Goal: Information Seeking & Learning: Learn about a topic

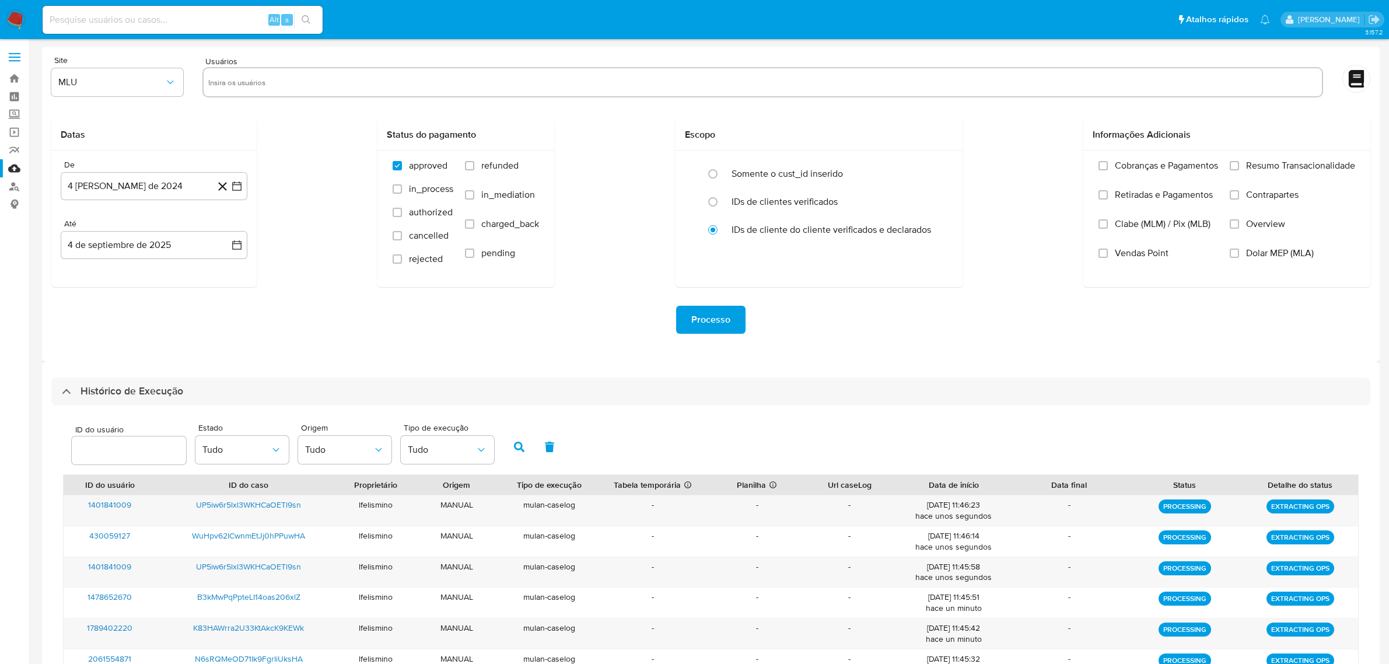
select select "10"
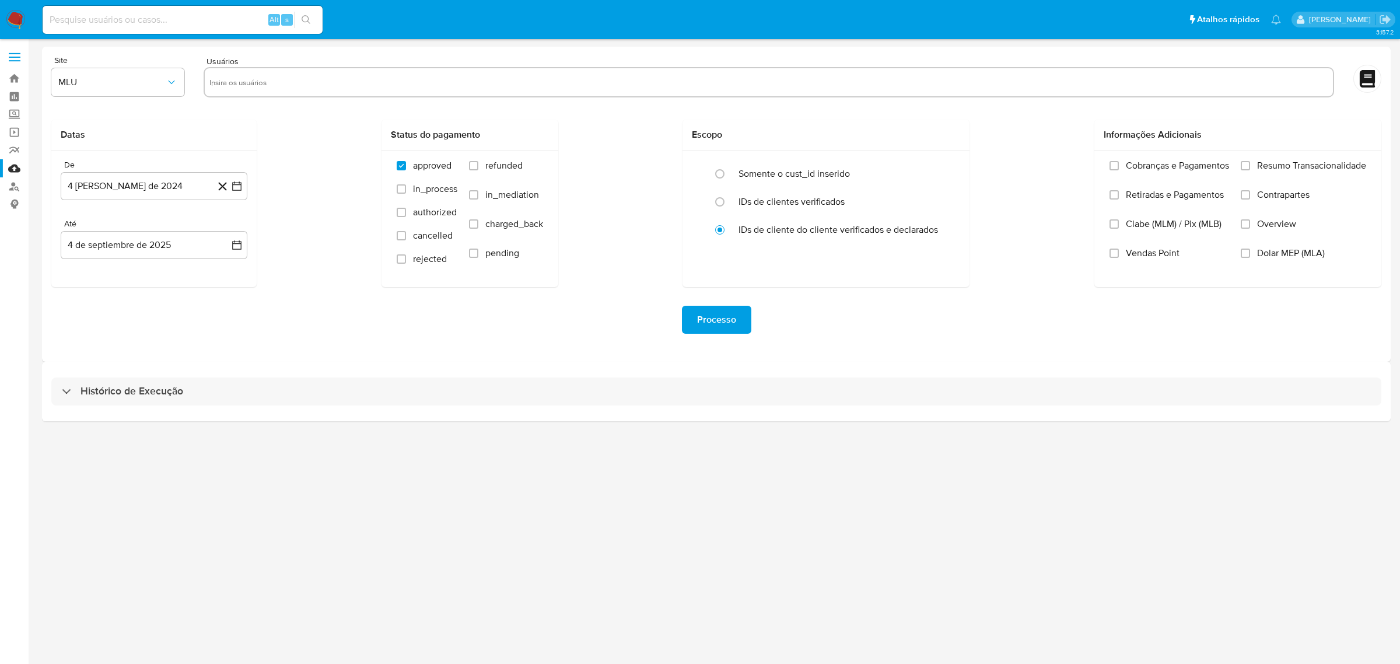
drag, startPoint x: 351, startPoint y: 382, endPoint x: 359, endPoint y: 373, distance: 12.0
click at [351, 383] on div "Histórico de Execução" at bounding box center [716, 391] width 1330 height 28
select select "10"
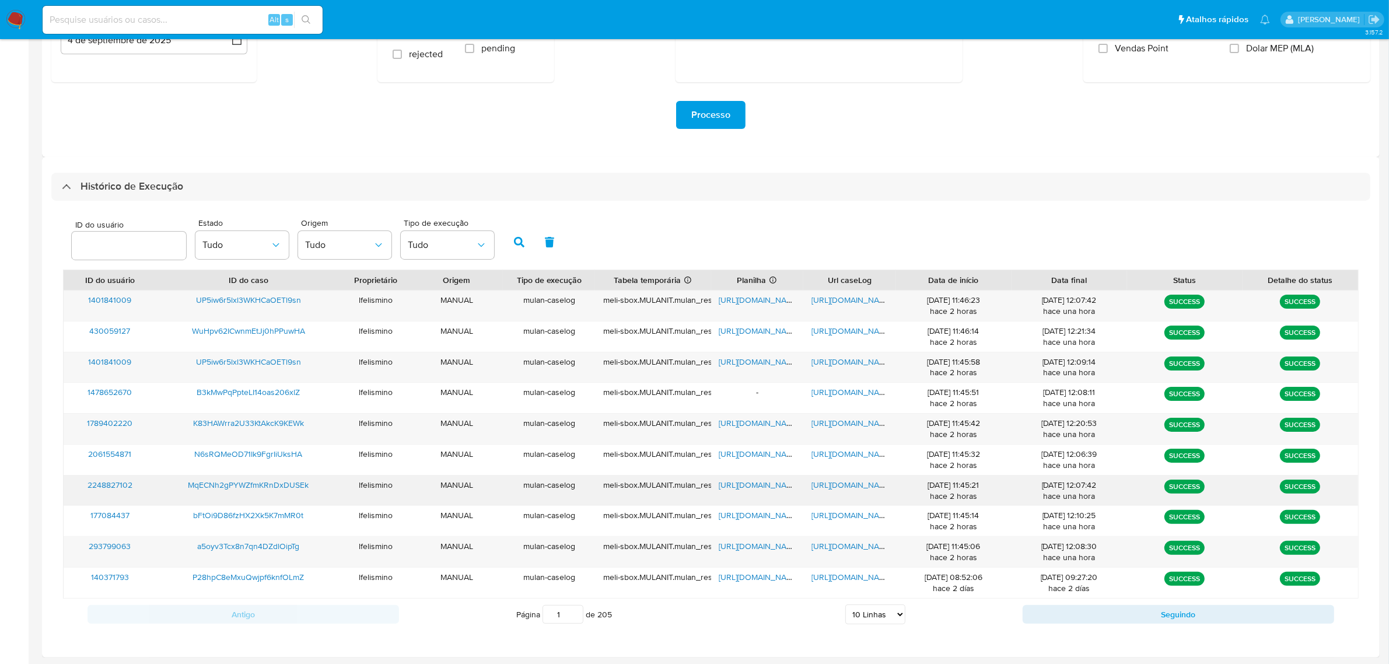
scroll to position [205, 0]
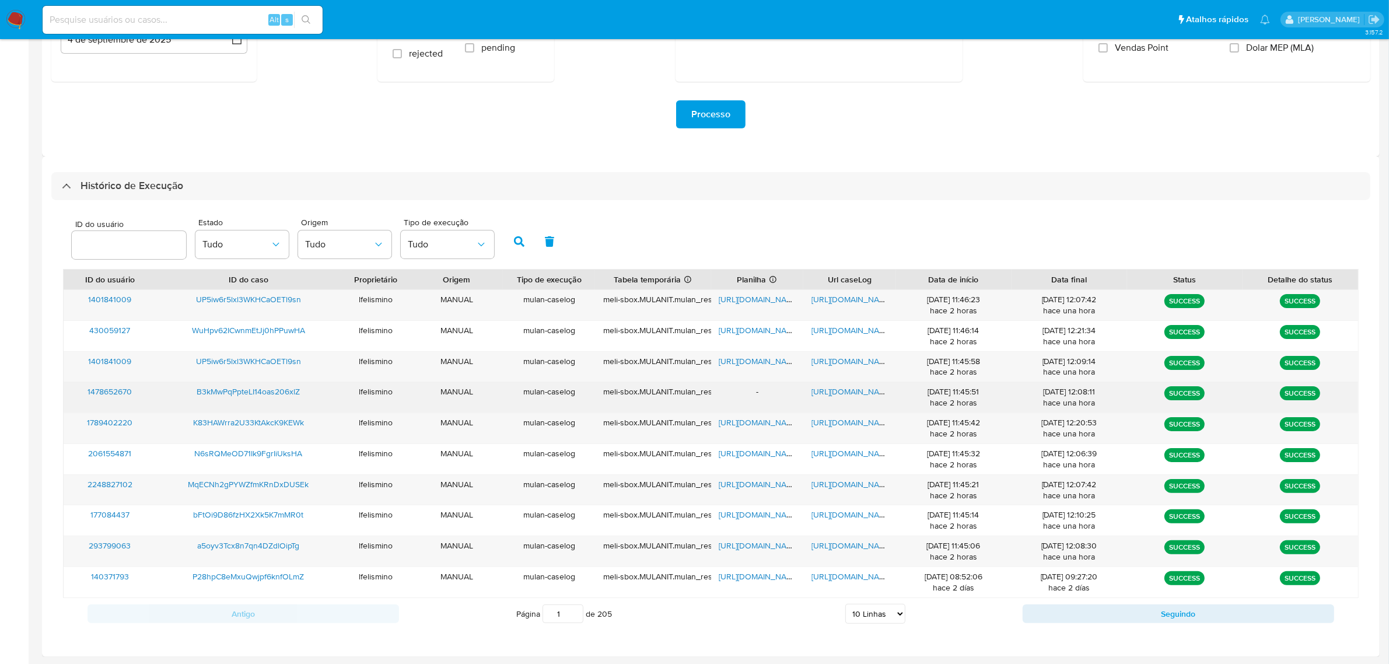
click at [854, 394] on span "https://docs.google.com/document/d/1JXRUqMOKUCCC_roIN4En1comLmIDC08X0RXuHyox0tY…" at bounding box center [851, 392] width 80 height 12
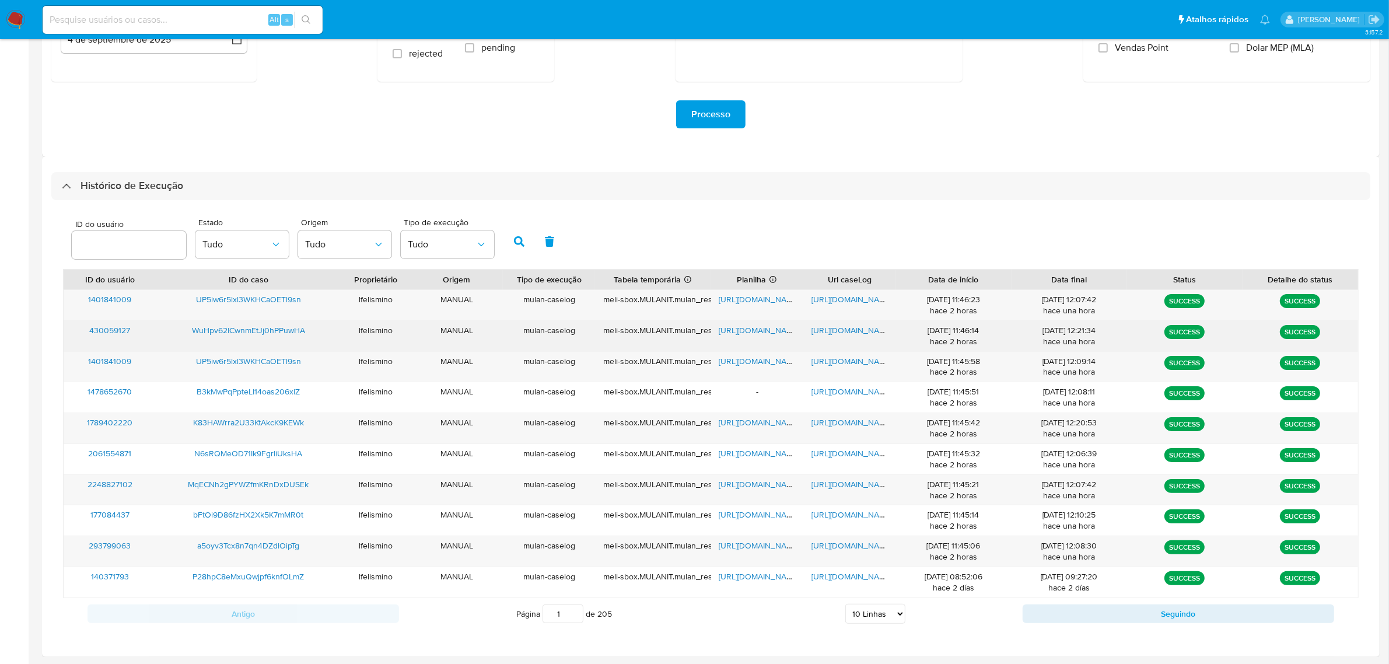
click at [849, 327] on span "https://docs.google.com/document/d/1jMLG20HDm_O4RNcfIn06LI43EJ3GuP8iF-W2S-AwiLE…" at bounding box center [851, 330] width 80 height 12
click at [736, 330] on span "https://docs.google.com/spreadsheets/d/1EUr-gly0JTurs4lh6_713_6wI2q3YkAlFDHShkU…" at bounding box center [759, 330] width 80 height 12
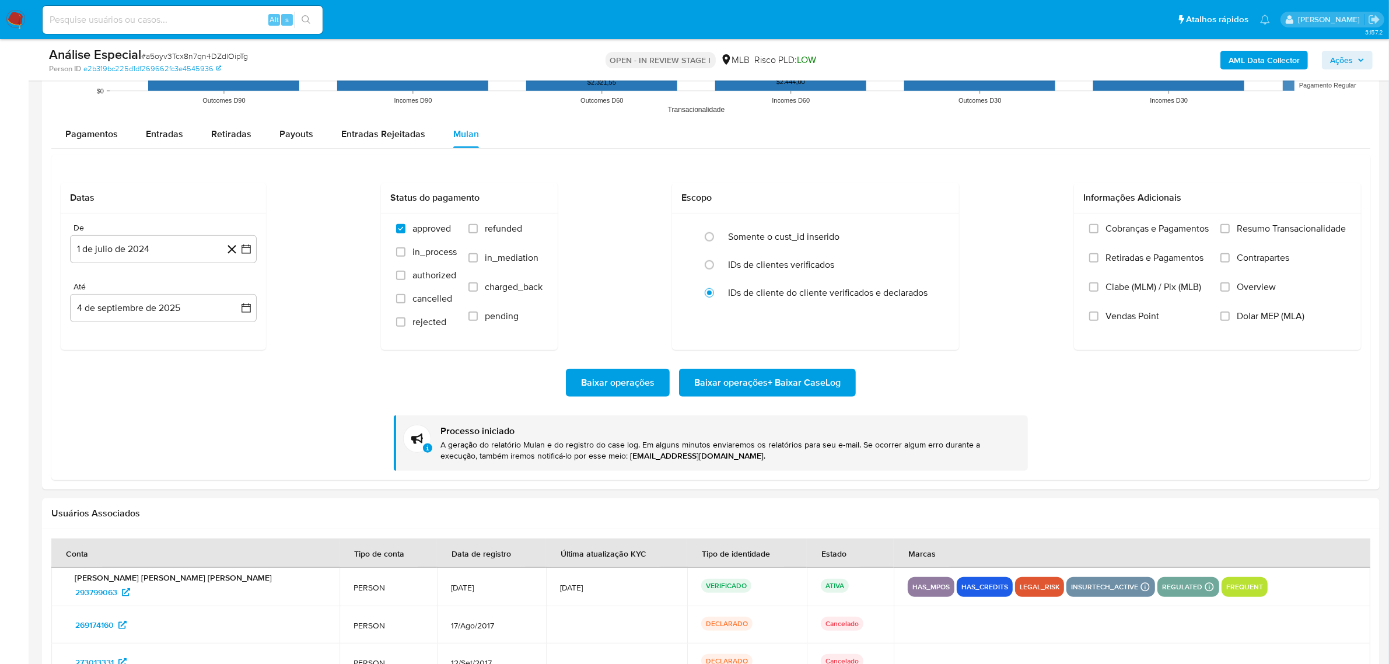
scroll to position [520, 0]
click at [218, 16] on input at bounding box center [183, 19] width 280 height 15
paste input "430059127"
type input "430059127"
click at [304, 24] on button "search-icon" at bounding box center [306, 20] width 24 height 16
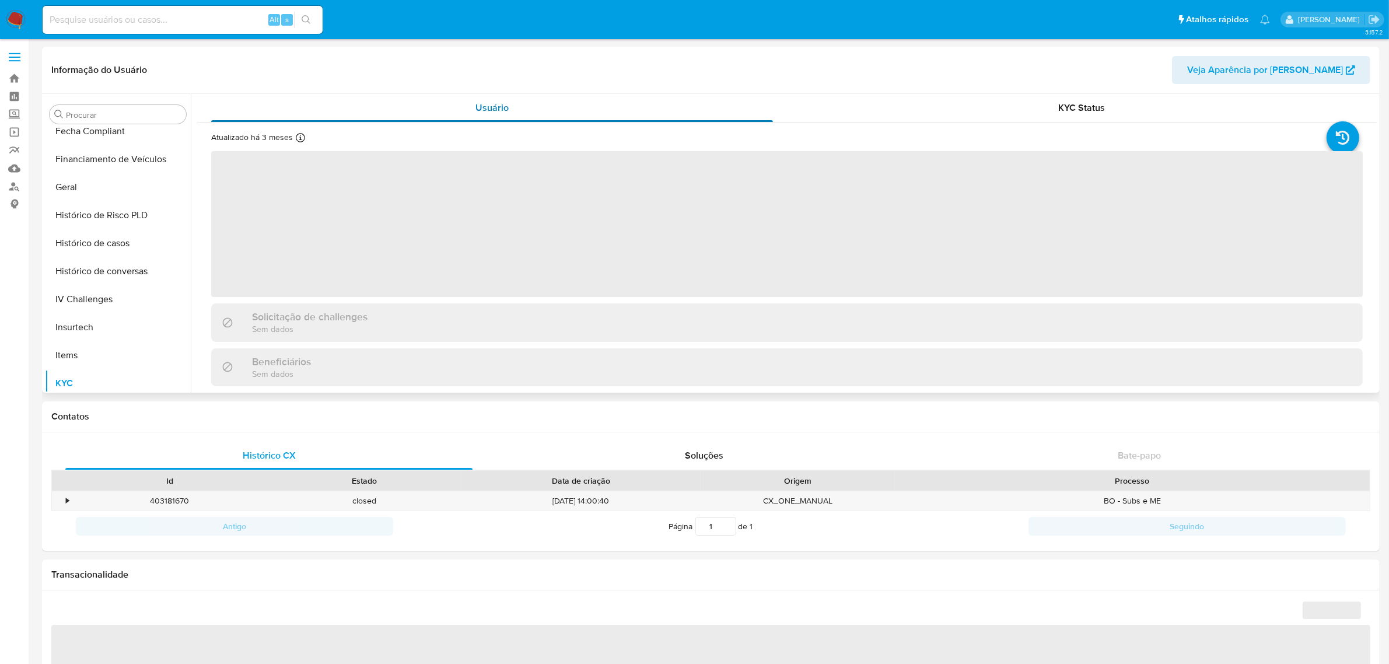
scroll to position [520, 0]
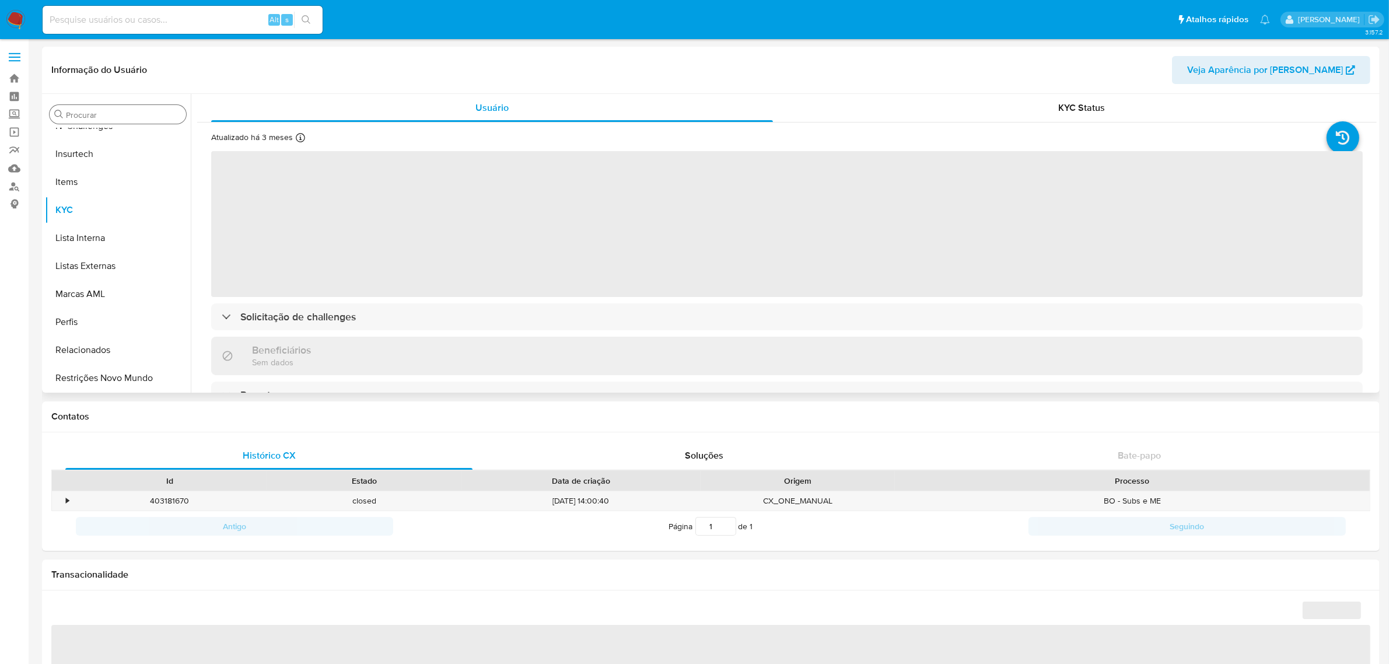
click at [139, 118] on input "Procurar" at bounding box center [123, 115] width 115 height 10
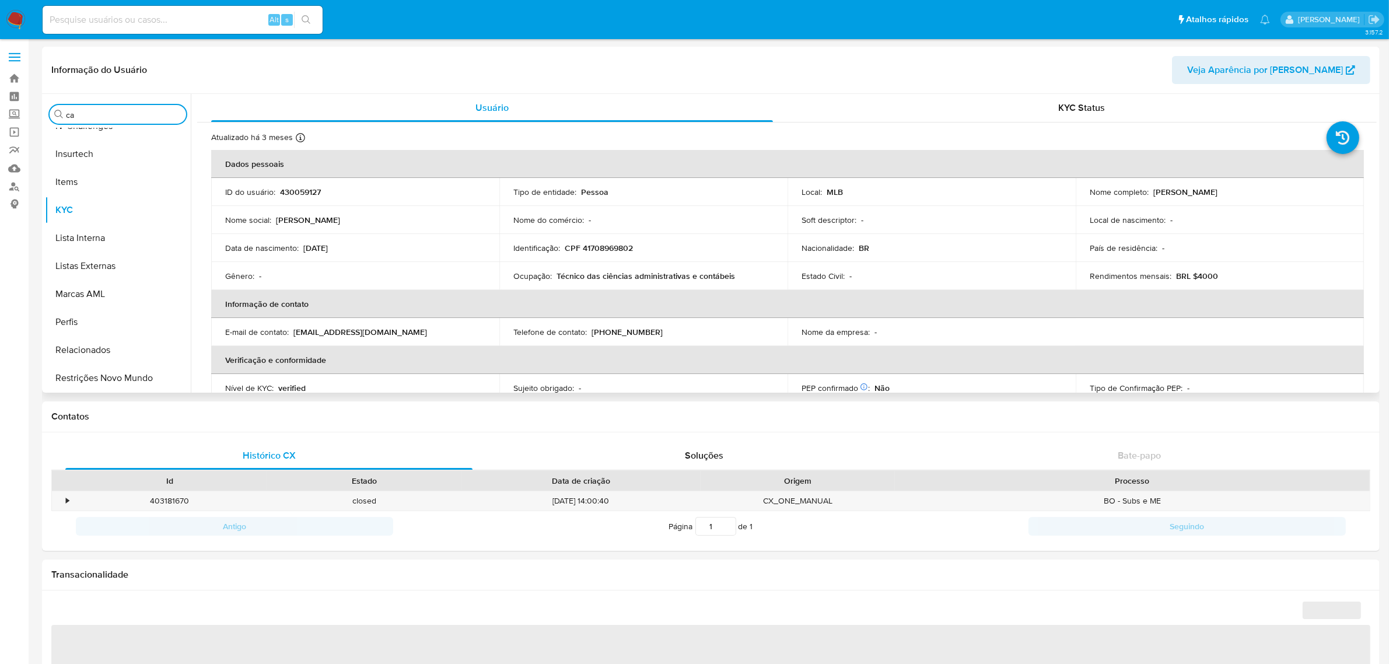
scroll to position [0, 0]
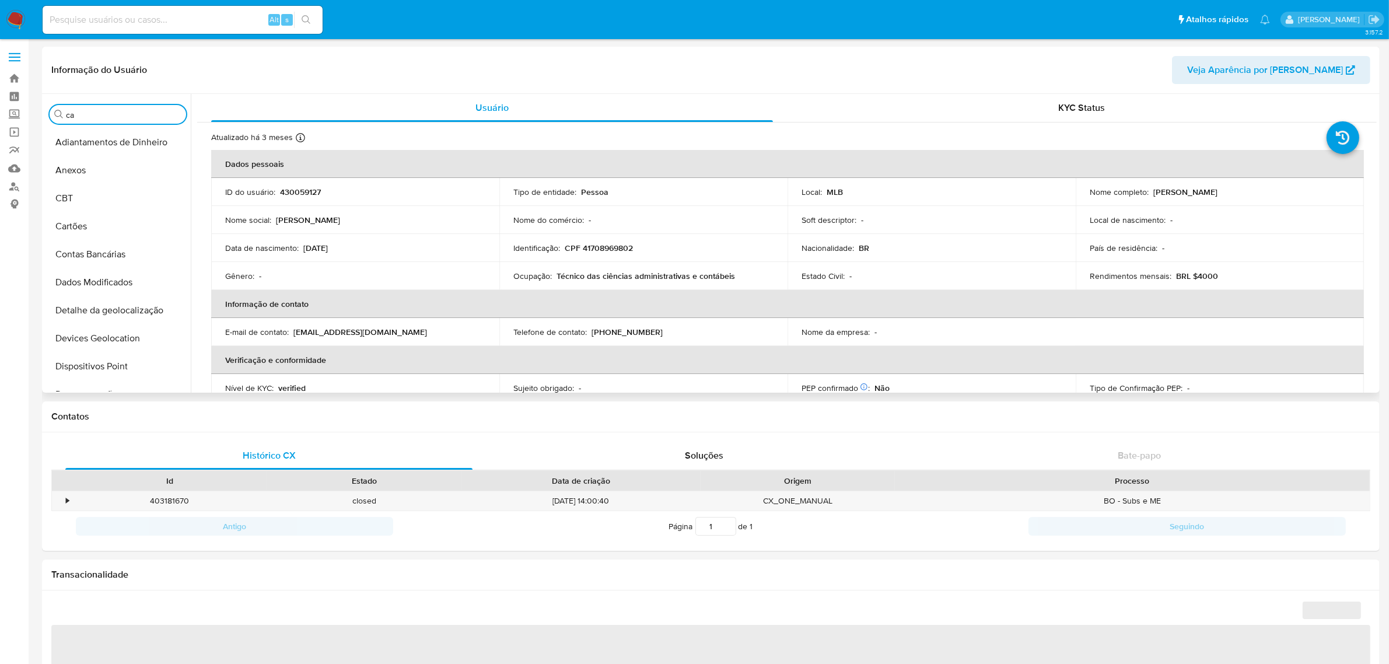
type input "cas"
select select "10"
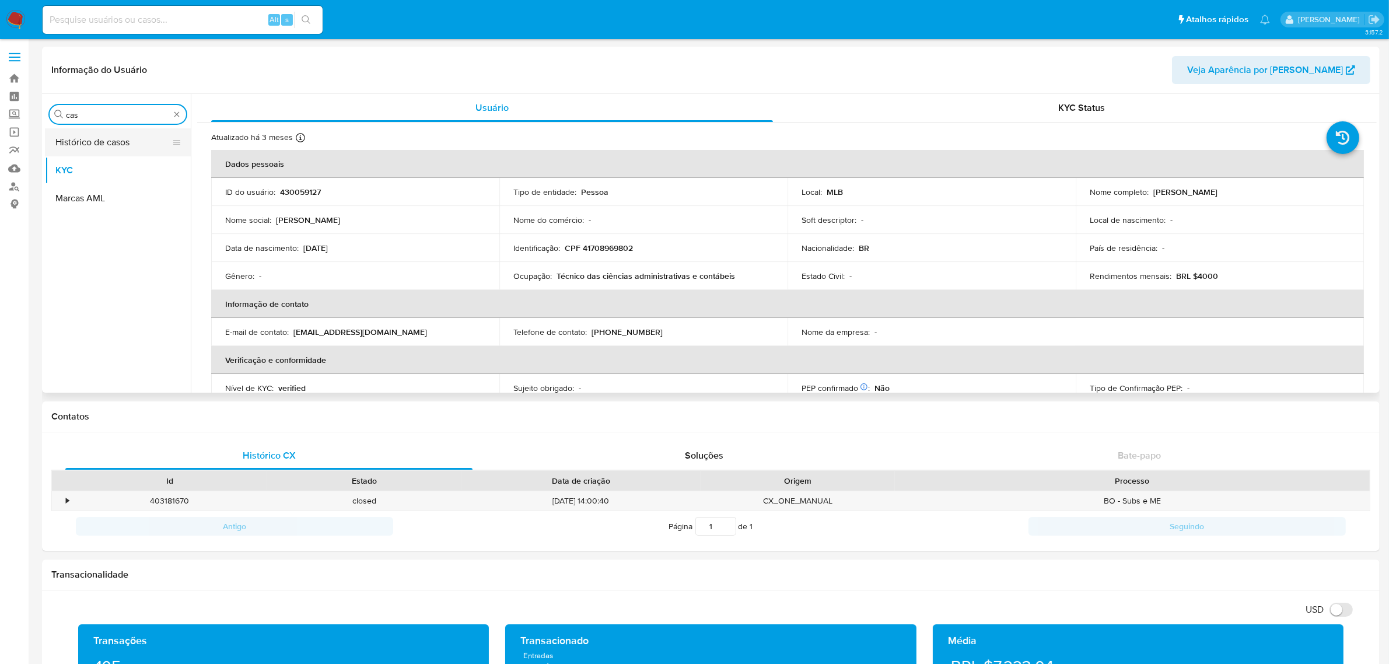
type input "cas"
click at [115, 152] on button "Histórico de casos" at bounding box center [113, 142] width 136 height 28
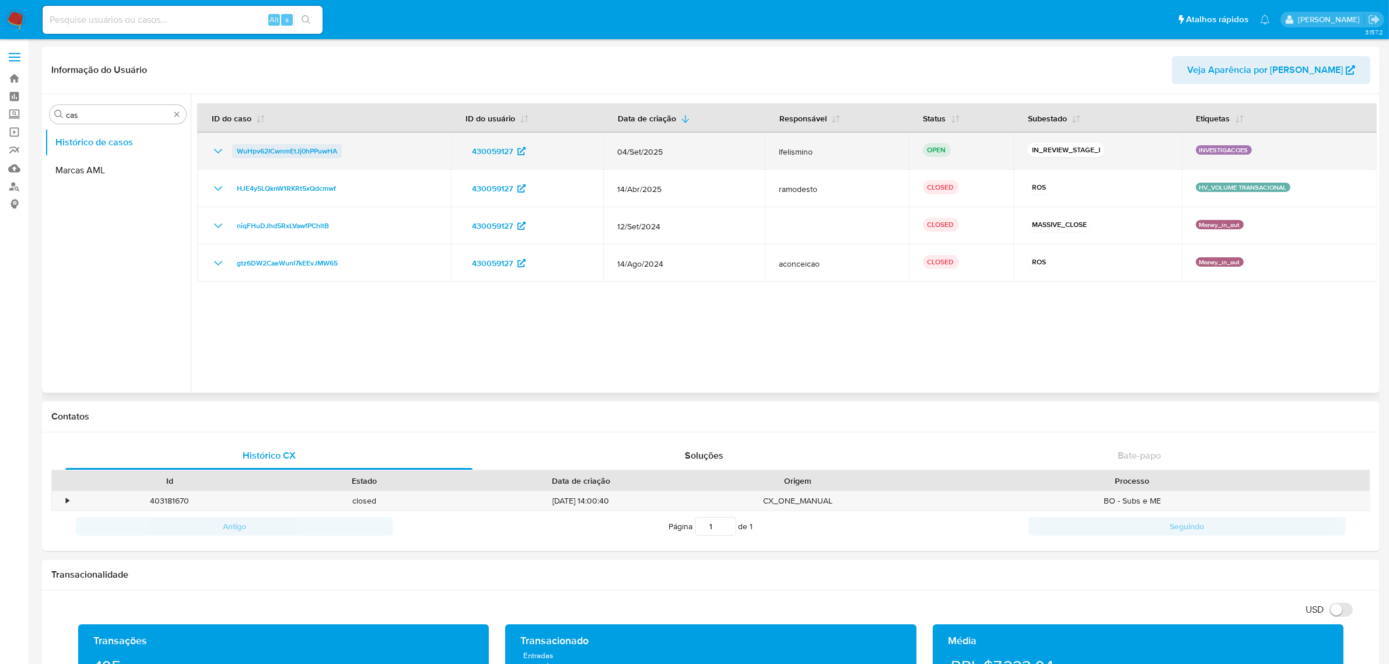
click at [341, 155] on link "WuHpv62ICwnmEtJj0hPPuwHA" at bounding box center [287, 151] width 110 height 14
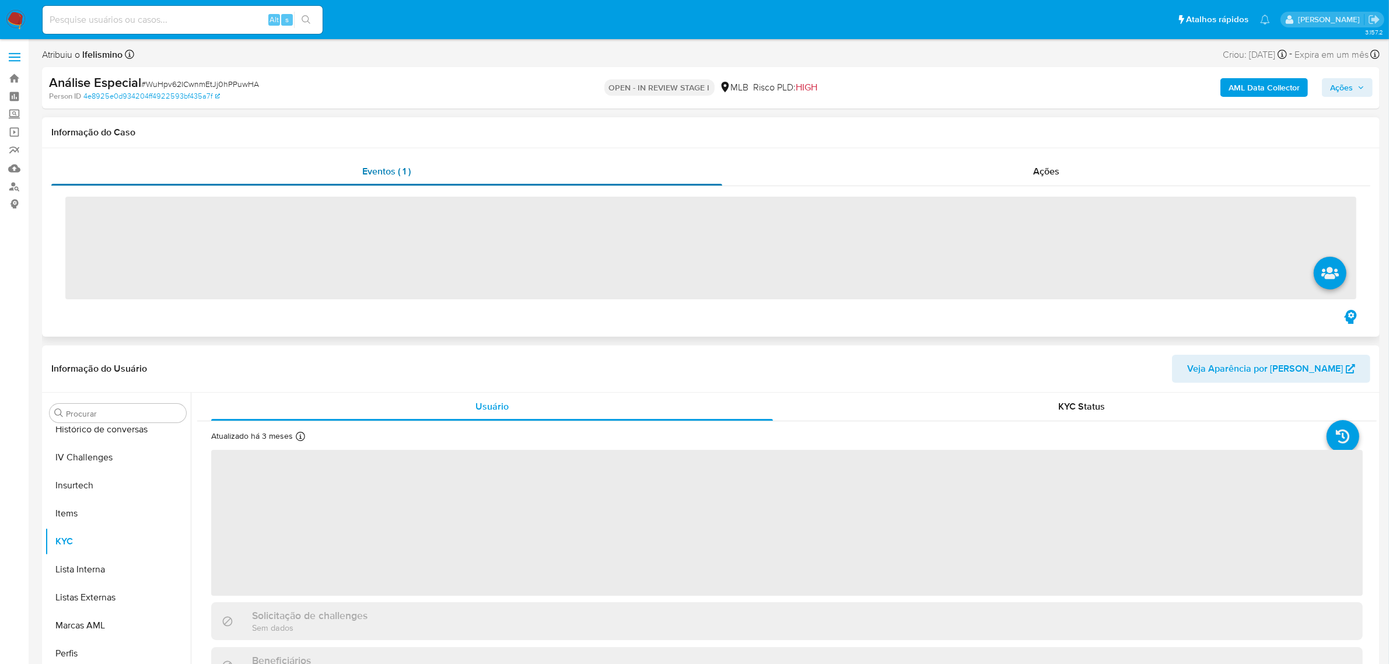
scroll to position [520, 0]
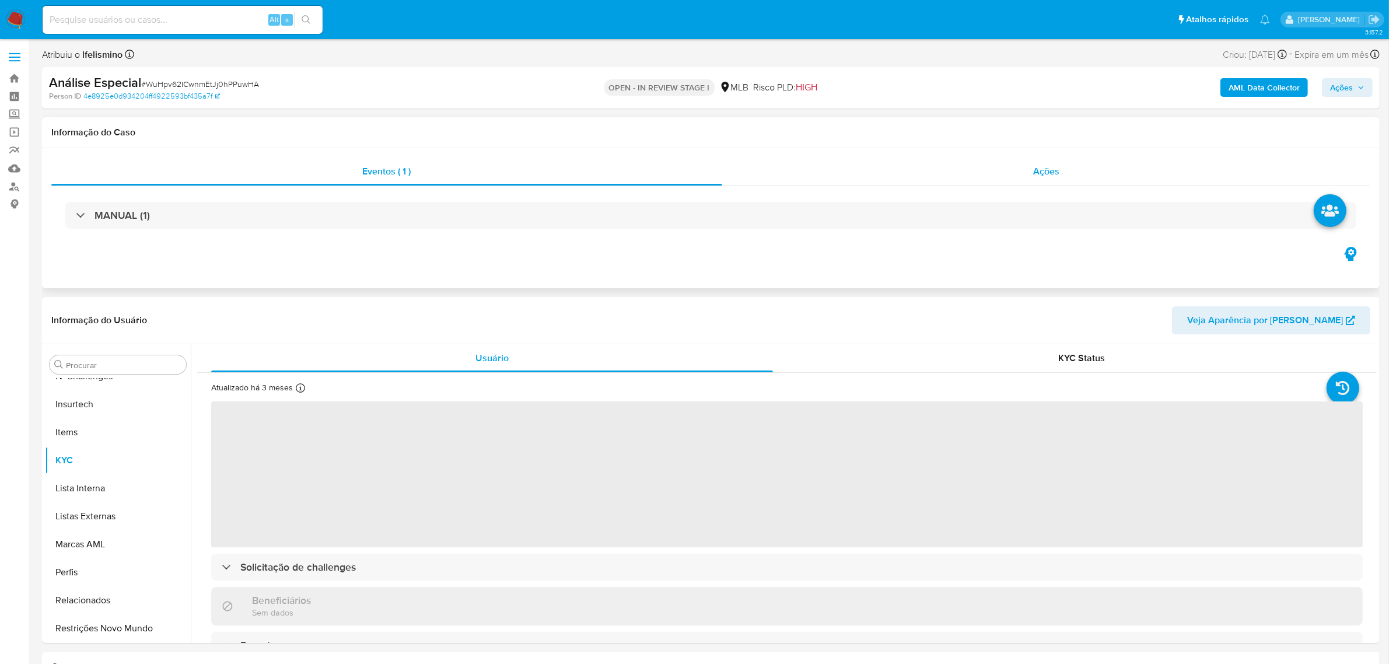
click at [1086, 165] on div "Ações" at bounding box center [1046, 171] width 649 height 28
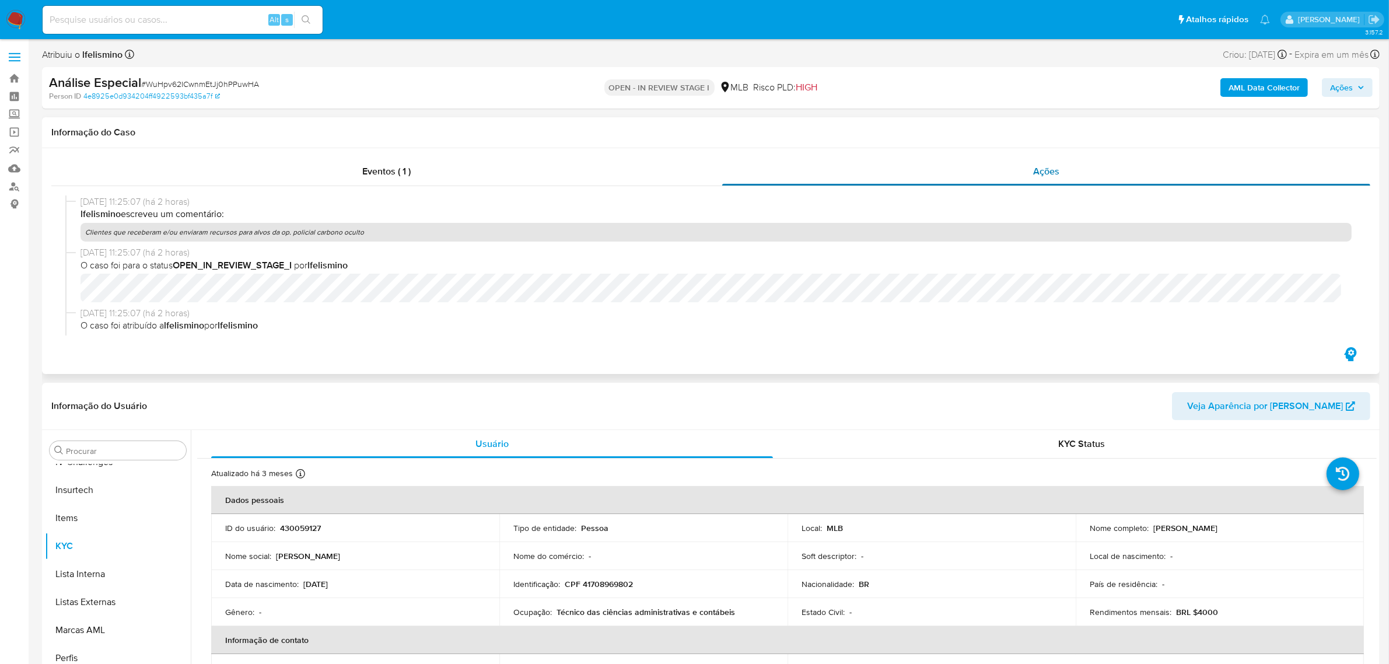
select select "10"
click at [234, 89] on span "# WuHpv62ICwnmEtJj0hPPuwHA" at bounding box center [200, 84] width 118 height 12
click at [239, 83] on span "# WuHpv62ICwnmEtJj0hPPuwHA" at bounding box center [200, 84] width 118 height 12
copy span "WuHpv62ICwnmEtJj0hPPuwHA"
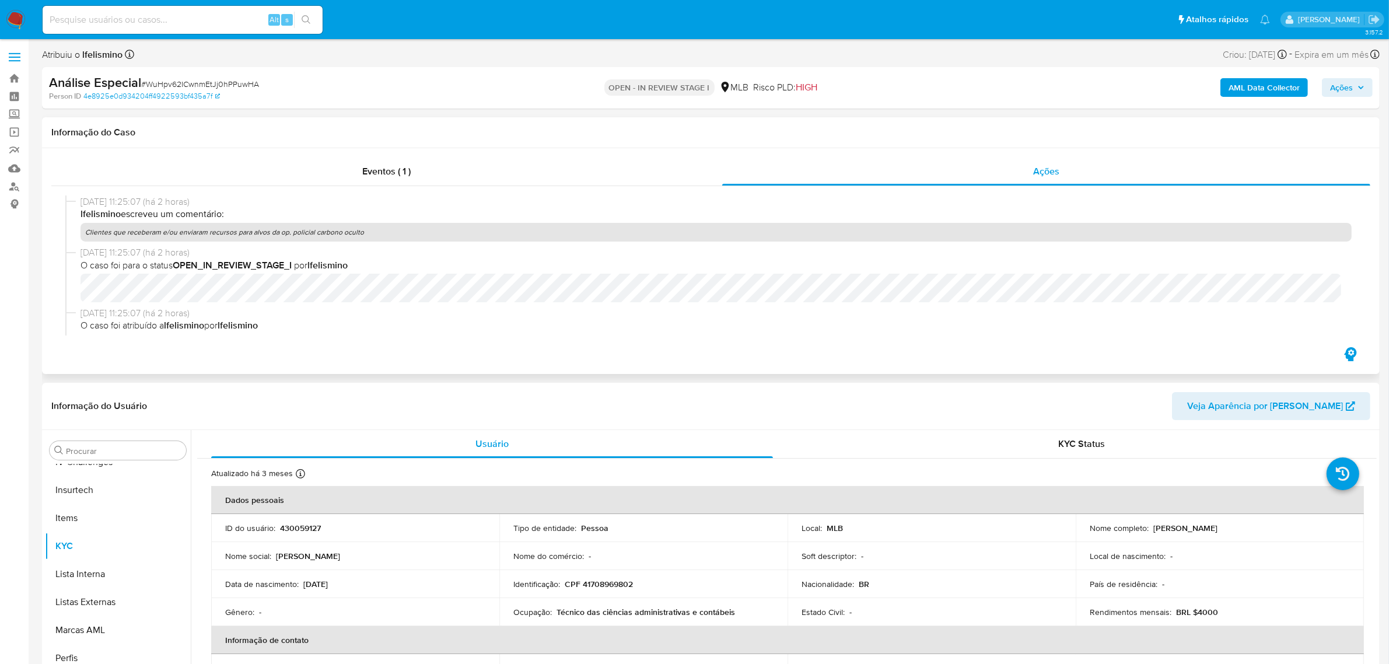
click at [142, 230] on p "Clientes que receberam e/ou enviaram recursos para alvos da op. policial carbon…" at bounding box center [715, 232] width 1271 height 19
copy p "Clientes que receberam e/ou enviaram recursos para alvos da op. policial carbon…"
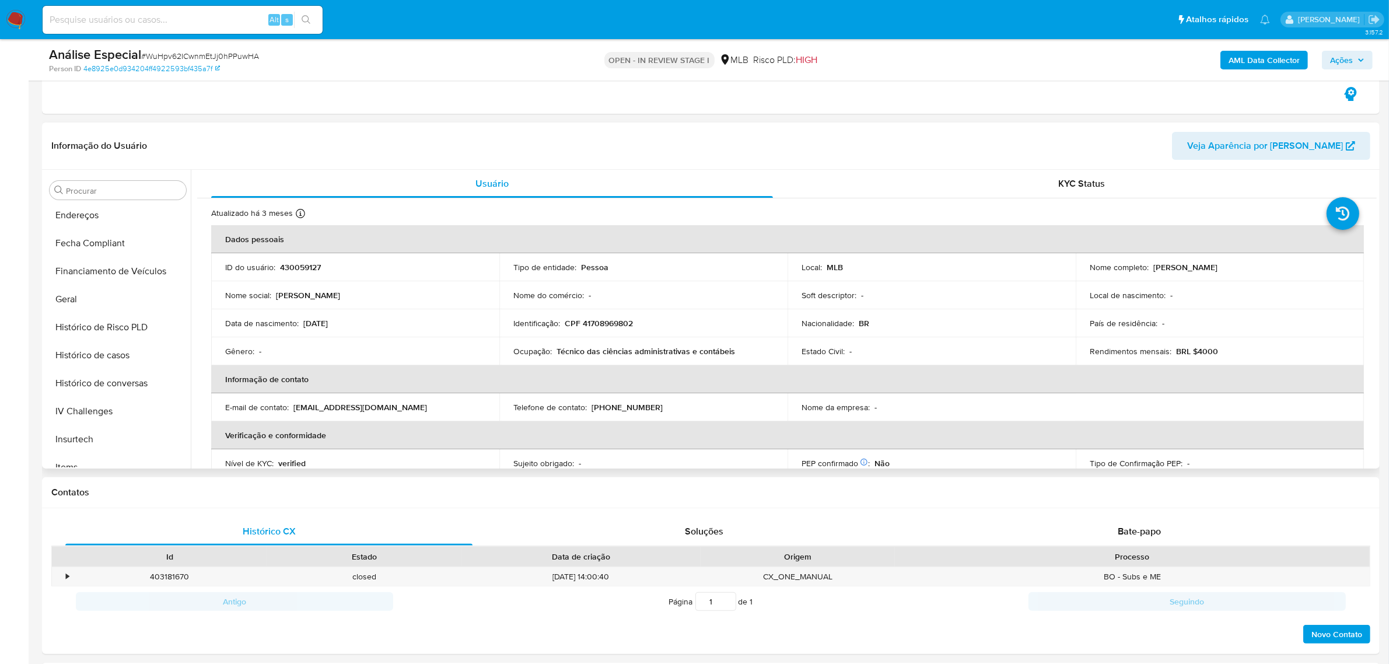
scroll to position [229, 0]
click at [86, 382] on button "Geral" at bounding box center [113, 381] width 136 height 28
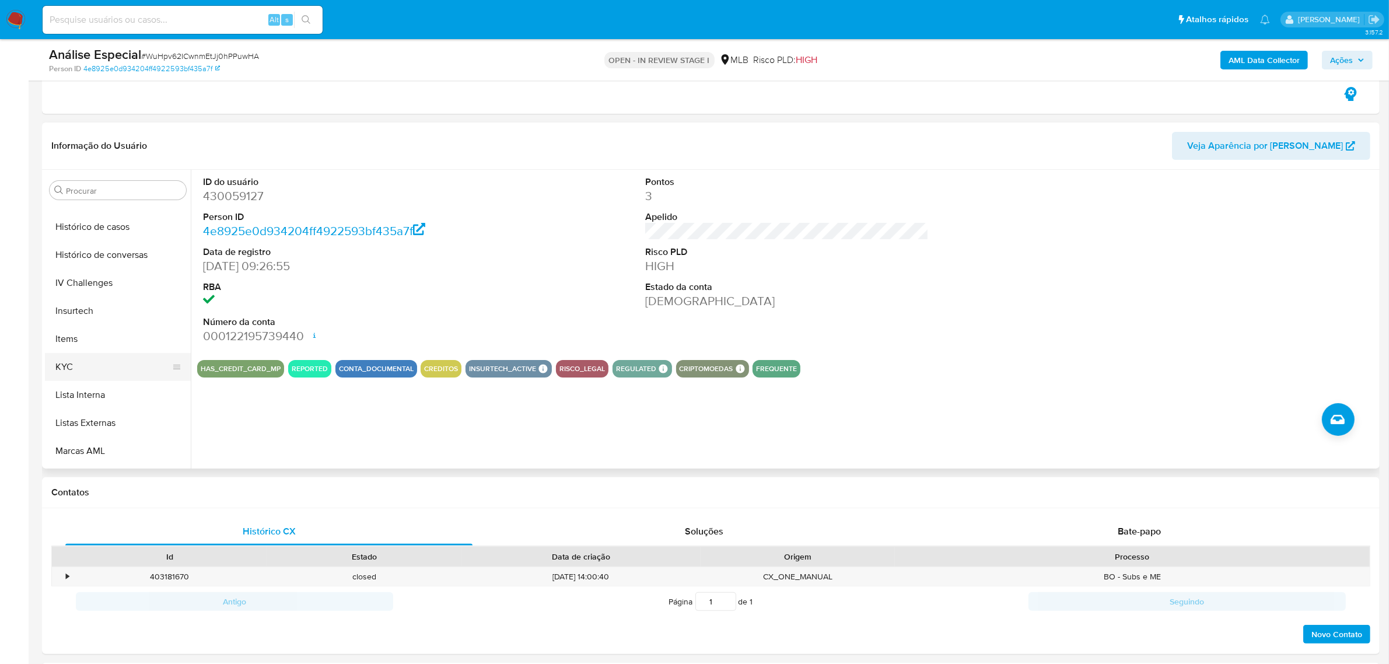
scroll to position [447, 0]
click at [104, 342] on button "Items" at bounding box center [113, 331] width 136 height 28
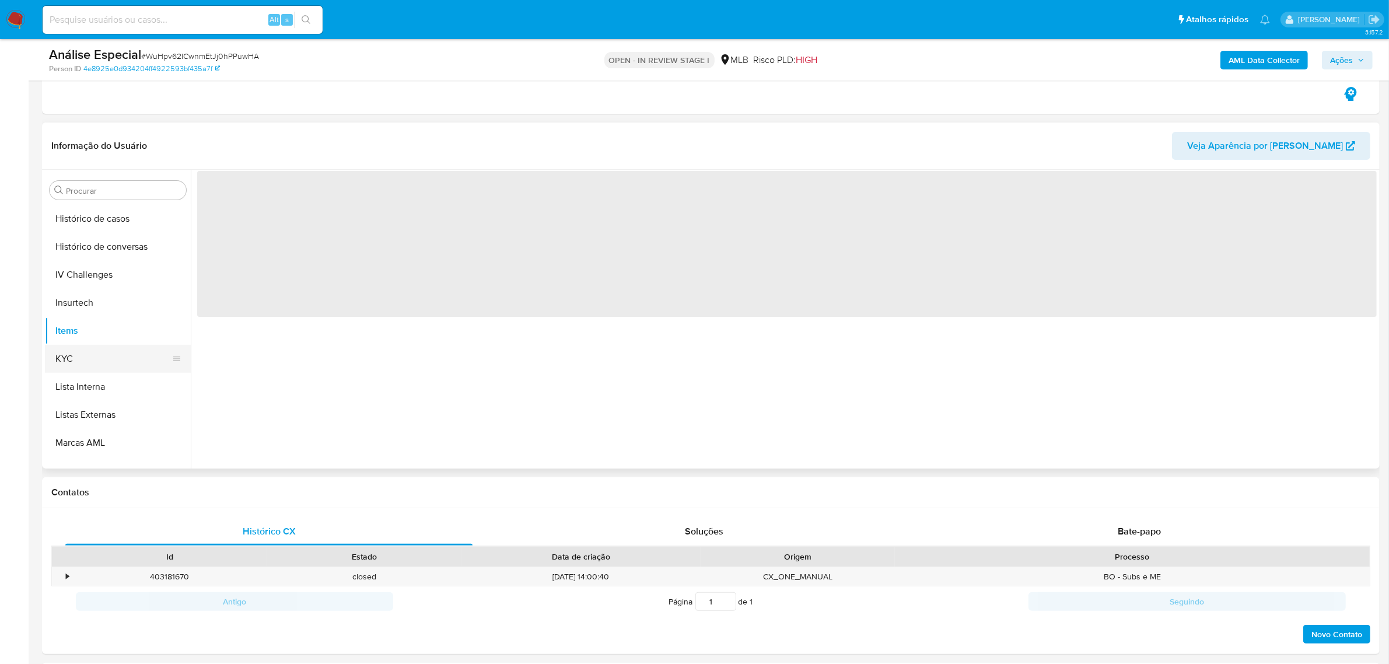
click at [88, 356] on button "KYC" at bounding box center [113, 359] width 136 height 28
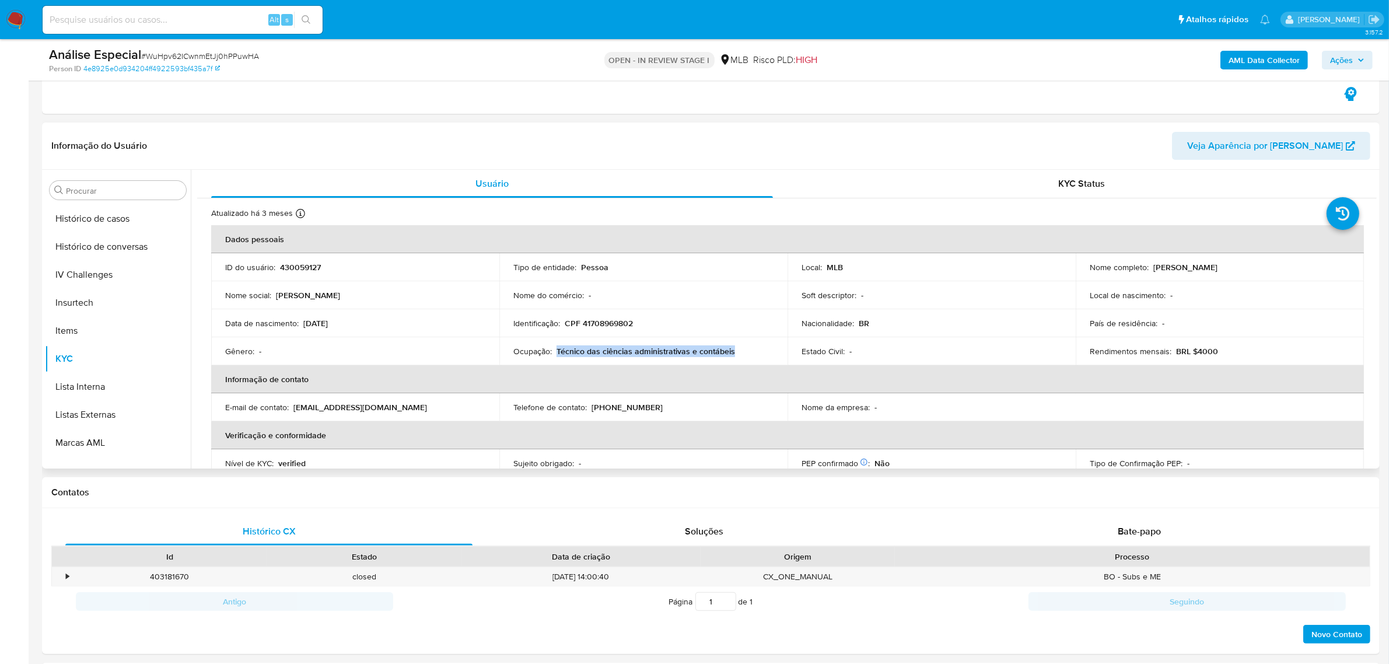
drag, startPoint x: 556, startPoint y: 353, endPoint x: 735, endPoint y: 353, distance: 179.6
click at [735, 353] on div "Ocupação : Técnico das ciências administrativas e contábeis" at bounding box center [643, 351] width 260 height 10
copy p "Técnico das ciências administrativas e contábeis"
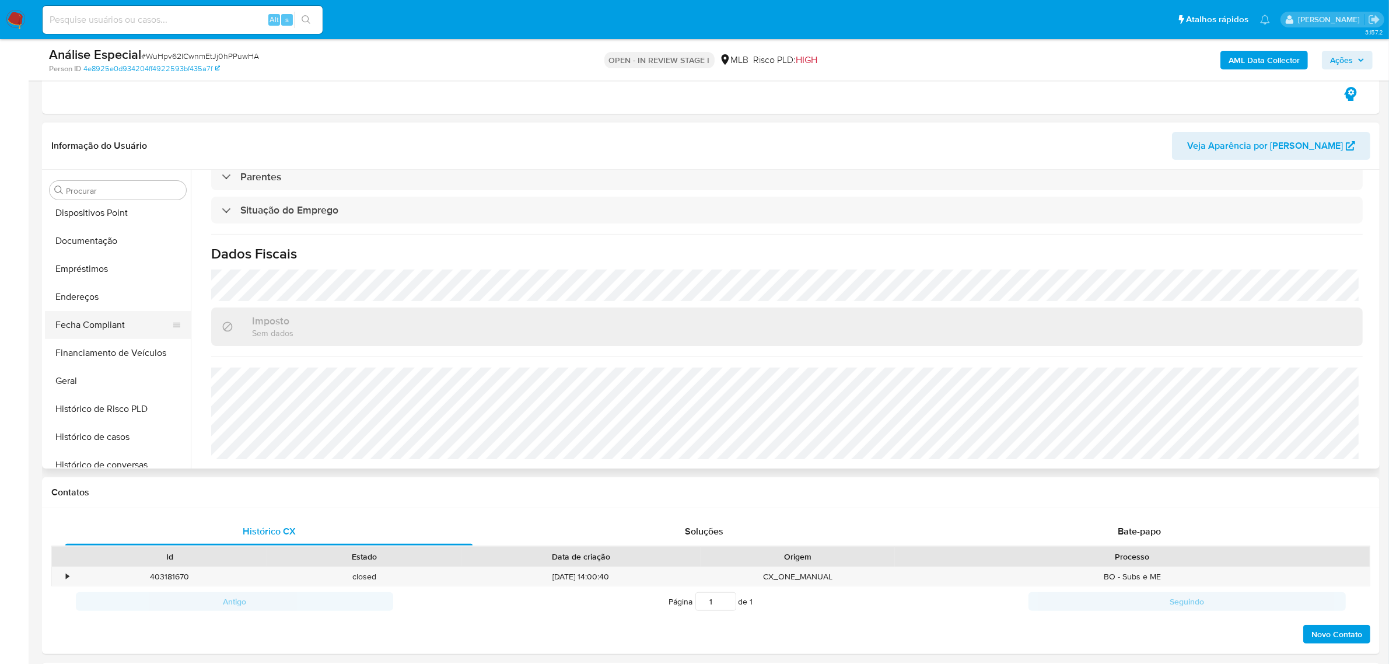
scroll to position [229, 0]
click at [79, 381] on button "Geral" at bounding box center [113, 381] width 136 height 28
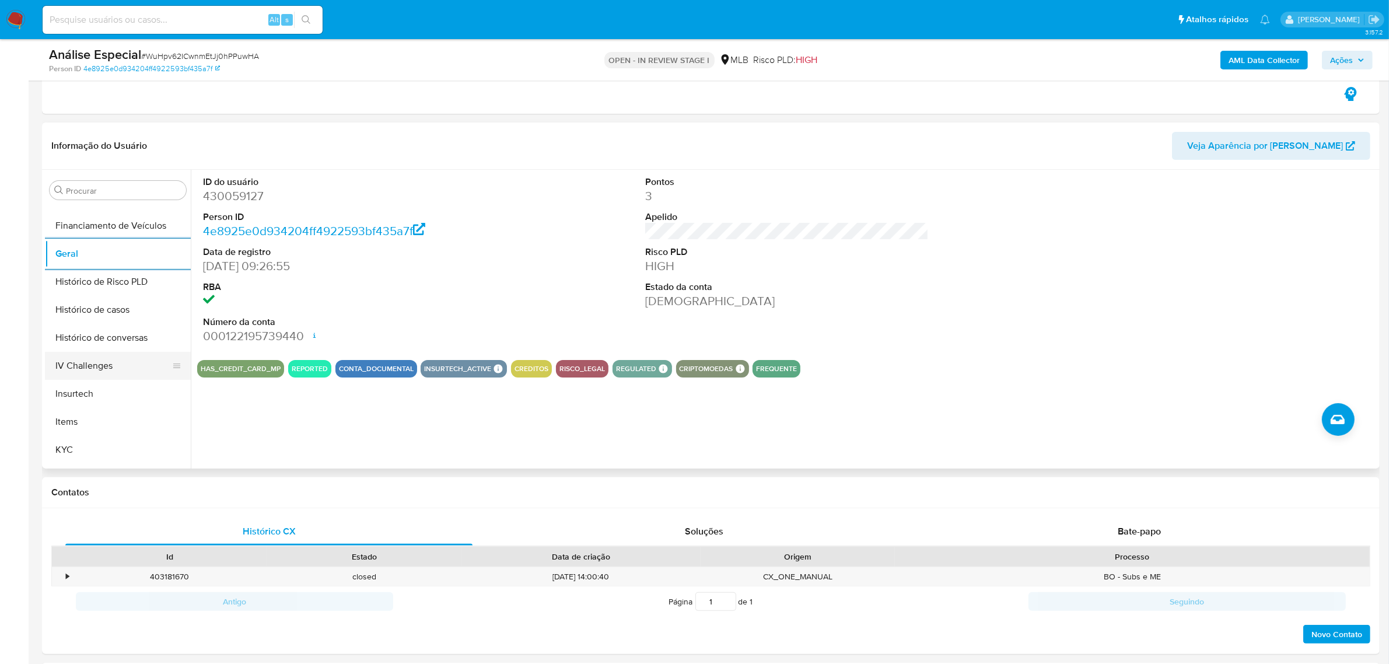
scroll to position [374, 0]
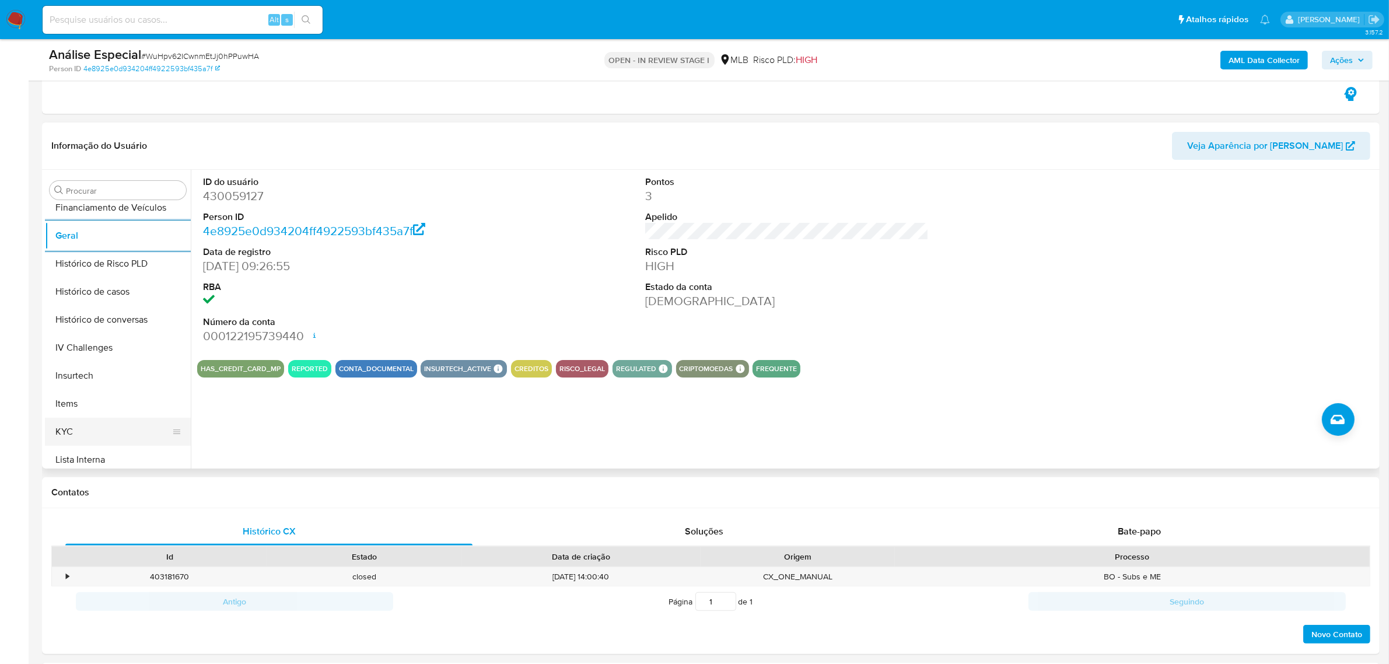
click at [83, 439] on button "KYC" at bounding box center [113, 432] width 136 height 28
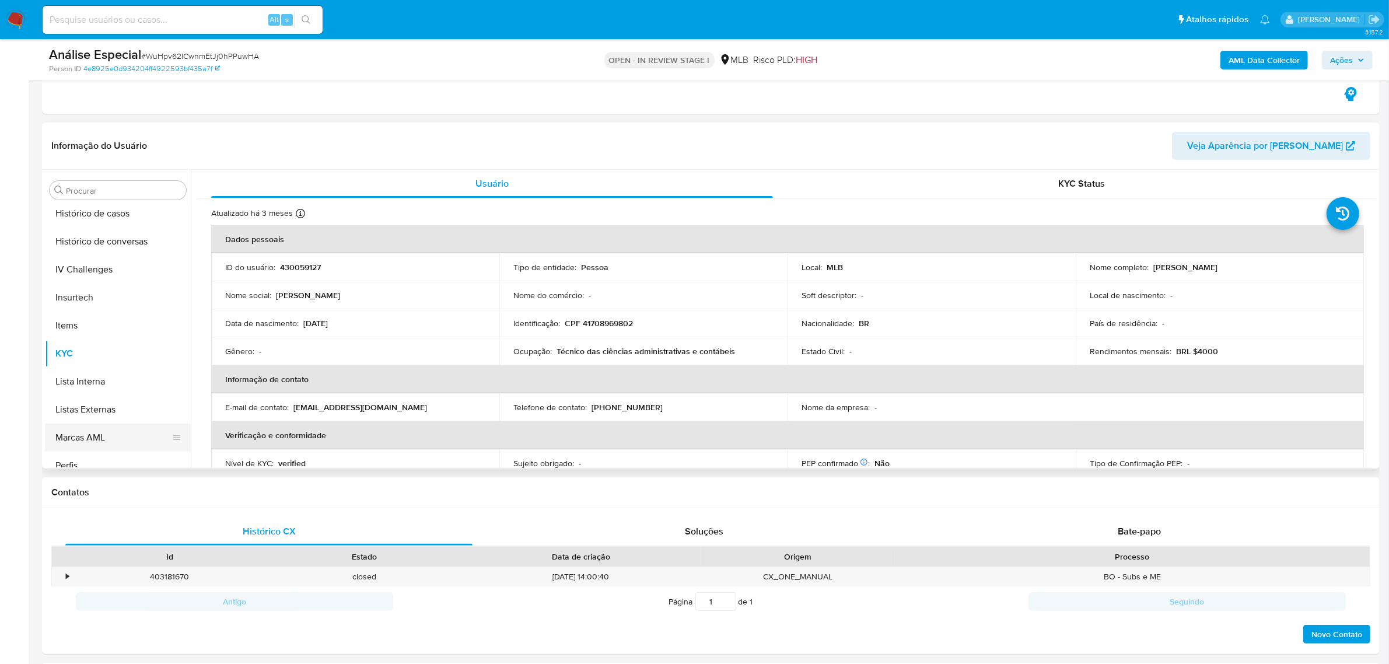
scroll to position [520, 0]
drag, startPoint x: 105, startPoint y: 443, endPoint x: 18, endPoint y: 433, distance: 87.5
click at [103, 444] on button "Restrições Novo Mundo" at bounding box center [118, 454] width 146 height 28
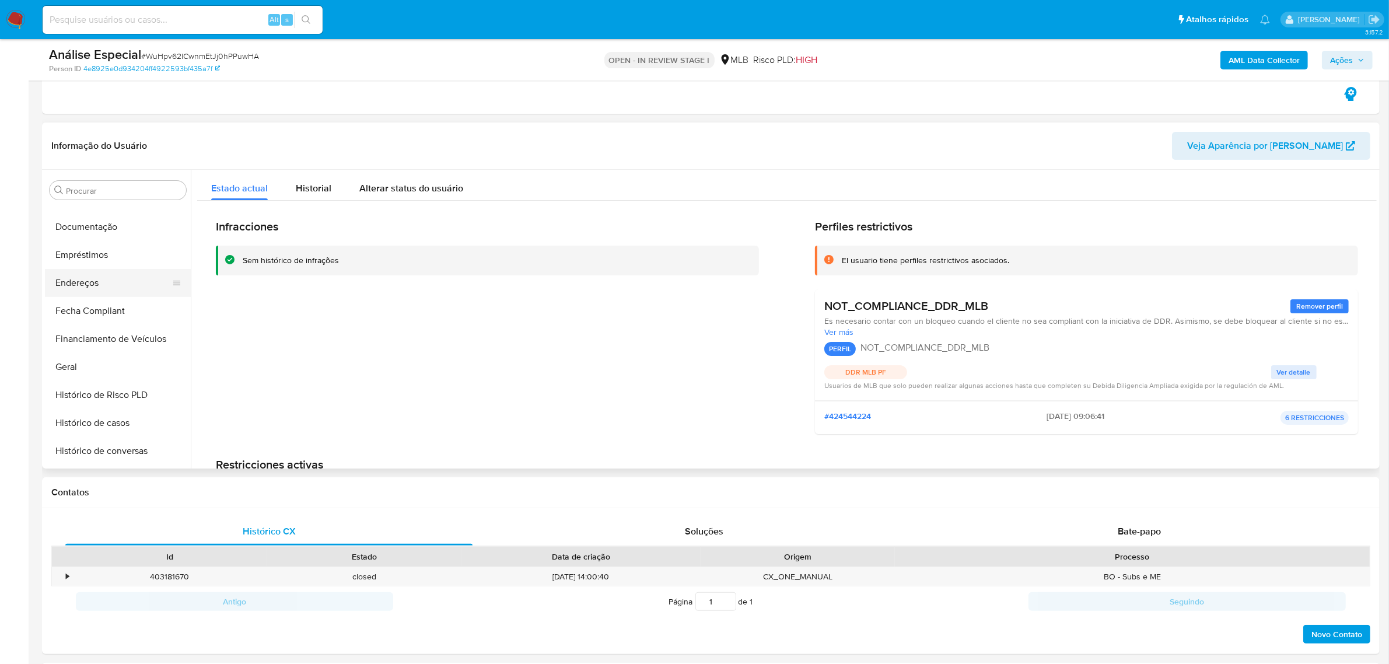
scroll to position [156, 0]
click at [108, 290] on button "Dispositivos Point" at bounding box center [113, 286] width 136 height 28
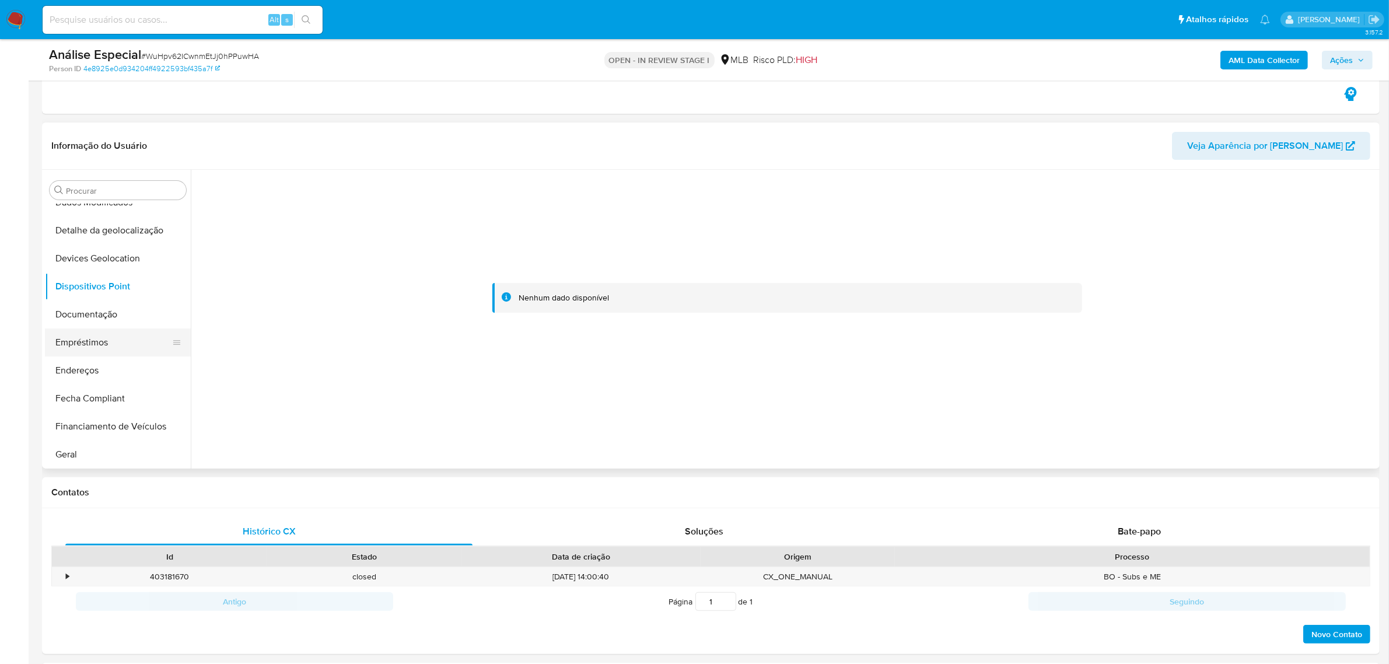
click at [146, 328] on button "Empréstimos" at bounding box center [113, 342] width 136 height 28
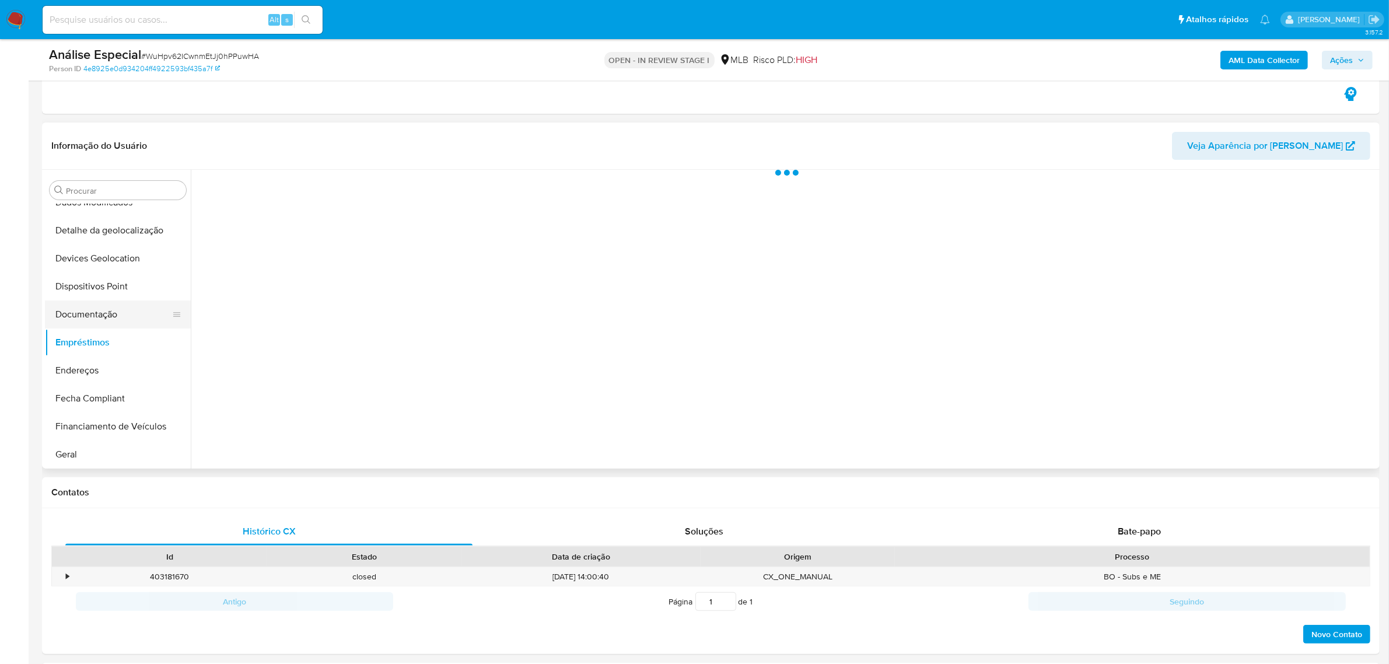
click at [133, 313] on button "Documentação" at bounding box center [113, 314] width 136 height 28
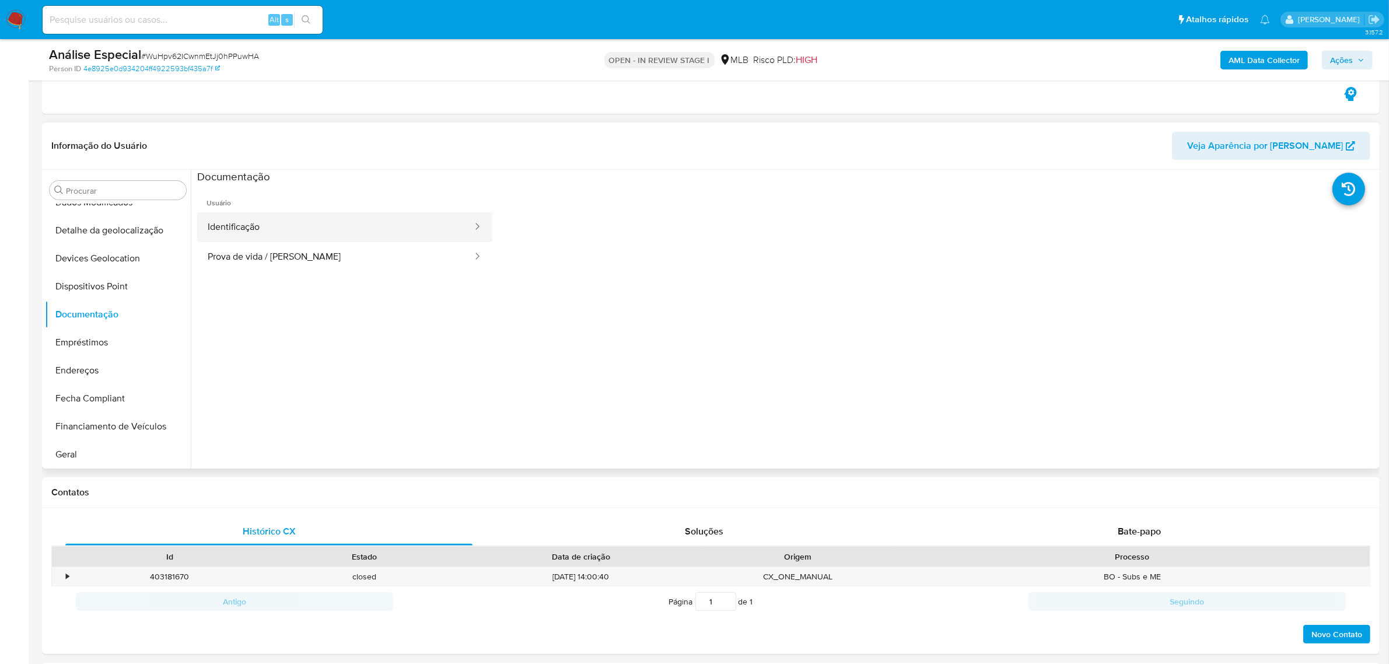
click at [351, 214] on button "Identificação" at bounding box center [335, 227] width 276 height 30
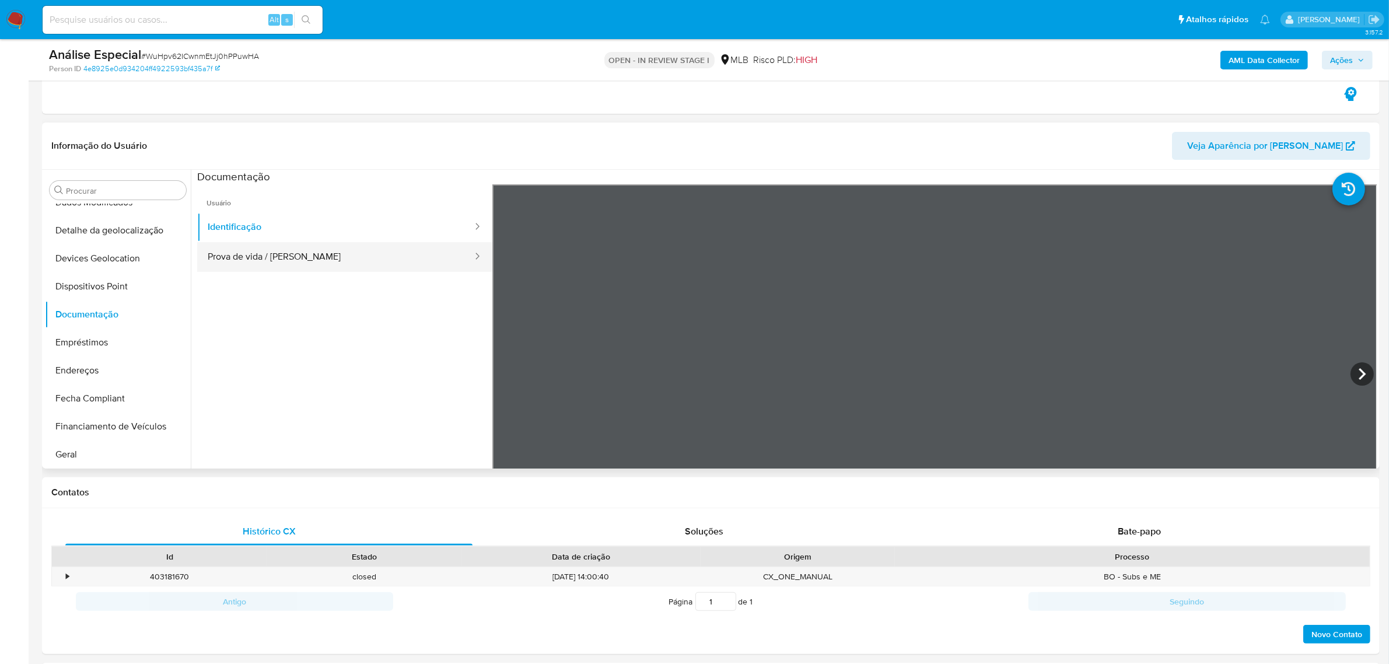
click at [319, 262] on button "Prova de vida / [PERSON_NAME]" at bounding box center [335, 257] width 276 height 30
click at [90, 367] on button "Endereços" at bounding box center [113, 370] width 136 height 28
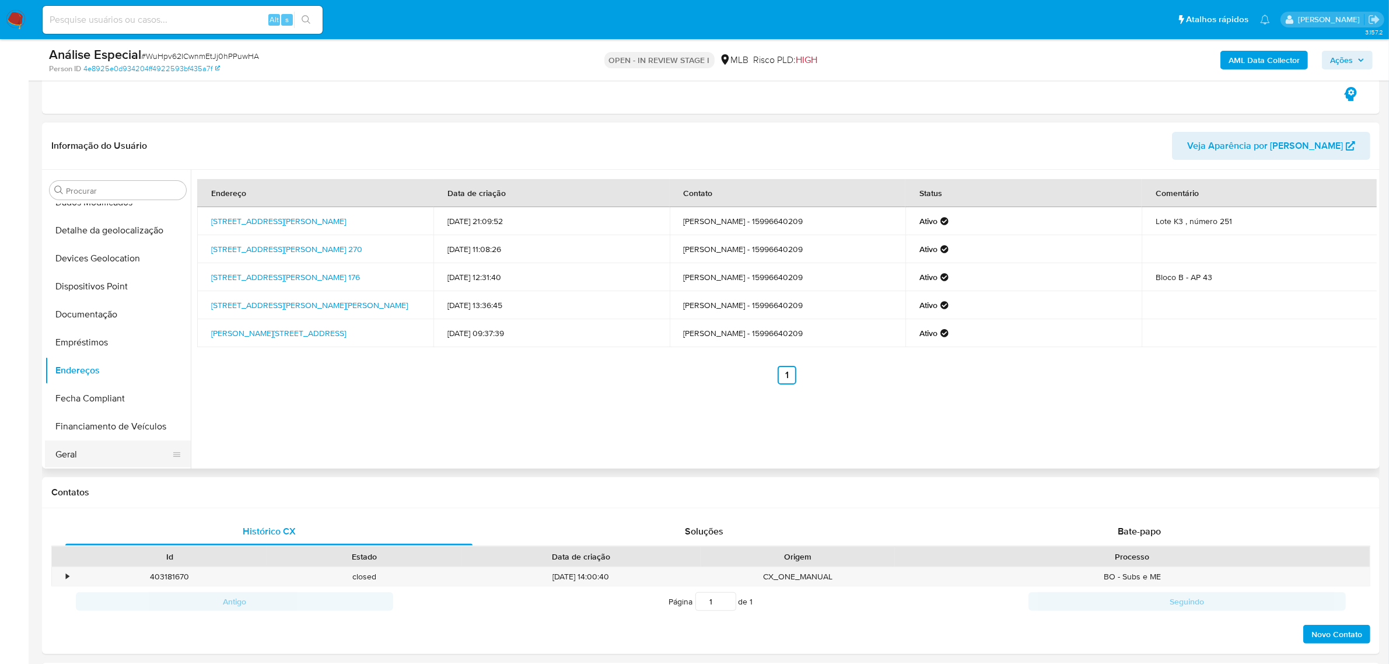
drag, startPoint x: 108, startPoint y: 452, endPoint x: 86, endPoint y: 454, distance: 22.2
click at [108, 452] on button "Geral" at bounding box center [113, 454] width 136 height 28
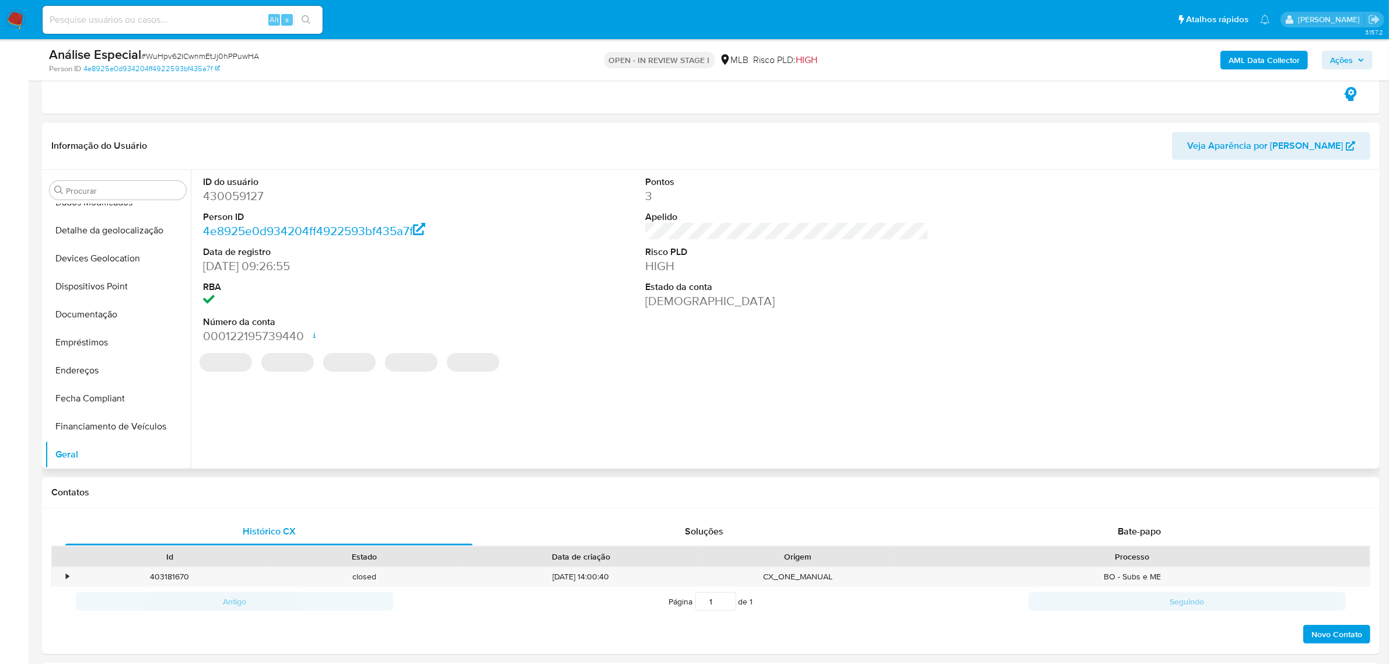
click at [254, 205] on dl "ID do usuário 430059127 Person ID 4e8925e0d934204ff4922593bf435a7f Data de regi…" at bounding box center [344, 260] width 283 height 169
click at [248, 199] on dd "430059127" at bounding box center [344, 196] width 283 height 16
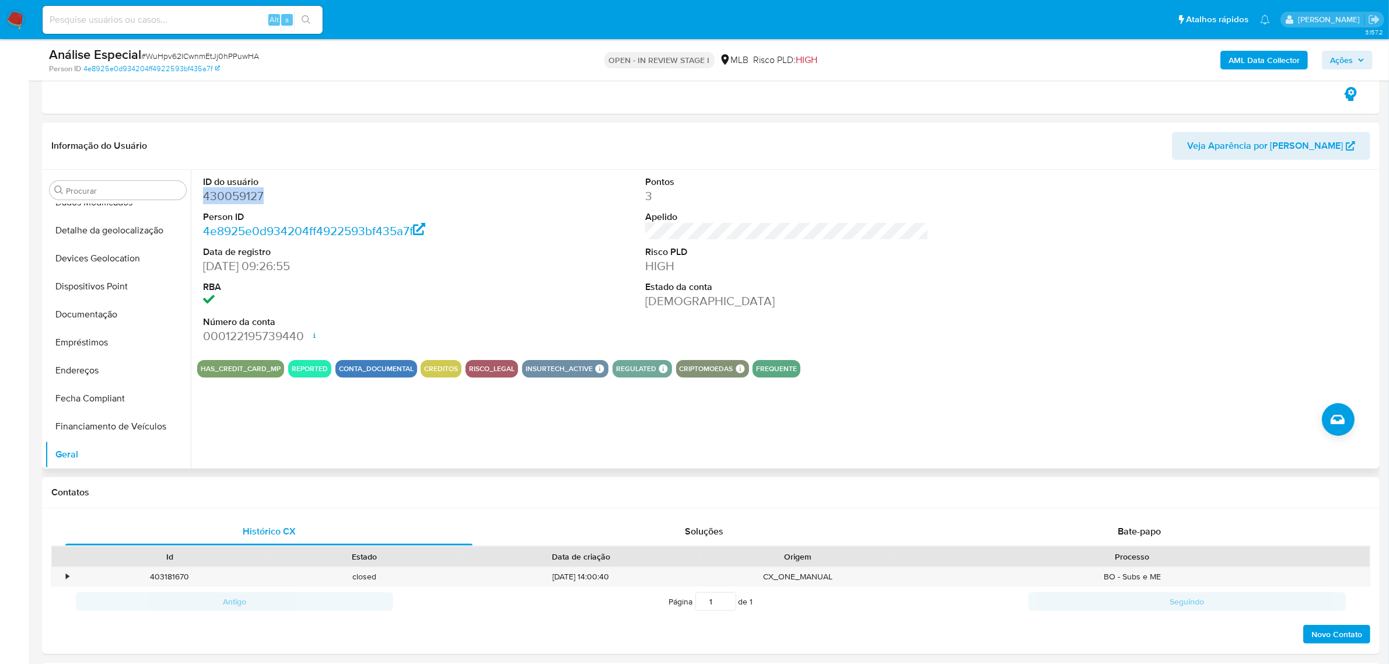
copy dd "430059127"
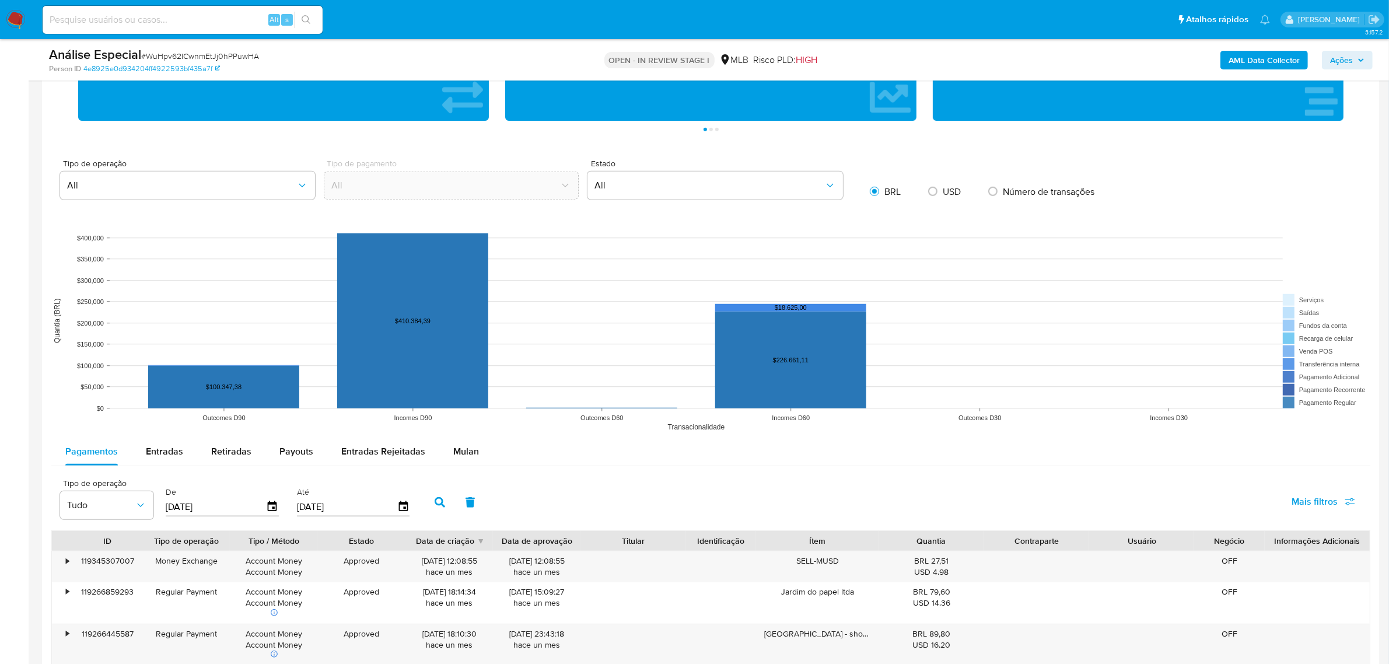
scroll to position [1312, 0]
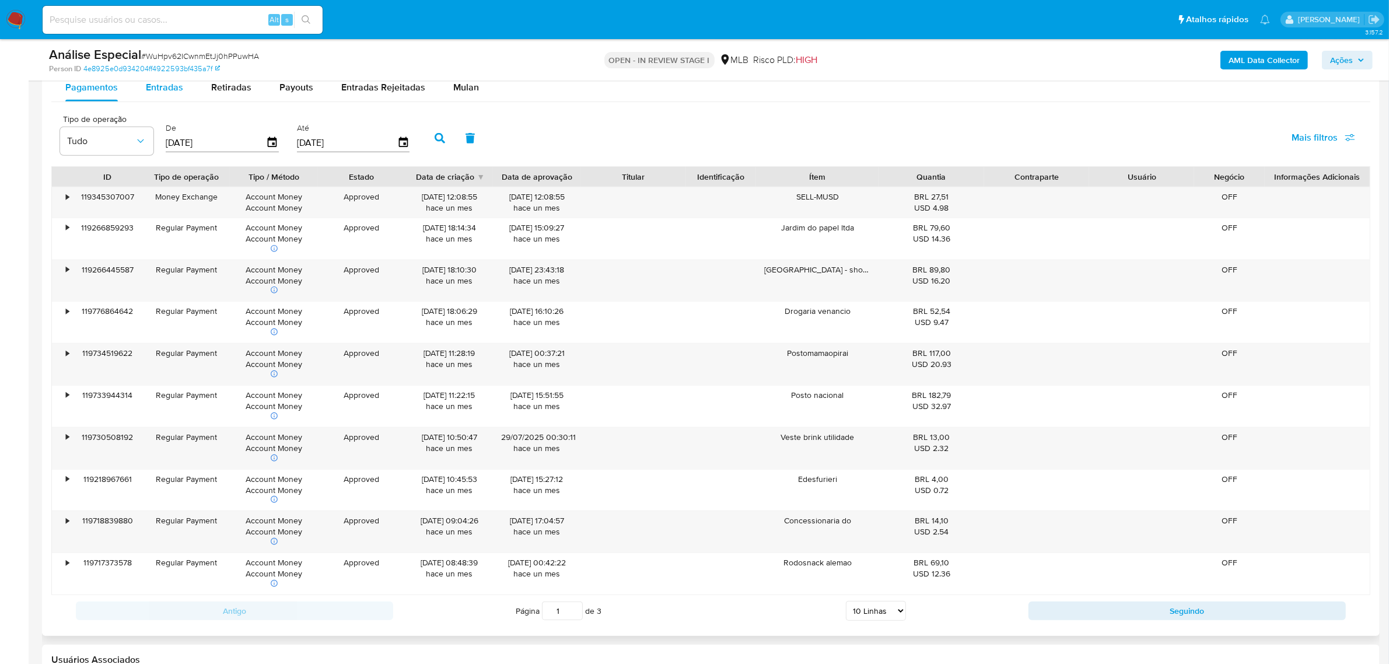
click at [178, 85] on span "Entradas" at bounding box center [164, 86] width 37 height 13
select select "10"
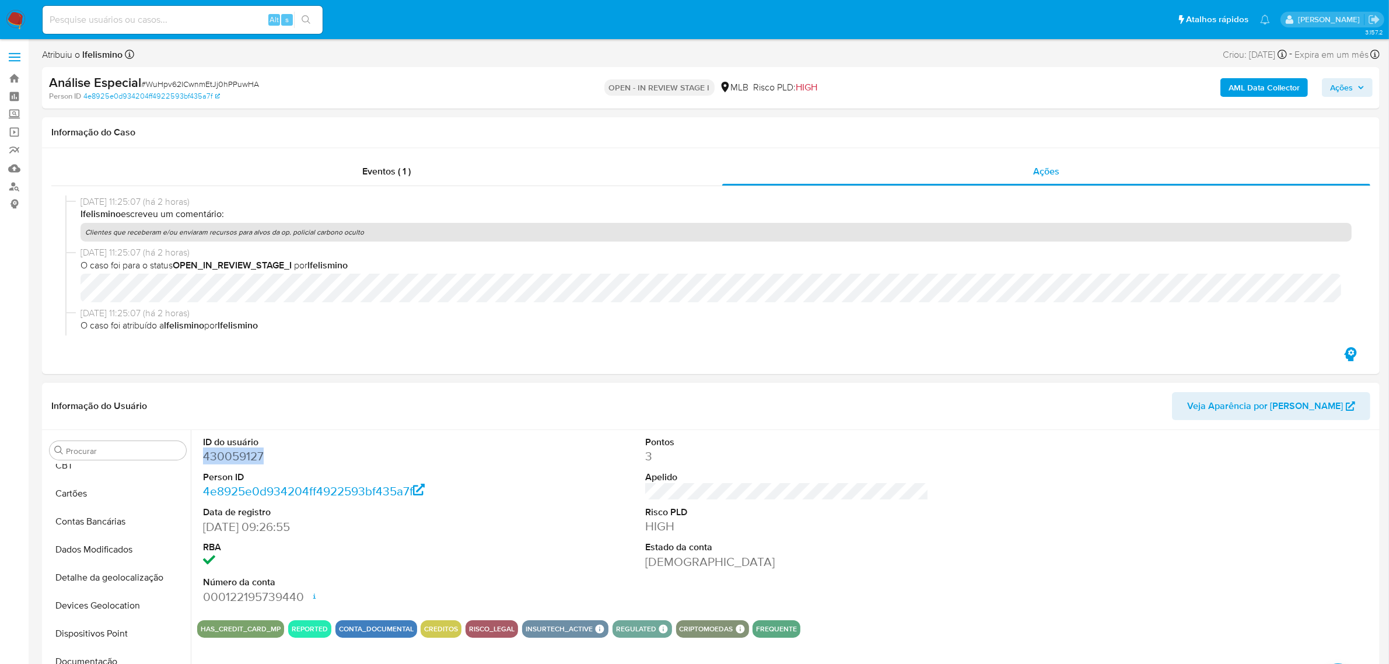
scroll to position [0, 0]
click at [122, 503] on button "Anexos" at bounding box center [113, 506] width 136 height 28
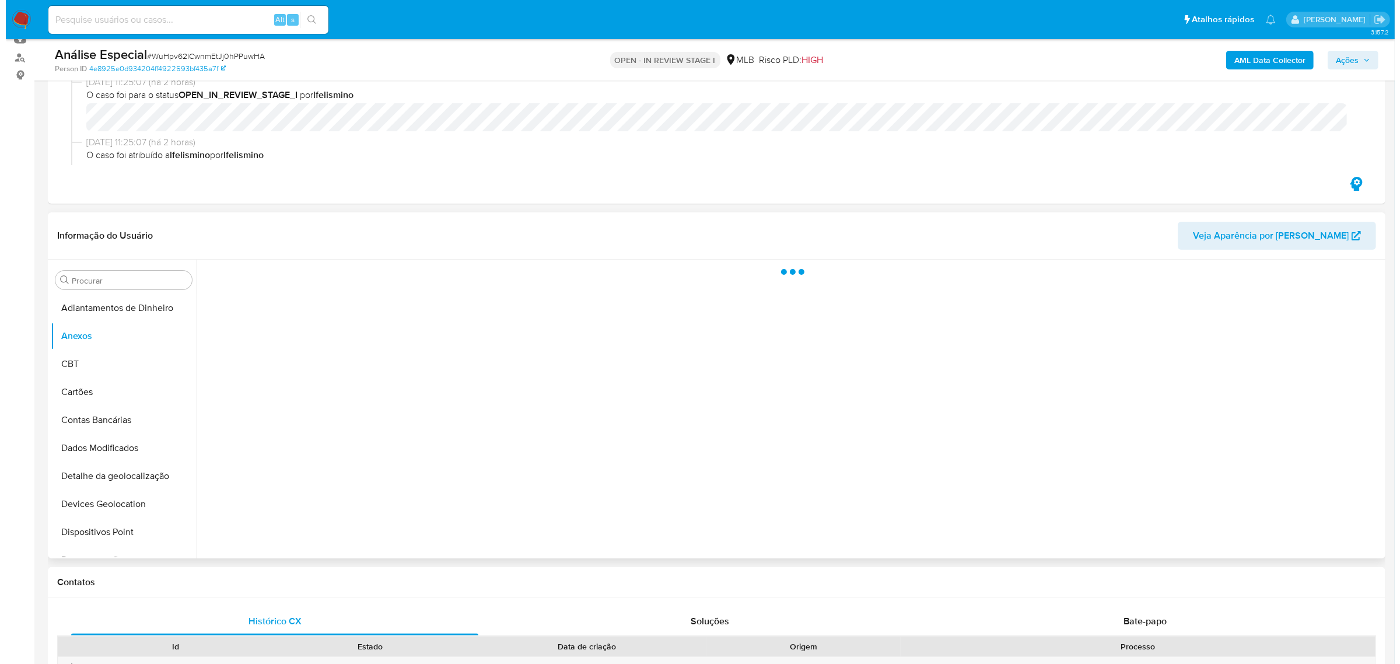
scroll to position [219, 0]
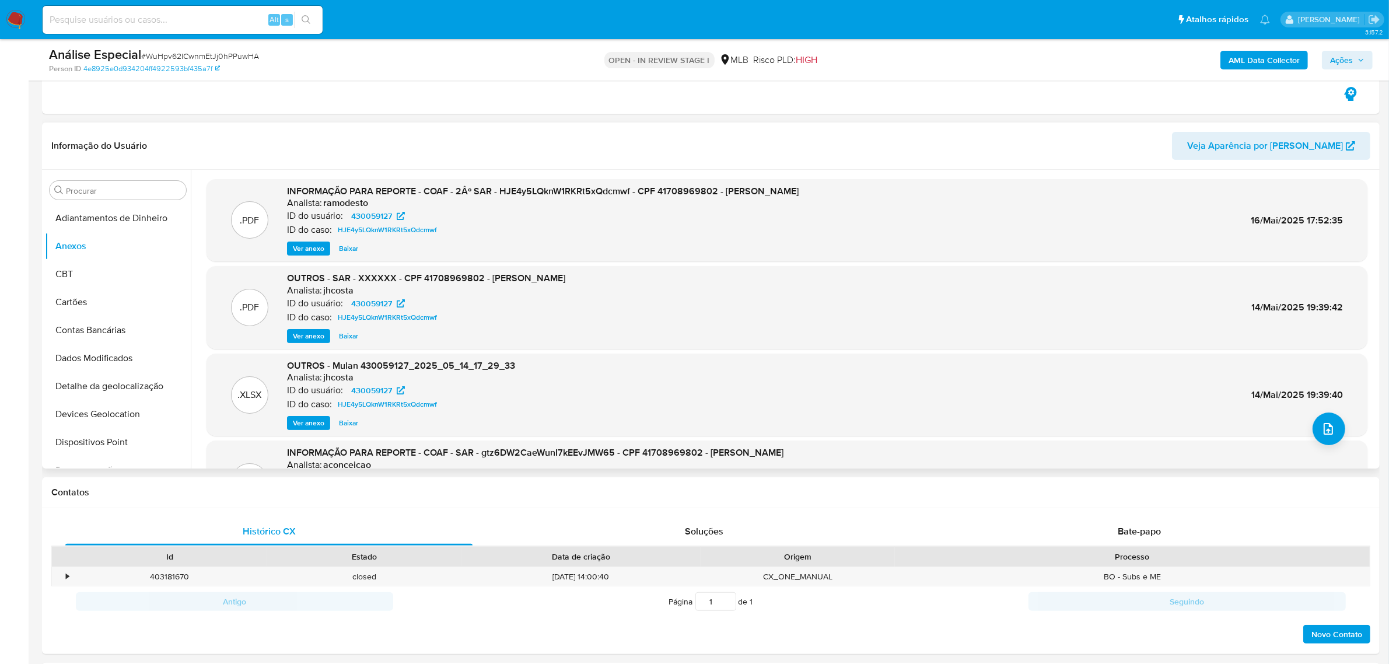
click at [1344, 436] on div ".XLSX OUTROS - Mulan 430059127_2025_05_14_17_29_33 Analista: jhcosta ID do usuá…" at bounding box center [786, 394] width 1161 height 83
click at [1328, 436] on span "upload-file" at bounding box center [1328, 429] width 13 height 14
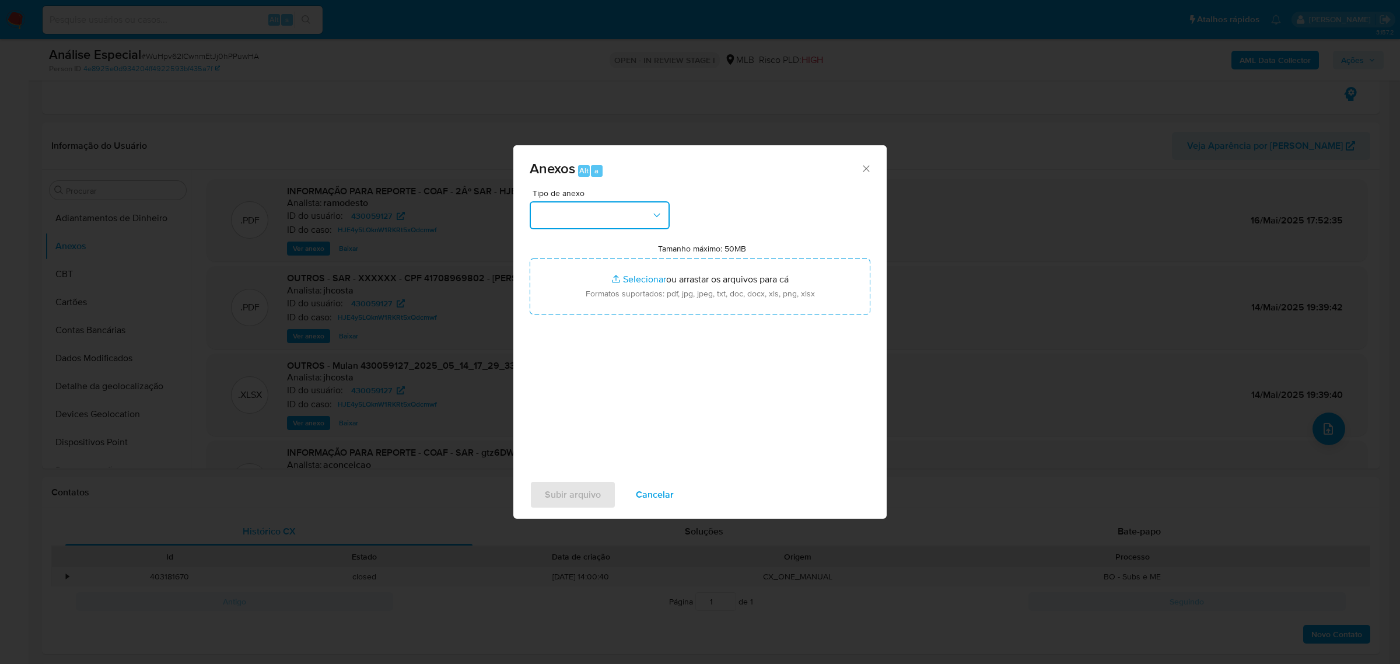
click at [596, 223] on button "button" at bounding box center [600, 215] width 140 height 28
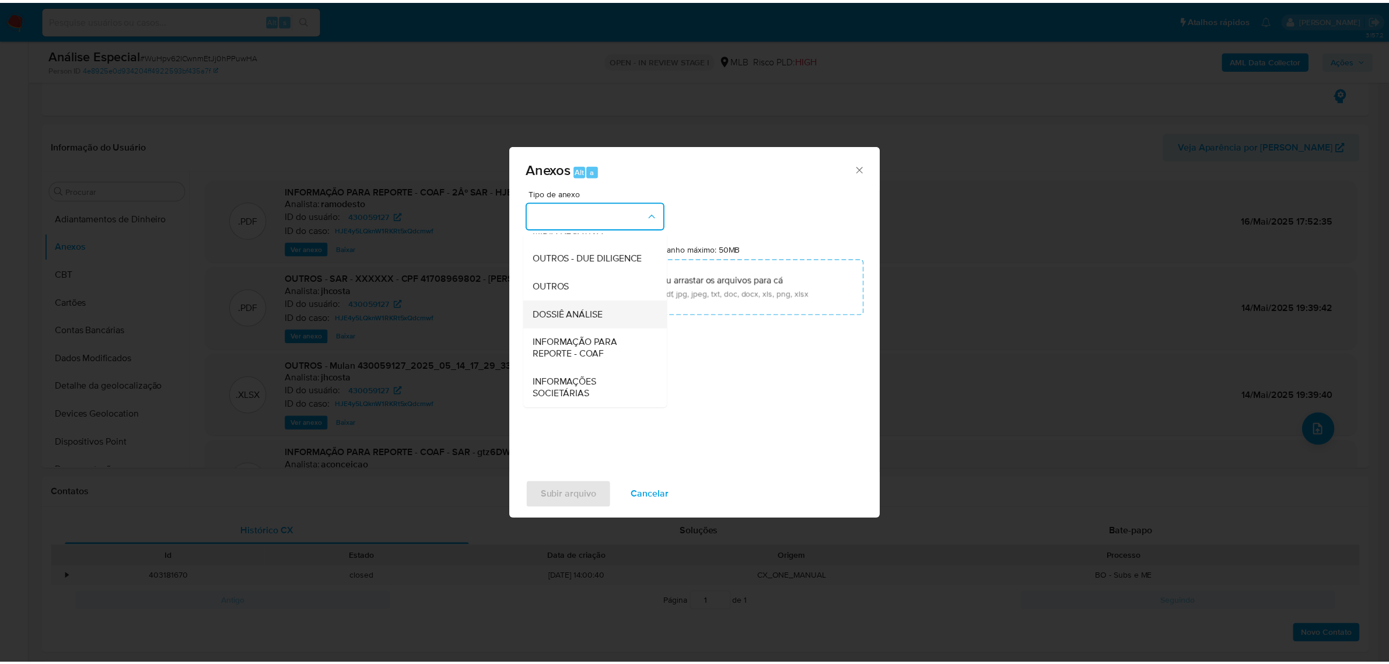
scroll to position [179, 0]
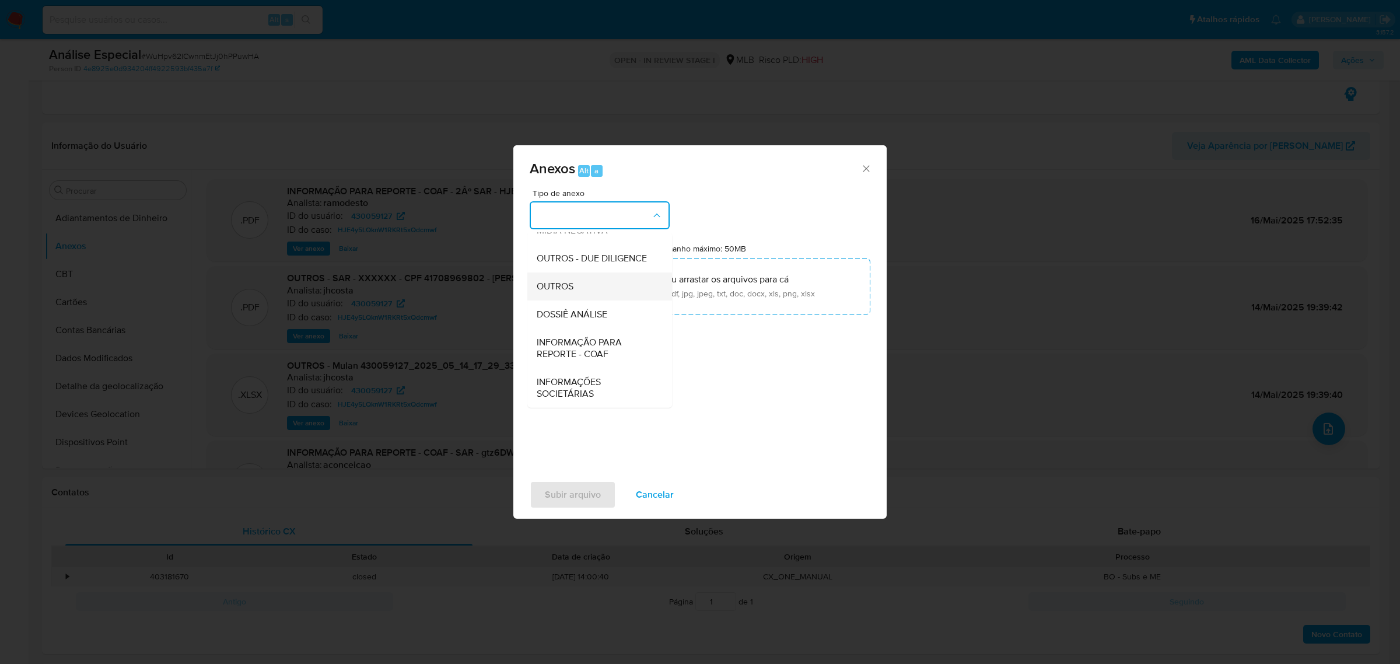
click at [584, 289] on div "OUTROS" at bounding box center [596, 286] width 119 height 28
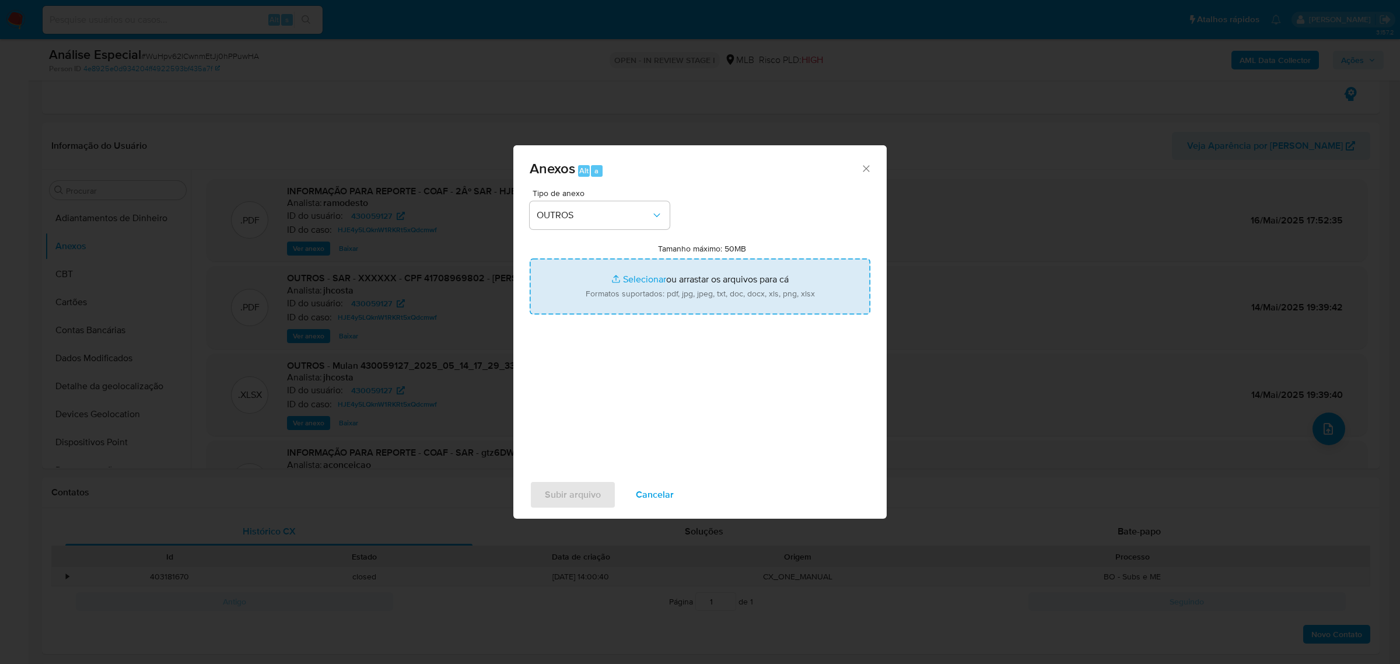
type input "C:\fakepath\Mulan 430059127_2025_09_04_11_04_48 Gabriela Alves Barbosa .pdf"
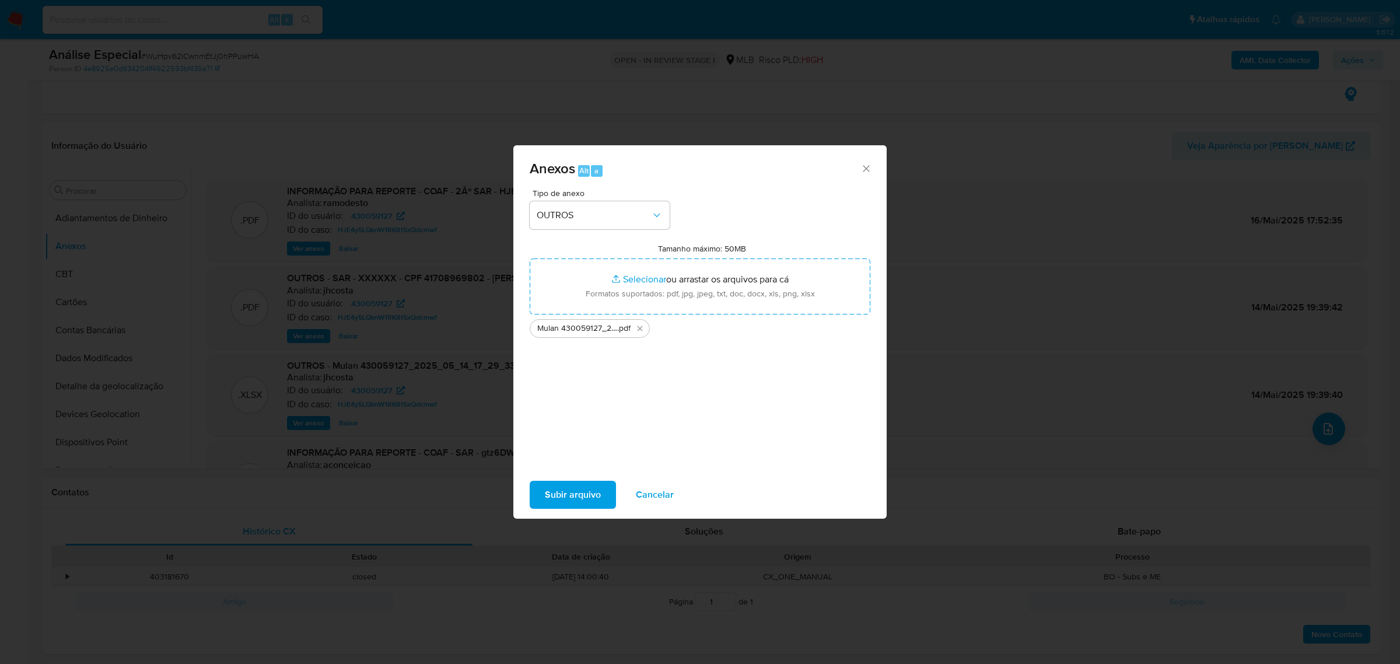
click at [562, 485] on span "Subir arquivo" at bounding box center [573, 495] width 56 height 26
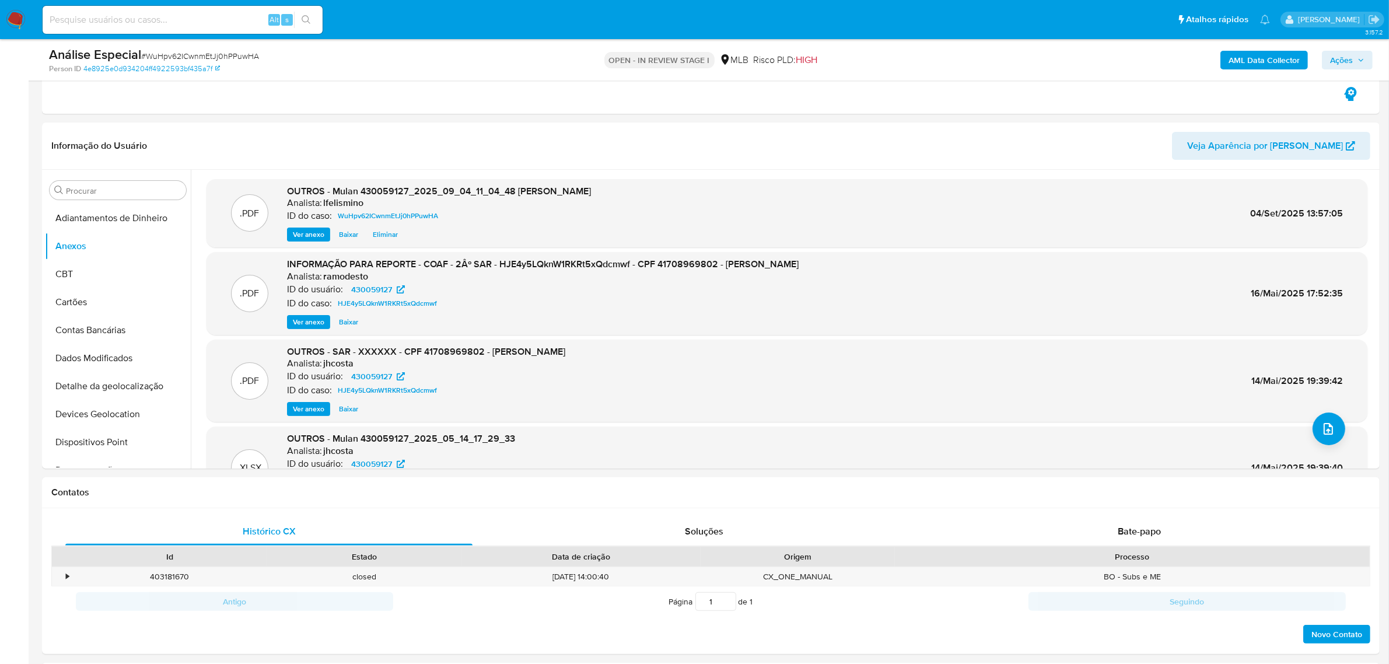
click at [182, 52] on span "# WuHpv62ICwnmEtJj0hPPuwHA" at bounding box center [200, 56] width 118 height 12
copy span "WuHpv62ICwnmEtJj0hPPuwHA"
click at [1252, 54] on b "AML Data Collector" at bounding box center [1263, 60] width 71 height 19
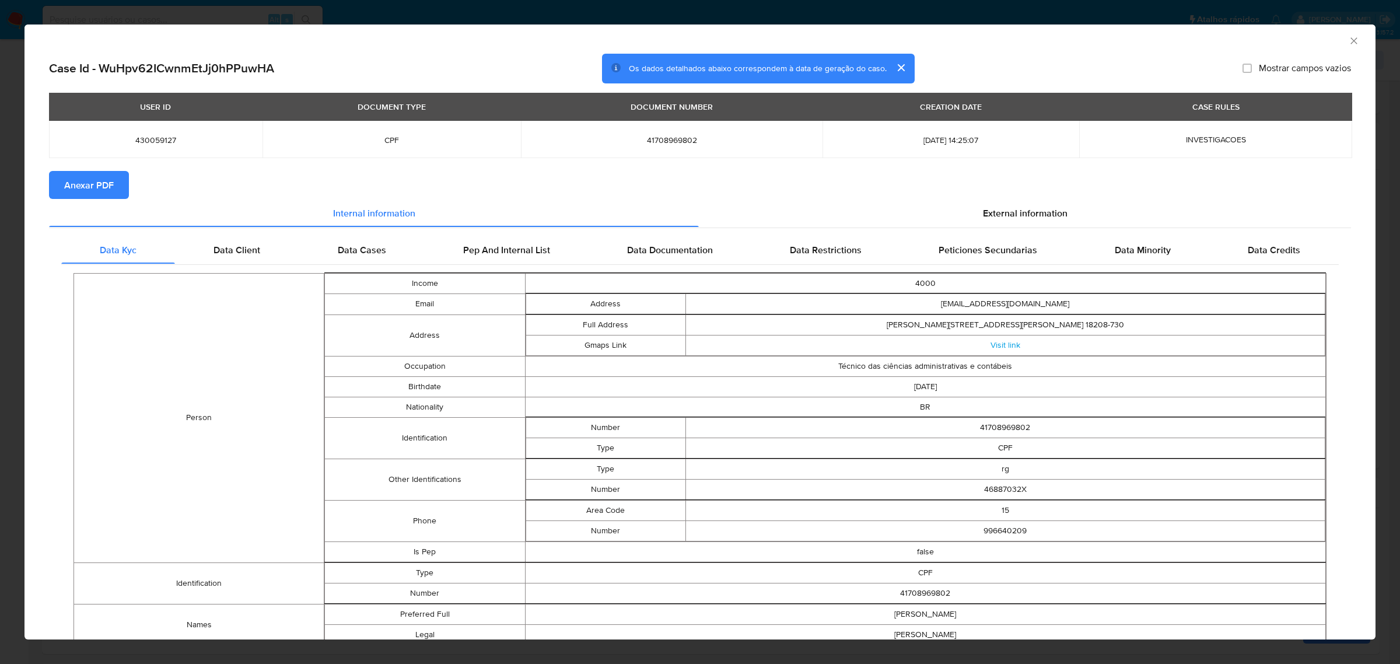
click at [89, 188] on span "Anexar PDF" at bounding box center [89, 185] width 50 height 26
click at [1346, 13] on div "AML Data Collector Case Id - WuHpv62ICwnmEtJj0hPPuwHA Os dados detalhados abaix…" at bounding box center [700, 332] width 1400 height 664
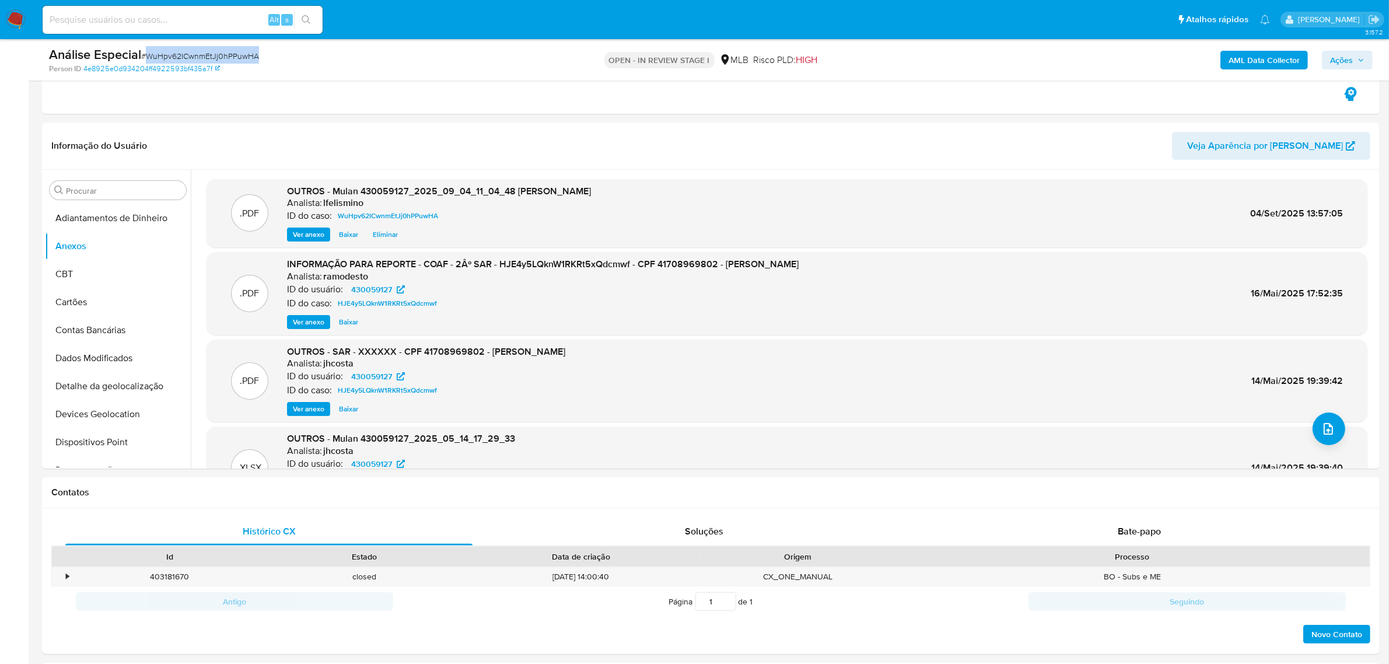
click at [185, 21] on input at bounding box center [183, 19] width 280 height 15
paste input "1401841009"
type input "1401841009"
click at [305, 13] on button "search-icon" at bounding box center [306, 20] width 24 height 16
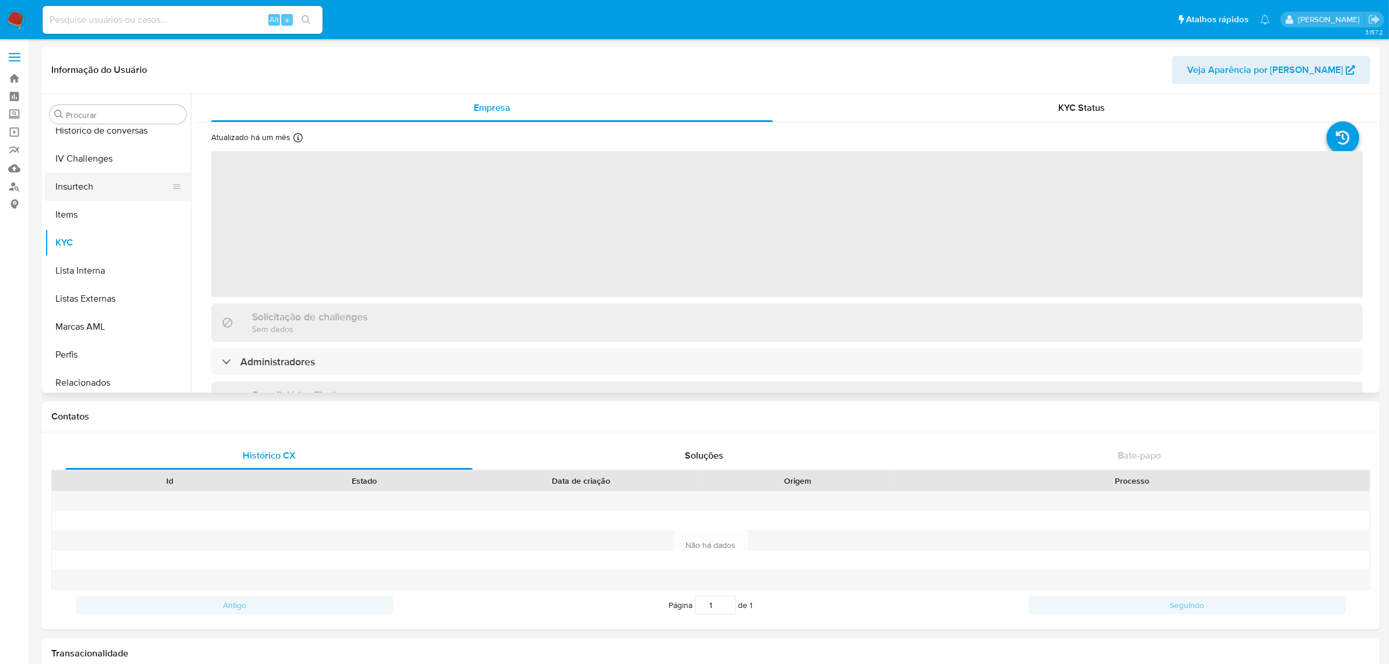
scroll to position [520, 0]
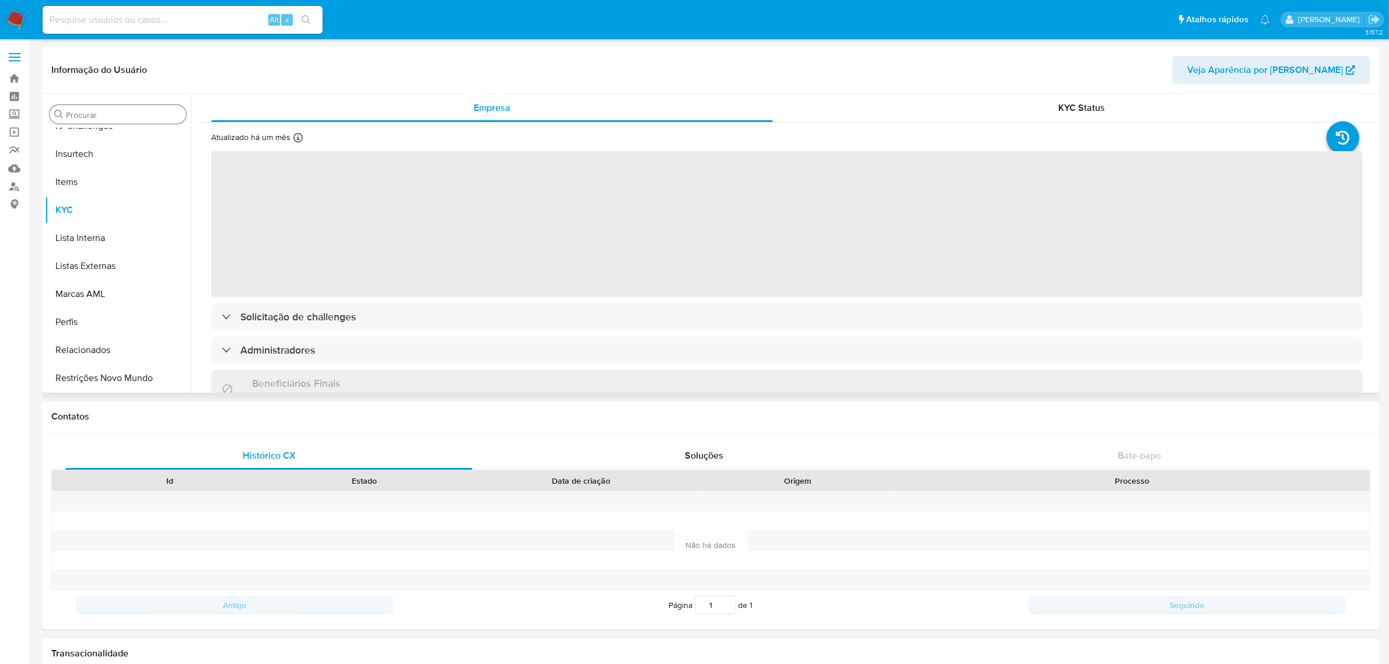
click at [110, 115] on input "Procurar" at bounding box center [123, 115] width 115 height 10
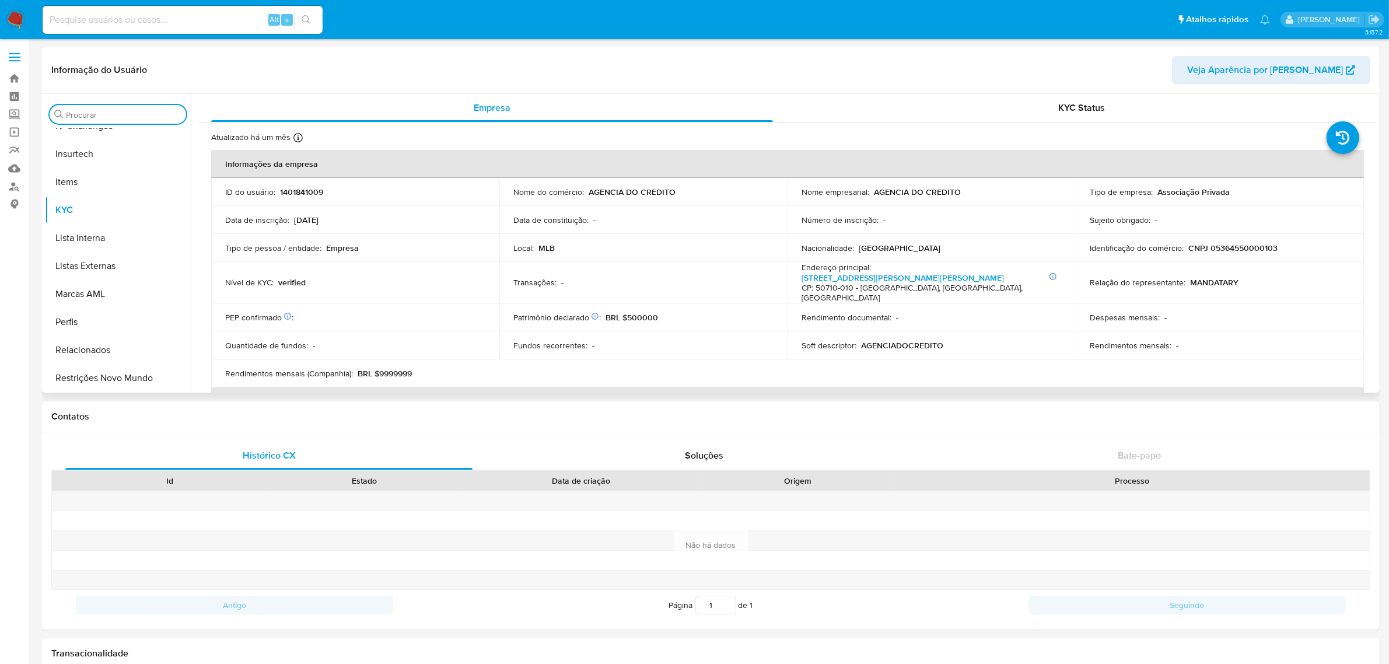
select select "10"
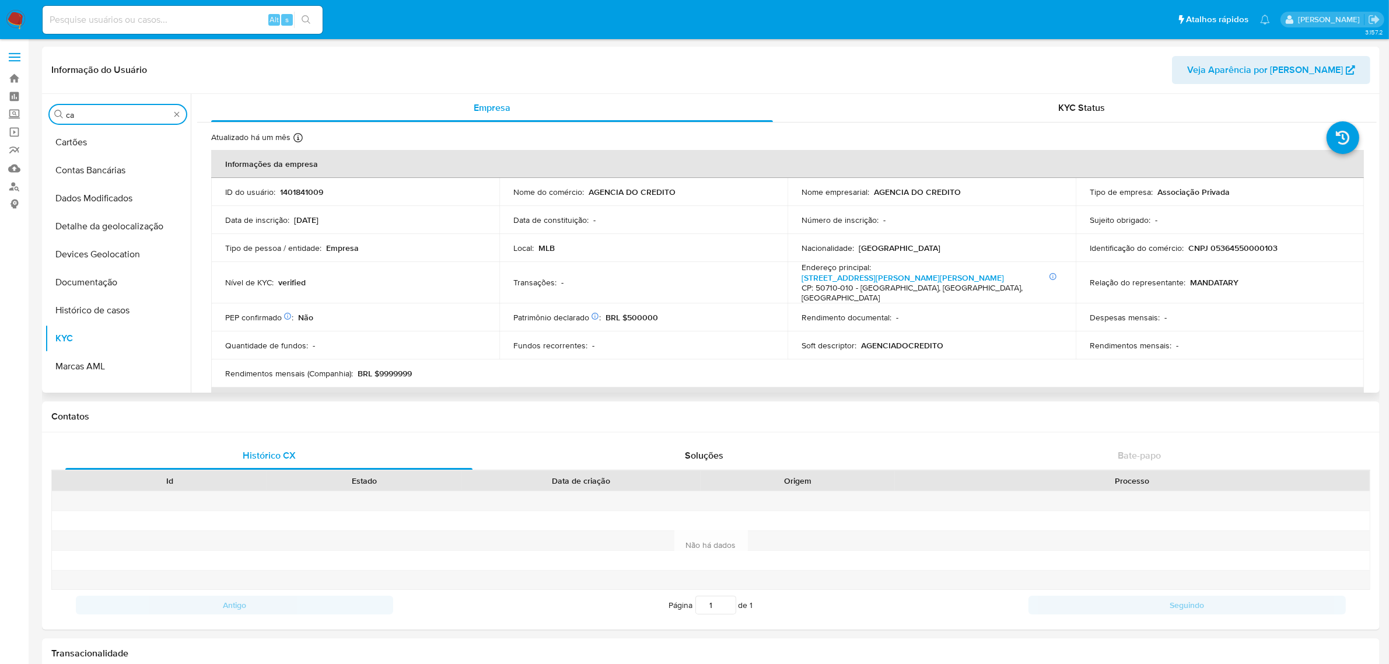
scroll to position [0, 0]
type input "cas"
click at [103, 138] on button "Histórico de casos" at bounding box center [113, 142] width 136 height 28
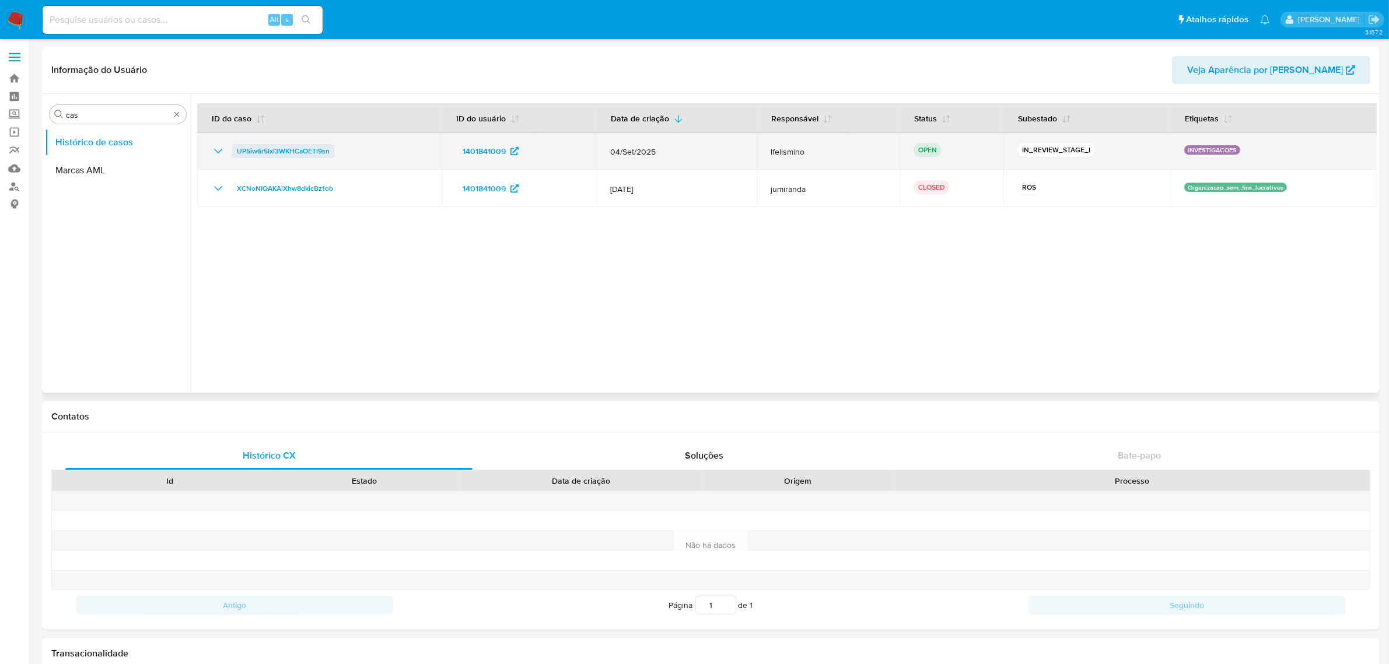
click at [308, 153] on span "UP5iw6r5lxl3WKHCaOETl9sn" at bounding box center [283, 151] width 93 height 14
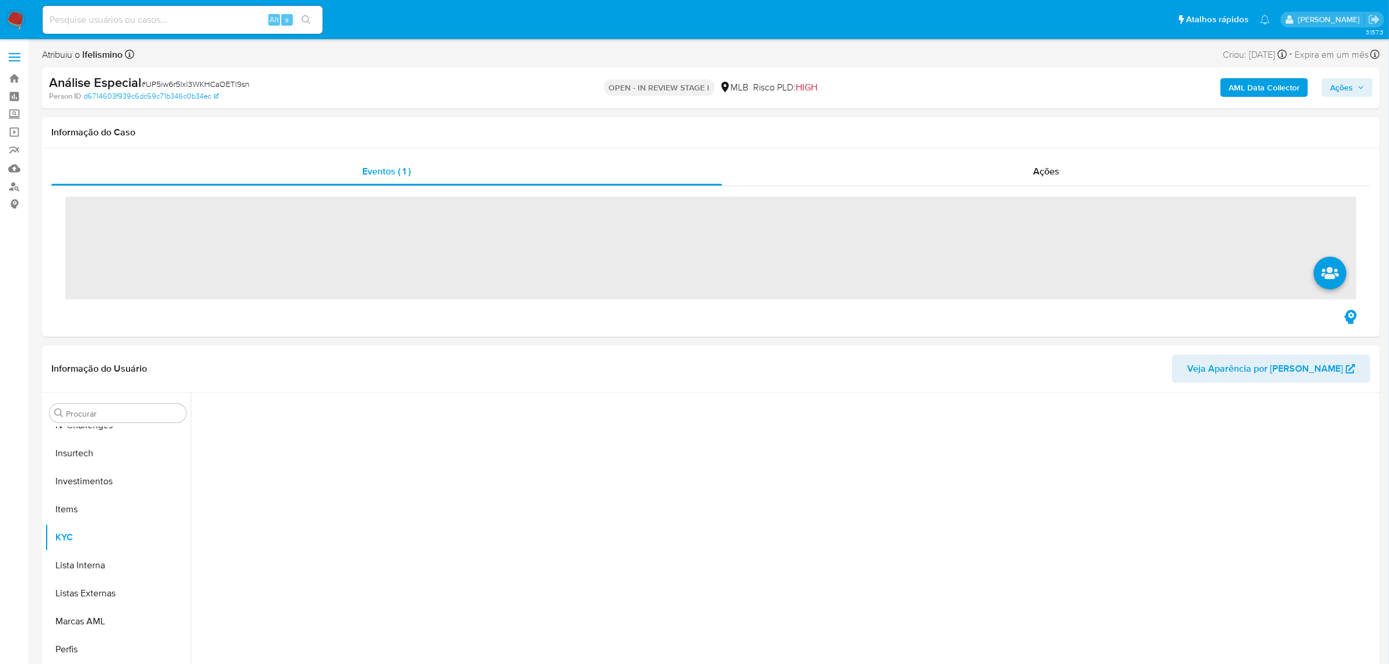
scroll to position [548, 0]
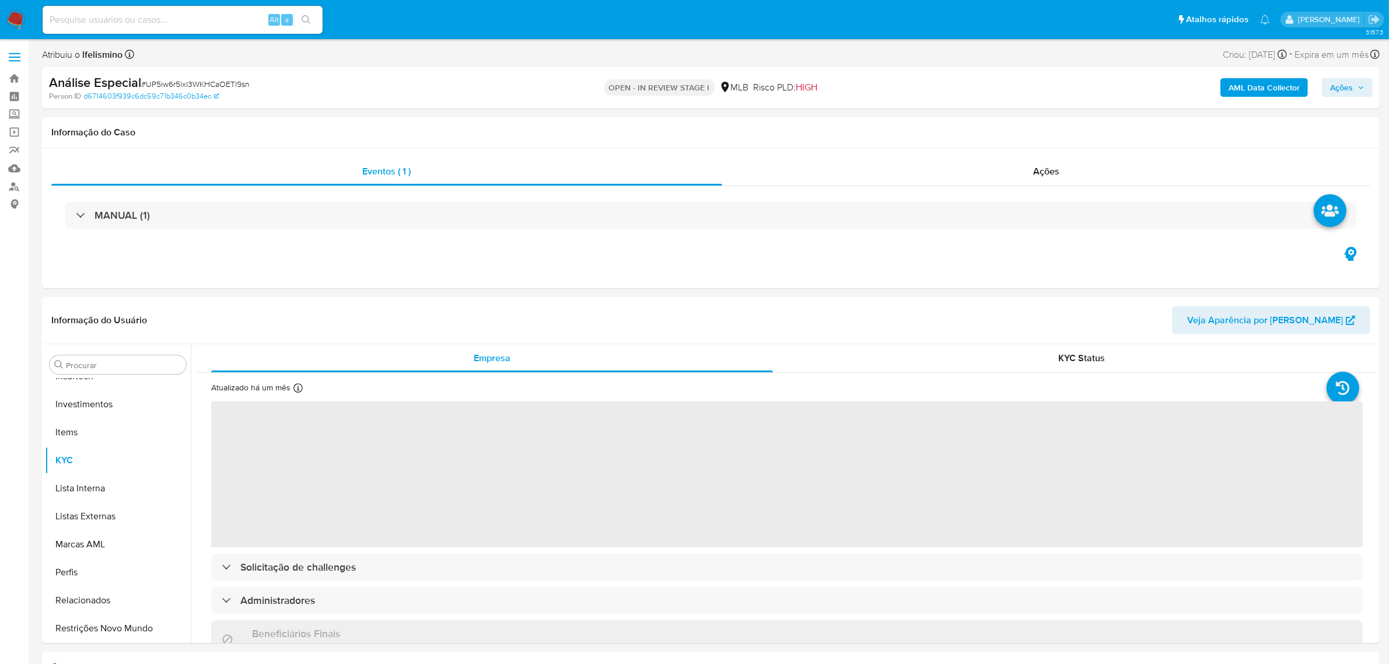
select select "10"
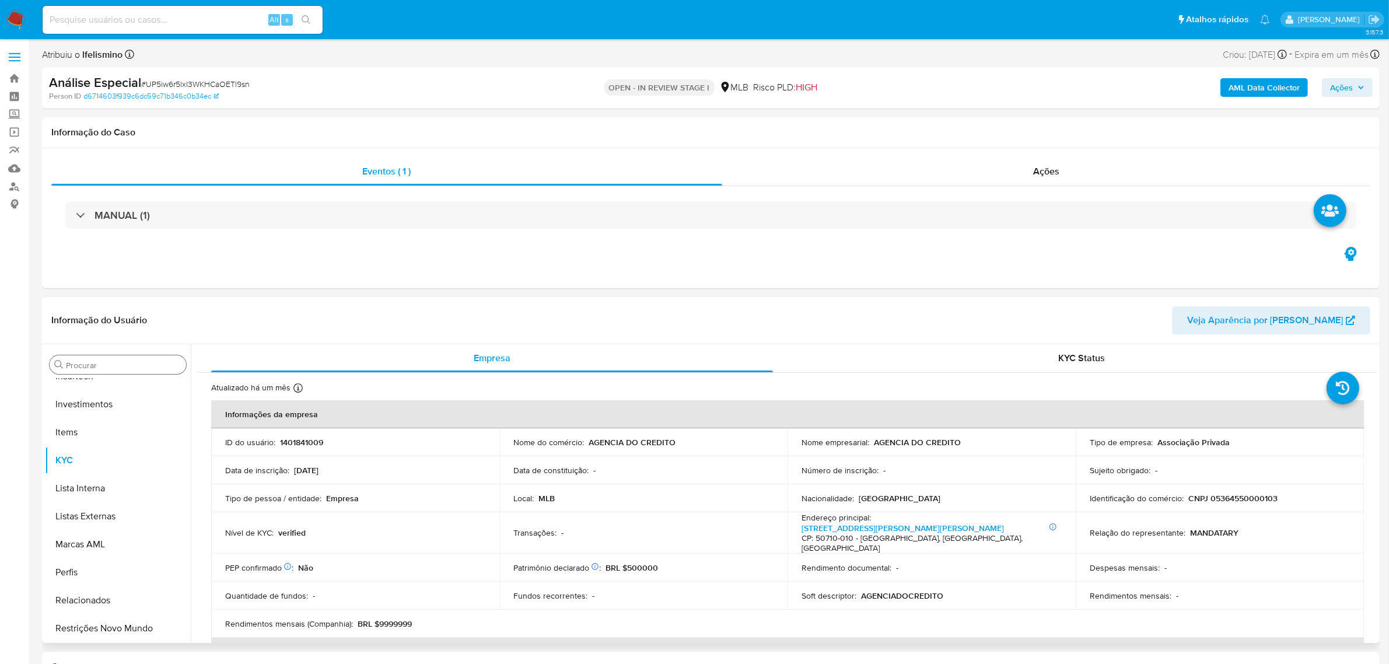
click at [111, 365] on input "Procurar" at bounding box center [123, 365] width 115 height 10
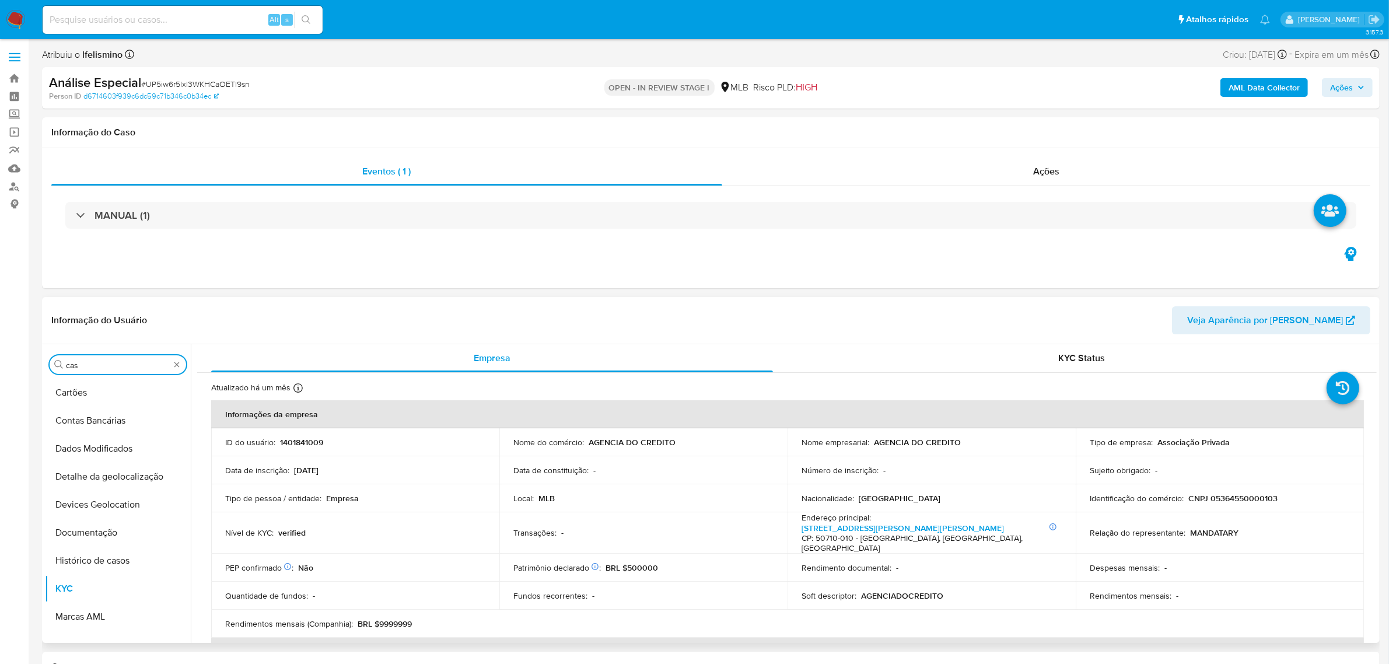
scroll to position [0, 0]
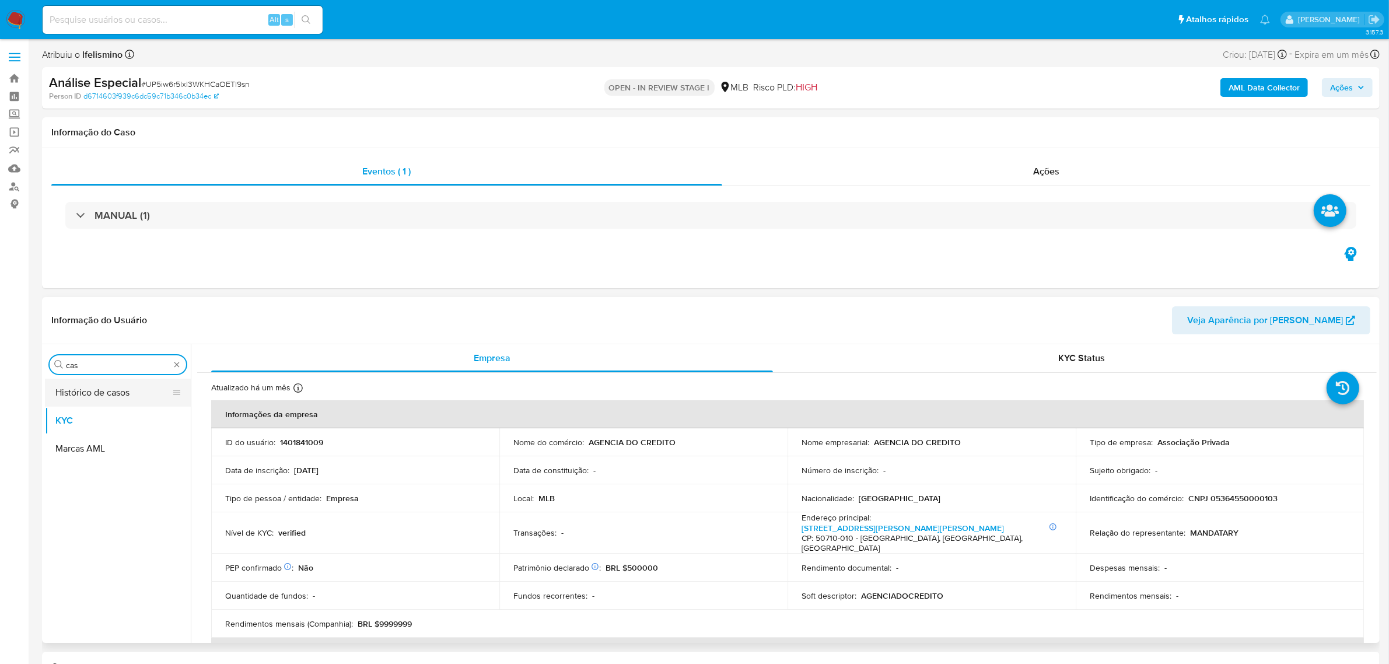
type input "cas"
click at [90, 384] on button "Histórico de casos" at bounding box center [113, 393] width 136 height 28
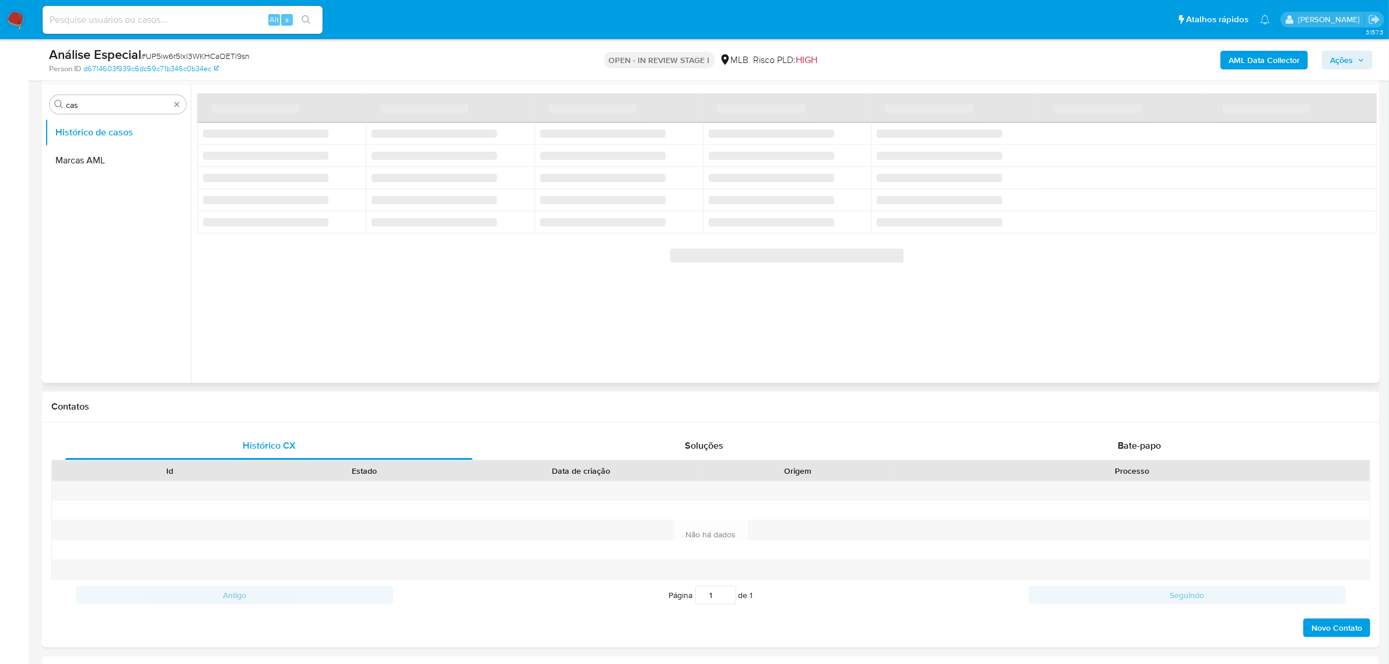
scroll to position [146, 0]
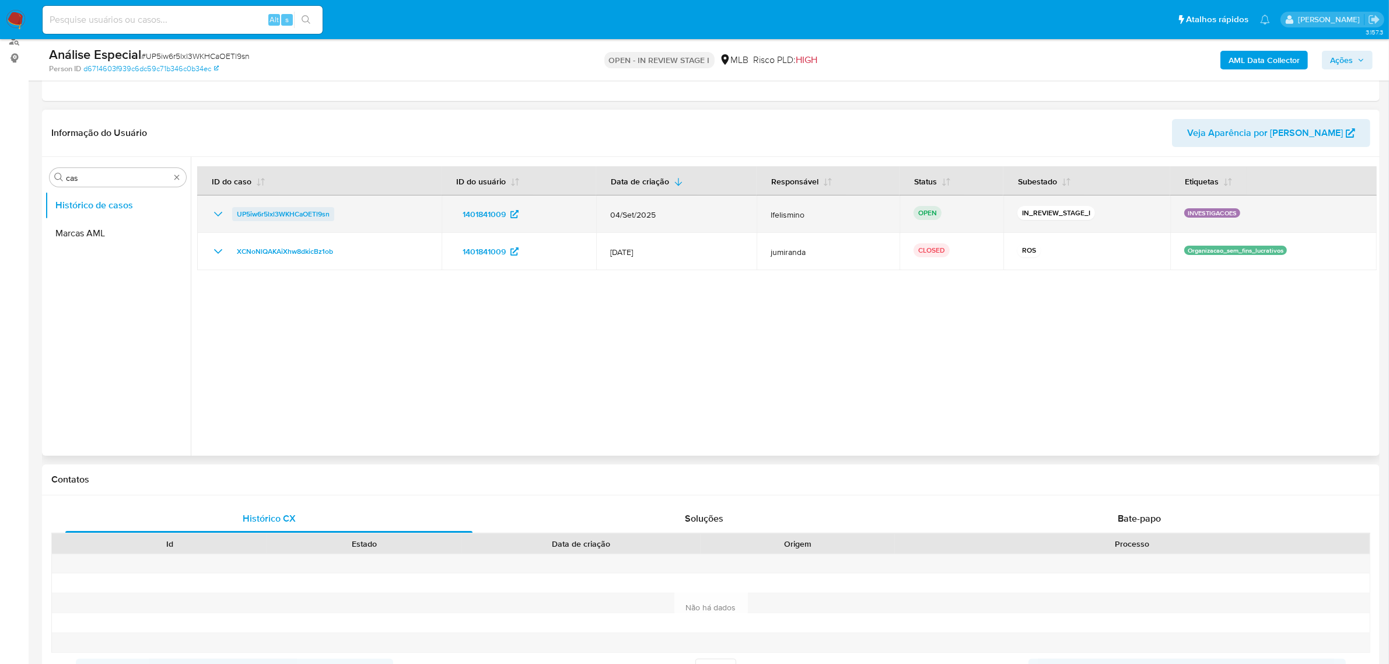
click at [287, 213] on span "UP5iw6r5lxl3WKHCaOETl9sn" at bounding box center [283, 214] width 93 height 14
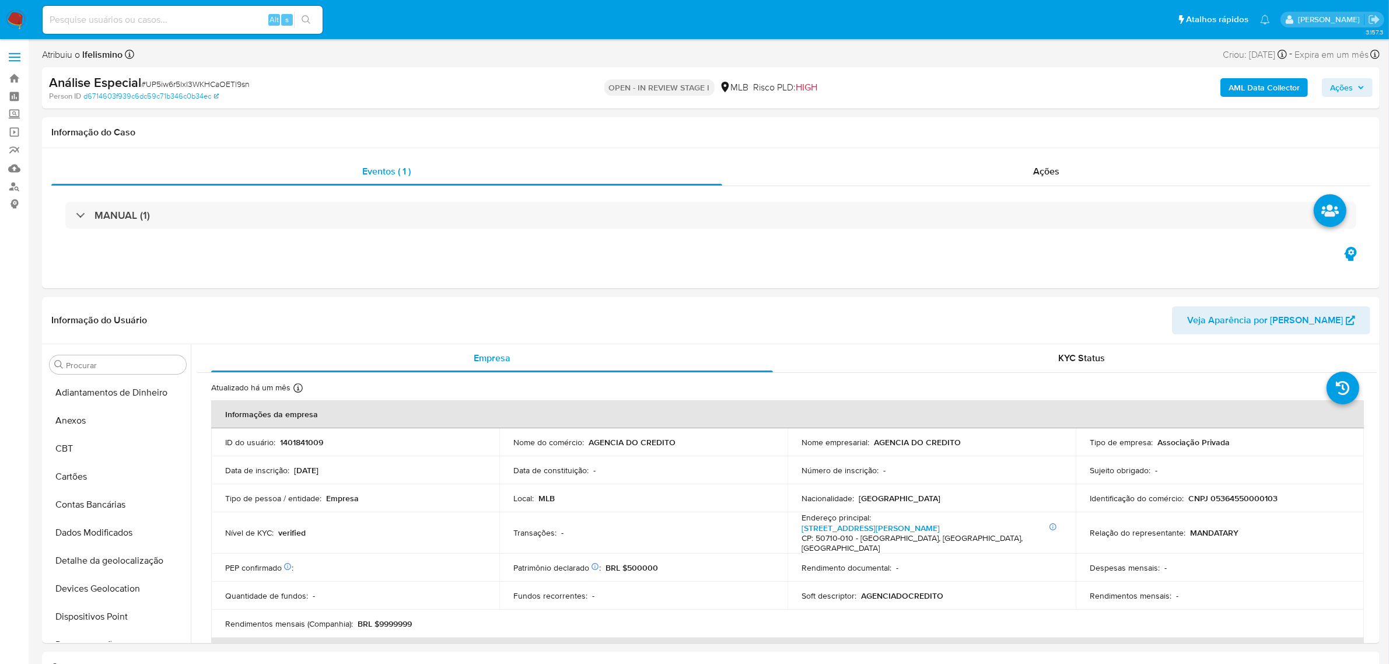
scroll to position [548, 0]
select select "10"
click at [228, 85] on span "# UP5iw6r5lxl3WKHCaOETl9sn" at bounding box center [195, 84] width 108 height 12
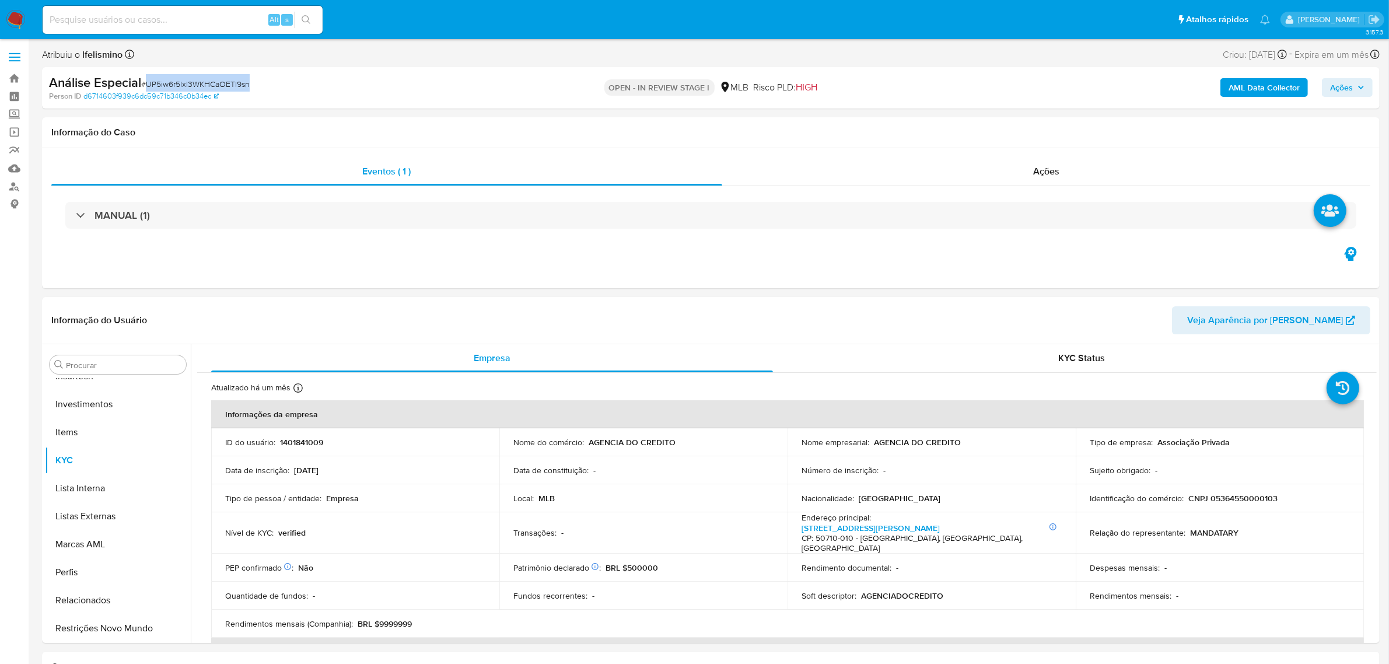
click at [227, 85] on span "# UP5iw6r5lxl3WKHCaOETl9sn" at bounding box center [195, 84] width 108 height 12
copy span "UP5iw6r5lxl3WKHCaOETl9sn"
click at [1228, 498] on p "CNPJ 05364550000103" at bounding box center [1232, 498] width 89 height 10
copy p "05364550000103"
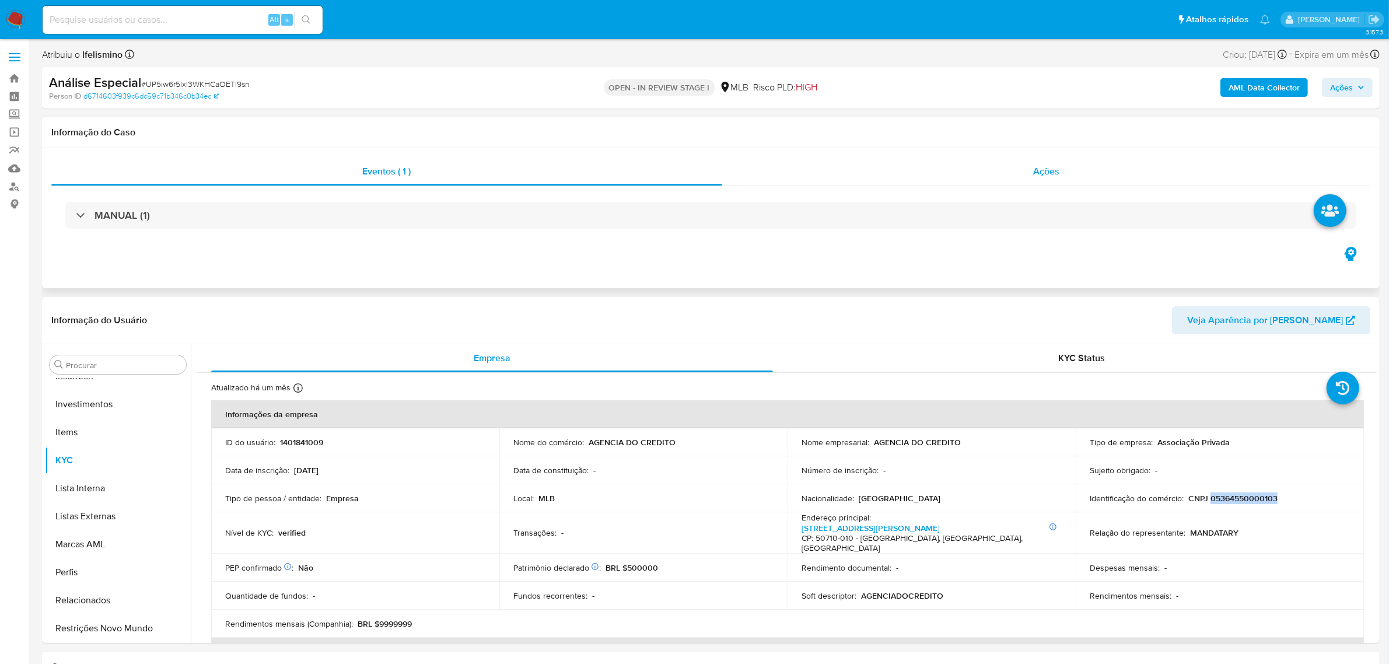
click at [1086, 182] on div "Ações" at bounding box center [1046, 171] width 649 height 28
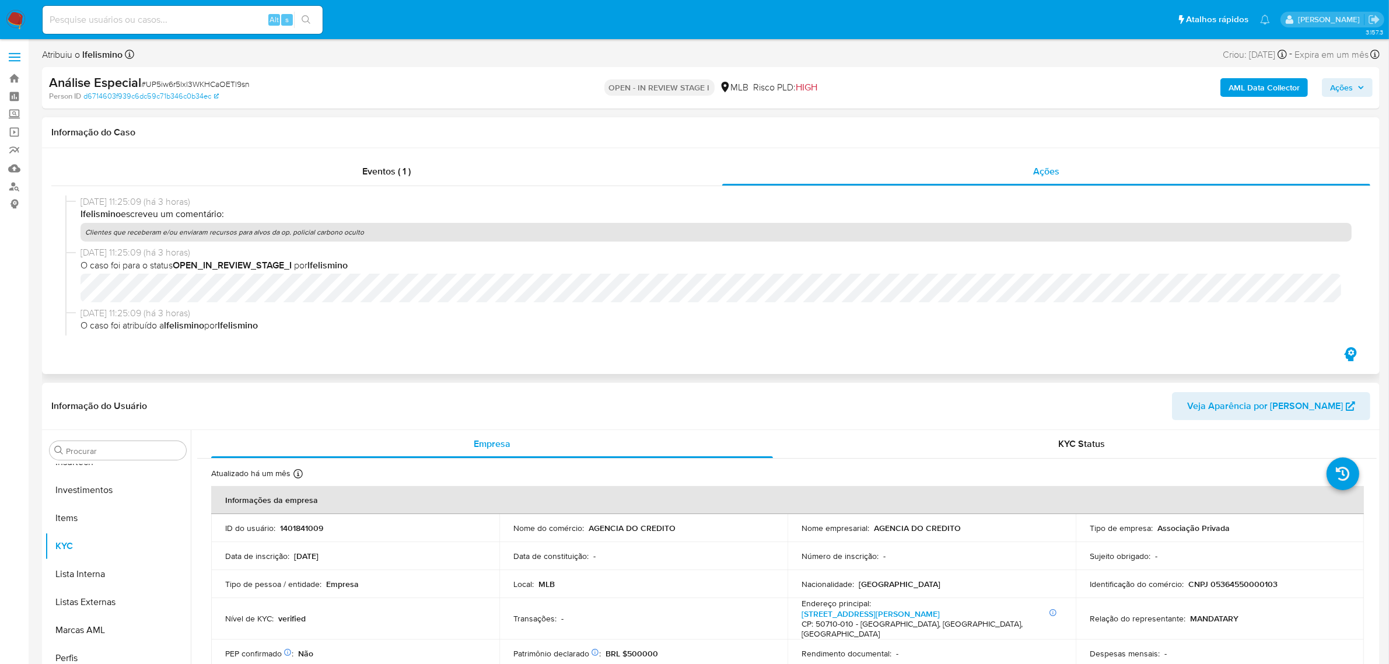
click at [281, 231] on p "Clientes que receberam e/ou enviaram recursos para alvos da op. policial carbon…" at bounding box center [715, 232] width 1271 height 19
copy p "Clientes que receberam e/ou enviaram recursos para alvos da op. policial carbon…"
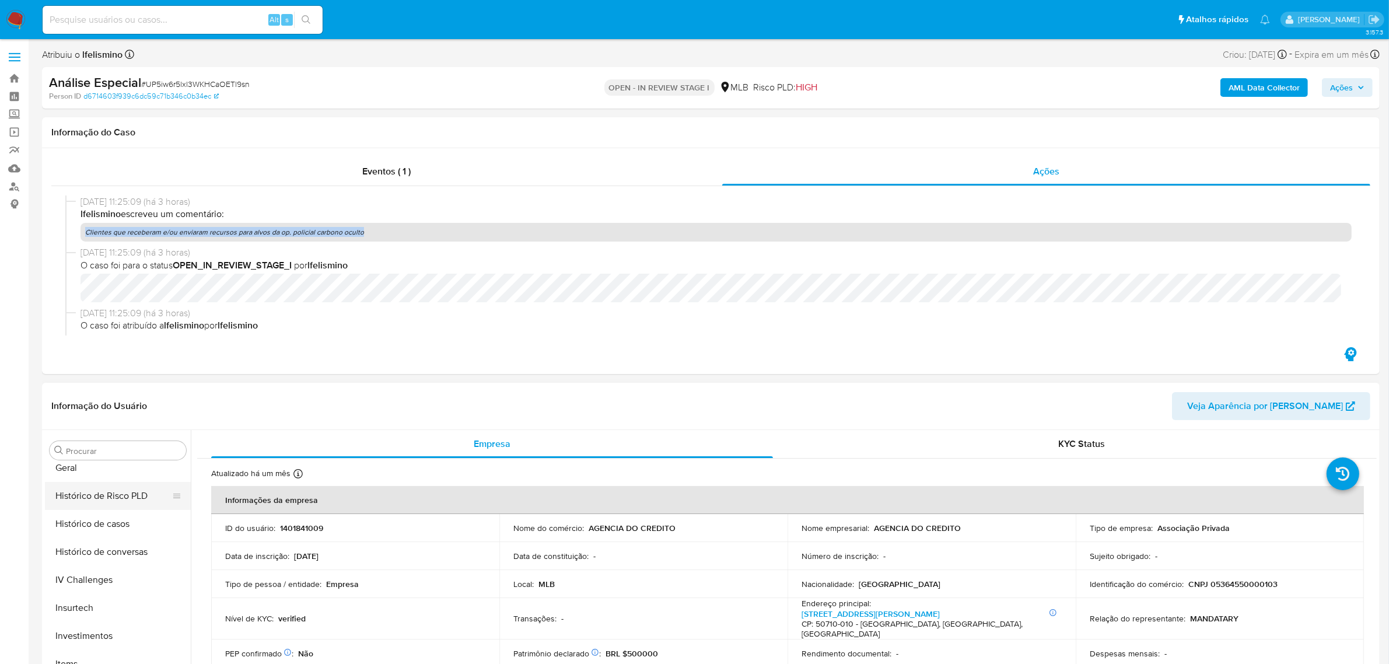
click at [132, 485] on button "Histórico de Risco PLD" at bounding box center [113, 496] width 136 height 28
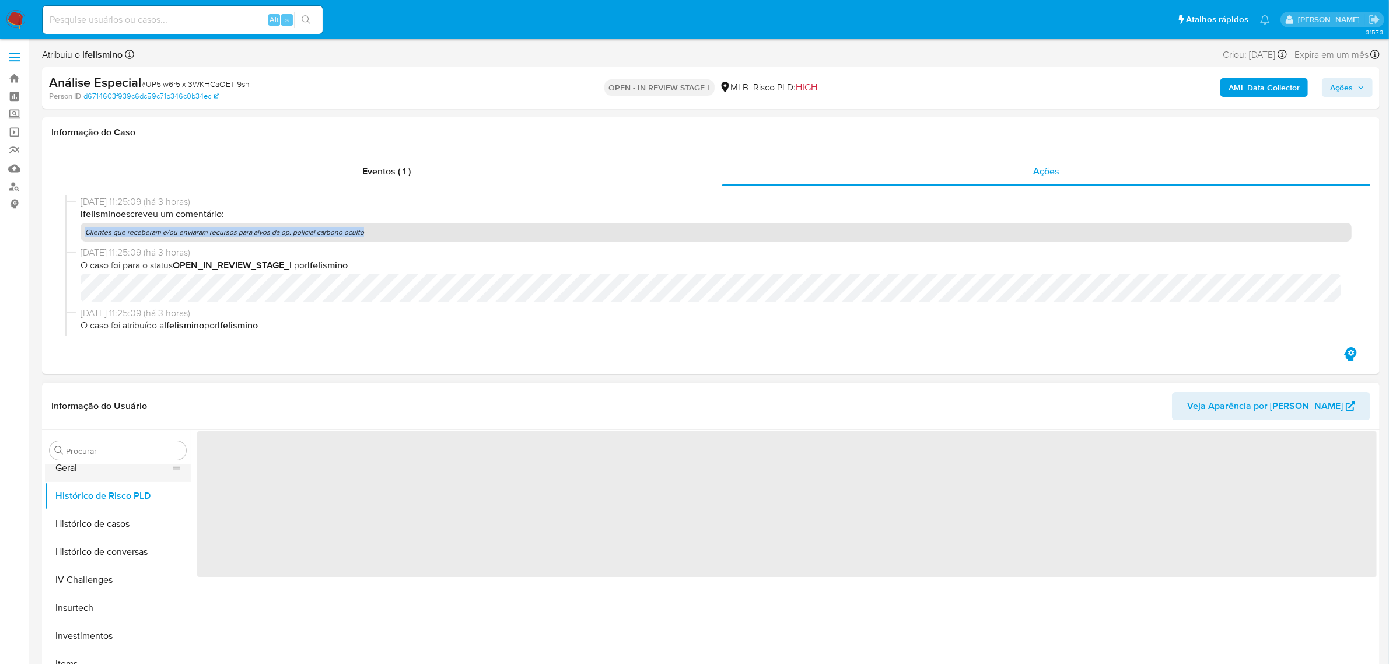
click at [131, 479] on button "Geral" at bounding box center [113, 468] width 136 height 28
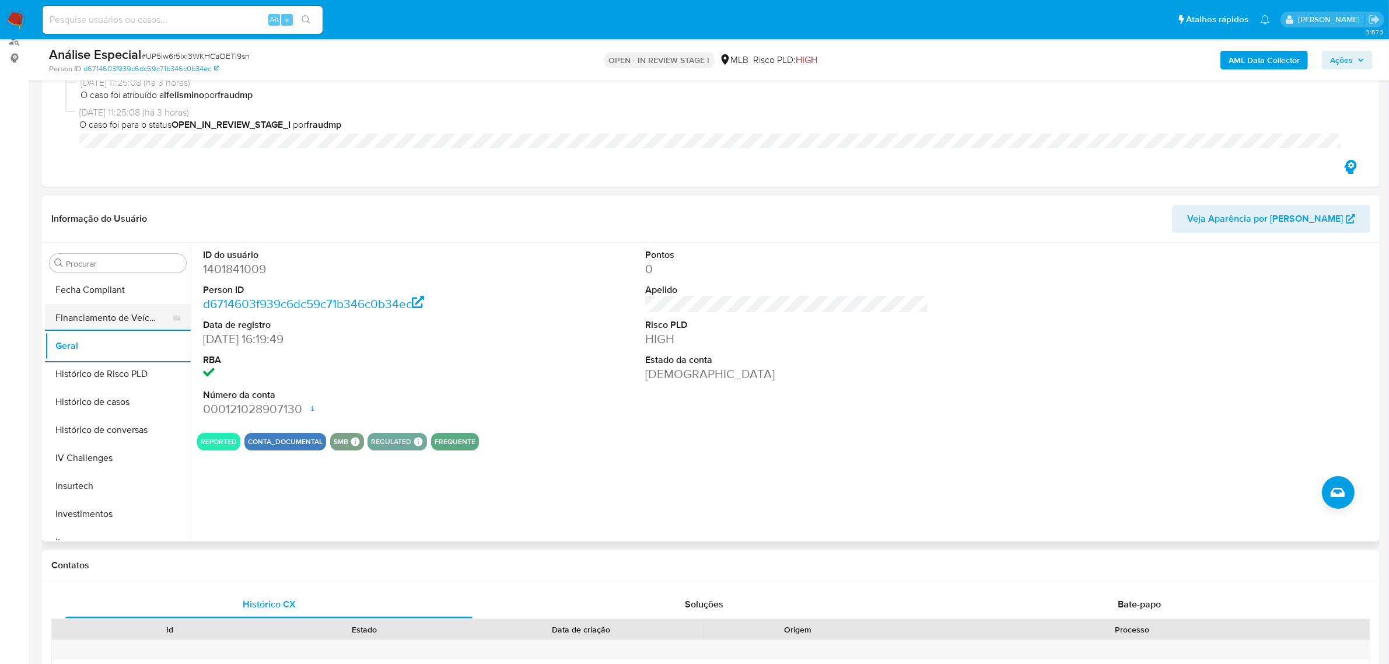
scroll to position [257, 0]
click at [121, 297] on button "Documentação" at bounding box center [113, 286] width 136 height 28
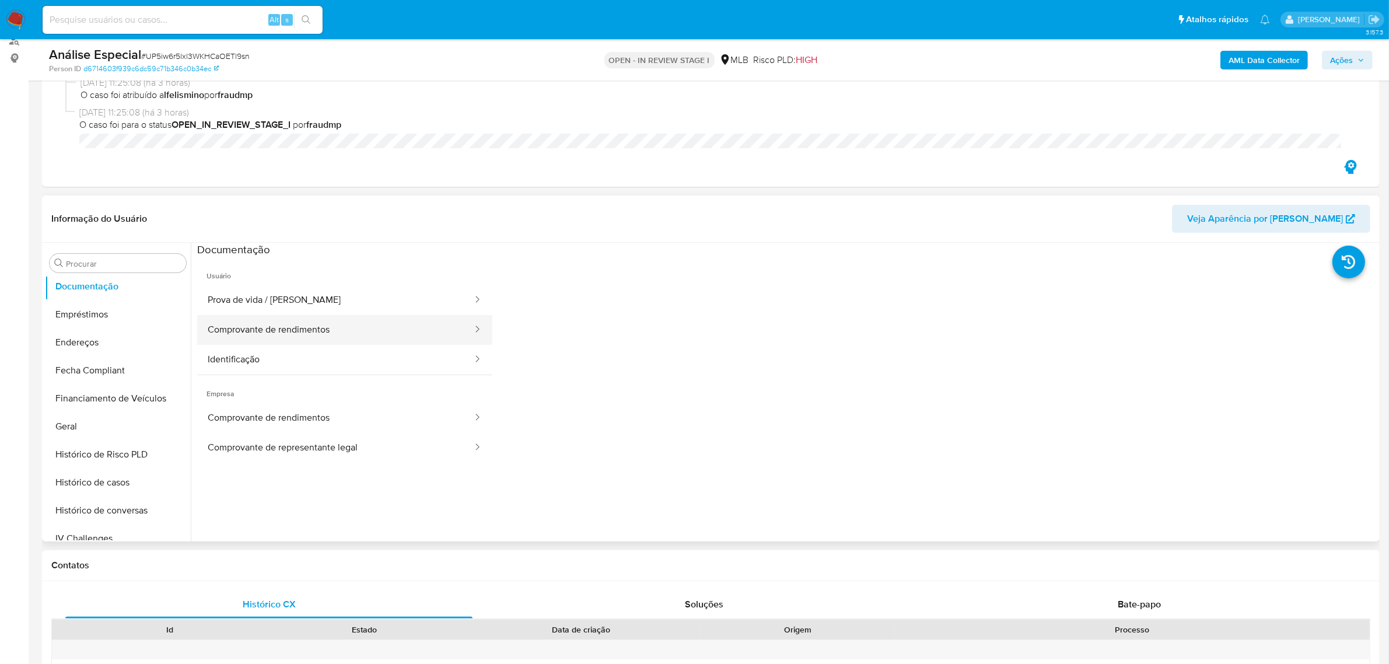
click at [278, 337] on button "Comprovante de rendimentos" at bounding box center [335, 330] width 276 height 30
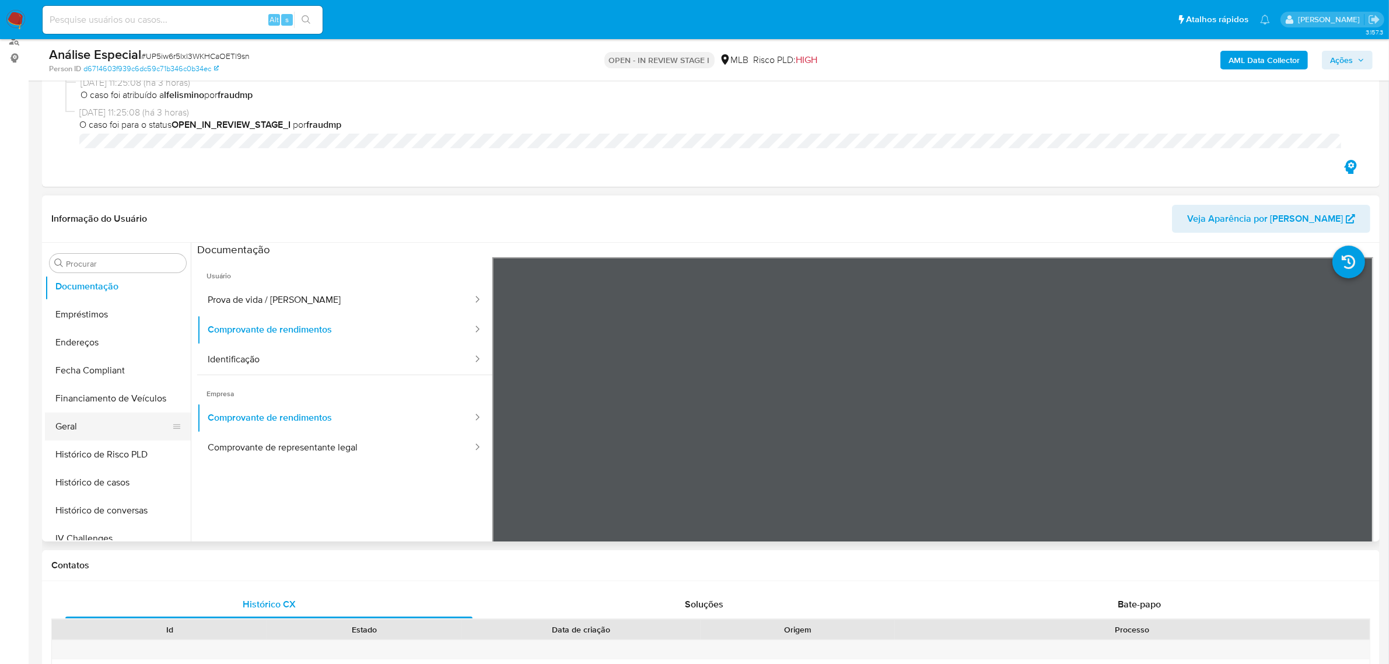
click at [92, 415] on button "Geral" at bounding box center [113, 426] width 136 height 28
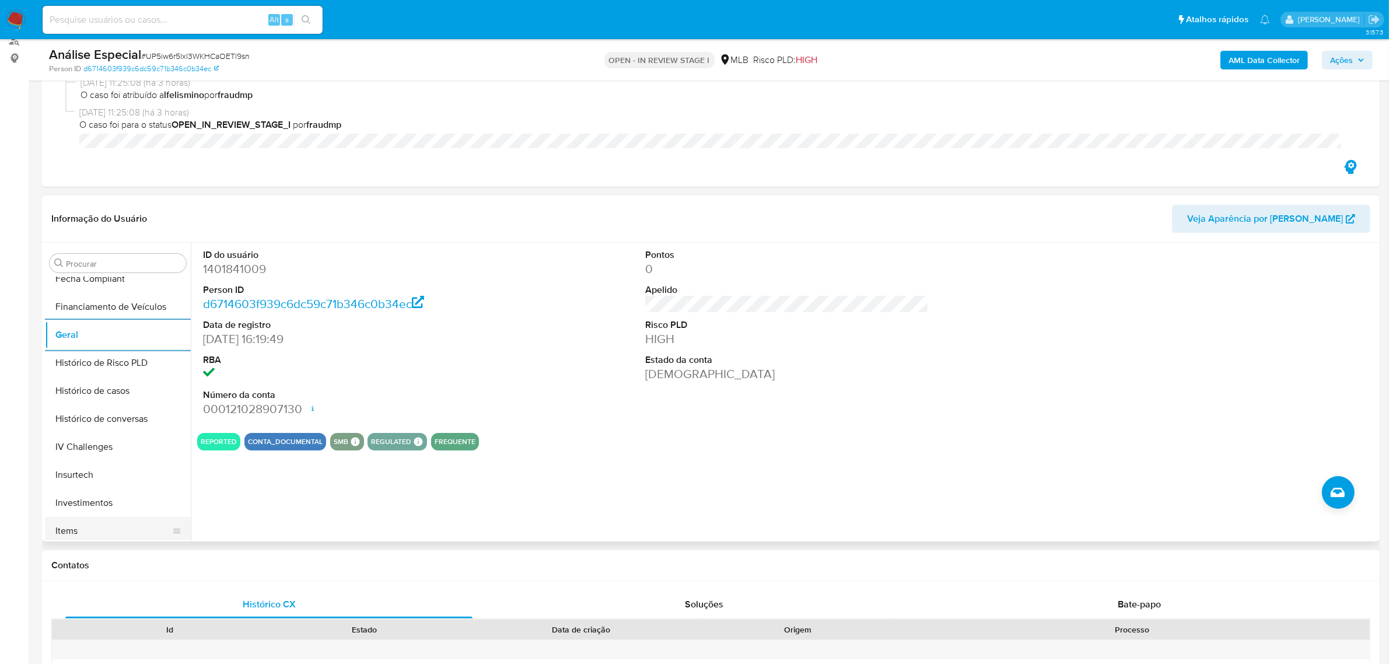
scroll to position [475, 0]
click at [86, 426] on button "KYC" at bounding box center [113, 432] width 136 height 28
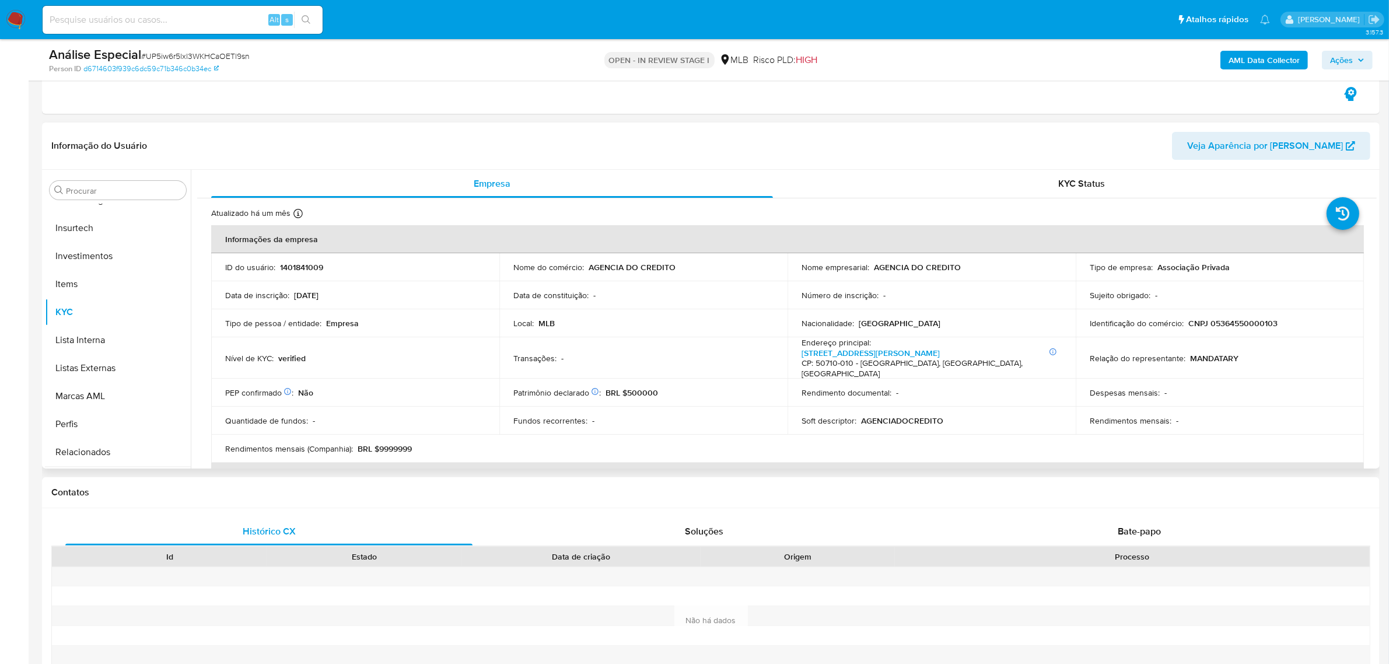
scroll to position [548, 0]
drag, startPoint x: 102, startPoint y: 456, endPoint x: 22, endPoint y: 456, distance: 80.5
click at [102, 456] on button "Restrições Novo Mundo" at bounding box center [118, 454] width 146 height 28
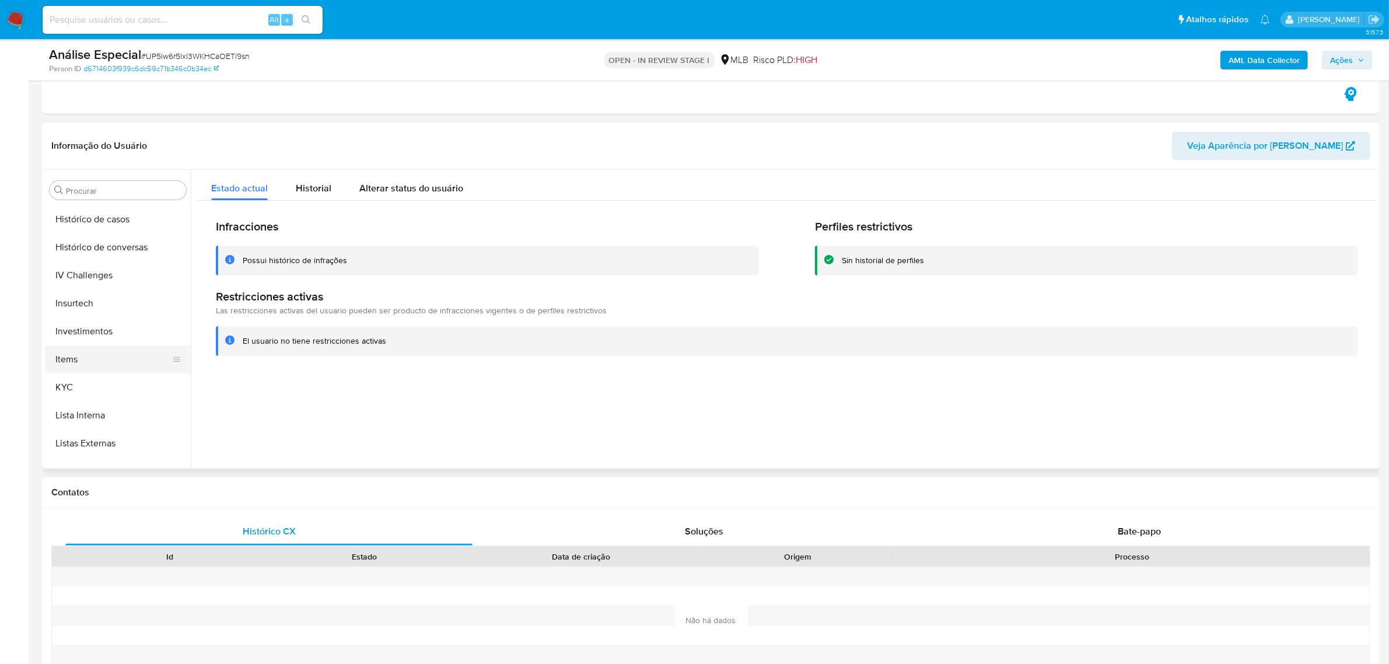
scroll to position [111, 0]
drag, startPoint x: 114, startPoint y: 360, endPoint x: 35, endPoint y: 370, distance: 79.4
click at [114, 362] on button "Documentação" at bounding box center [118, 359] width 146 height 28
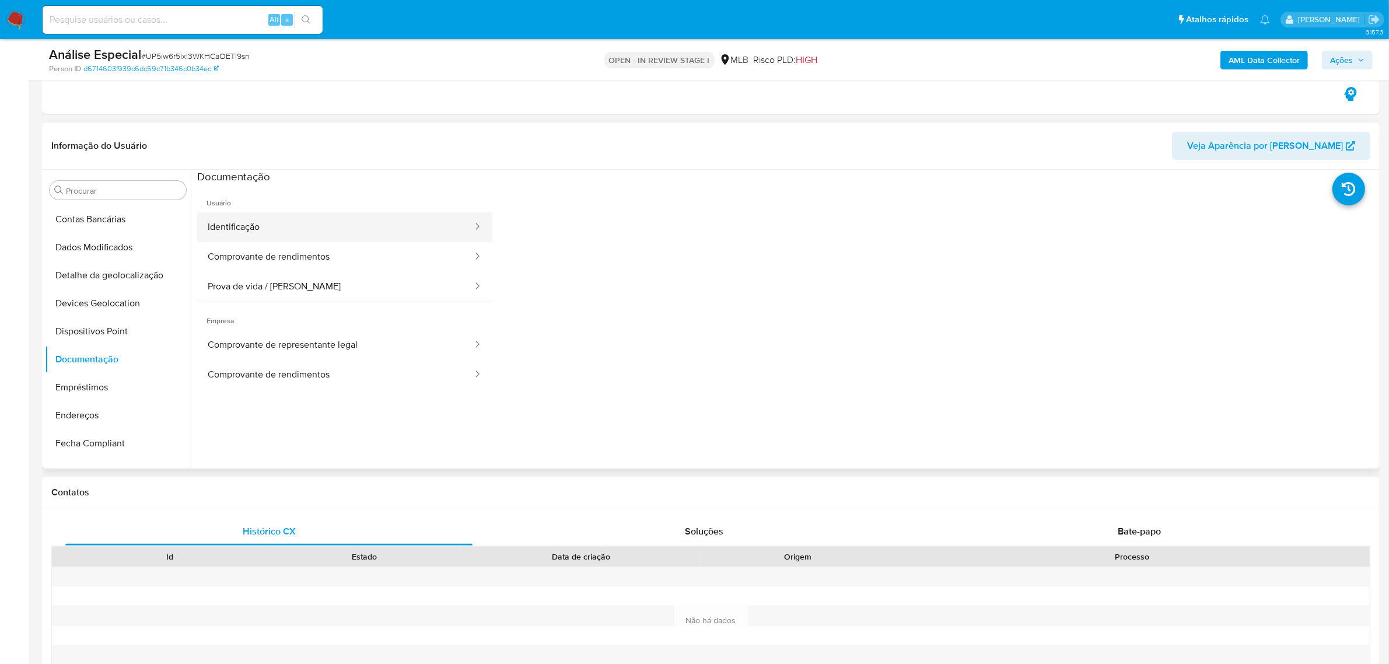
click at [304, 231] on button "Identificação" at bounding box center [335, 227] width 276 height 30
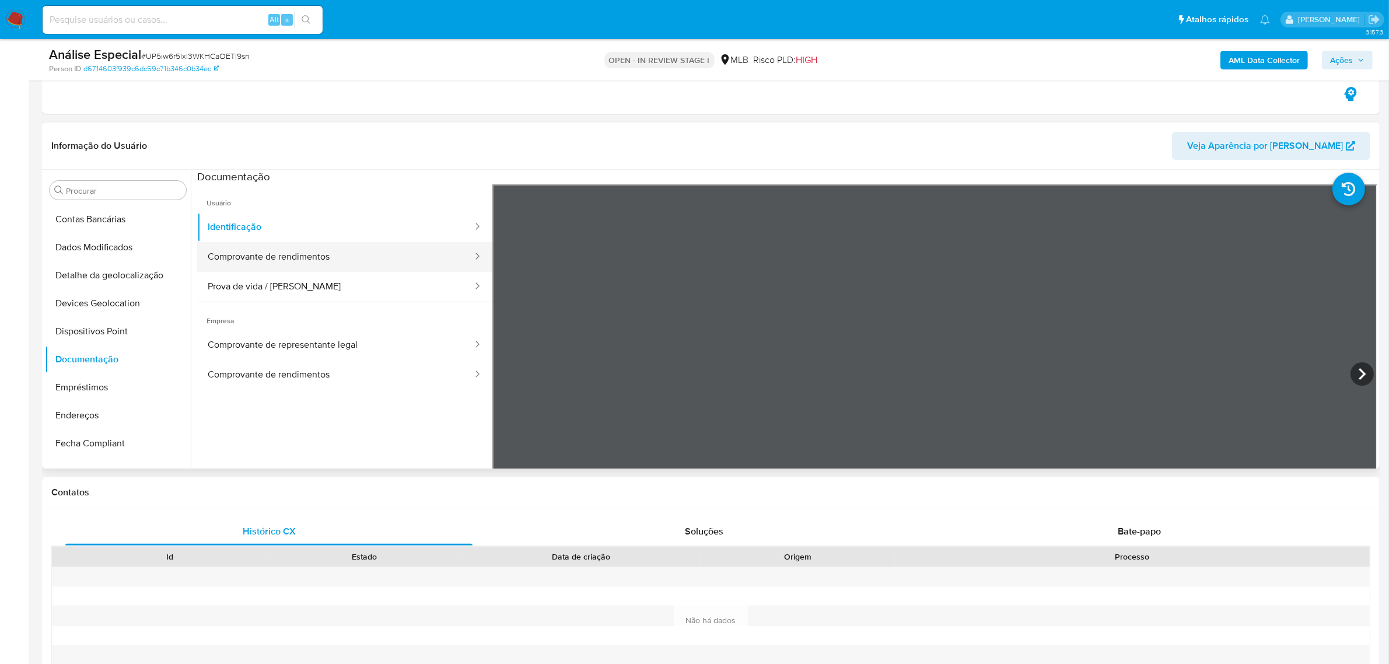
click at [283, 252] on button "Comprovante de rendimentos" at bounding box center [335, 257] width 276 height 30
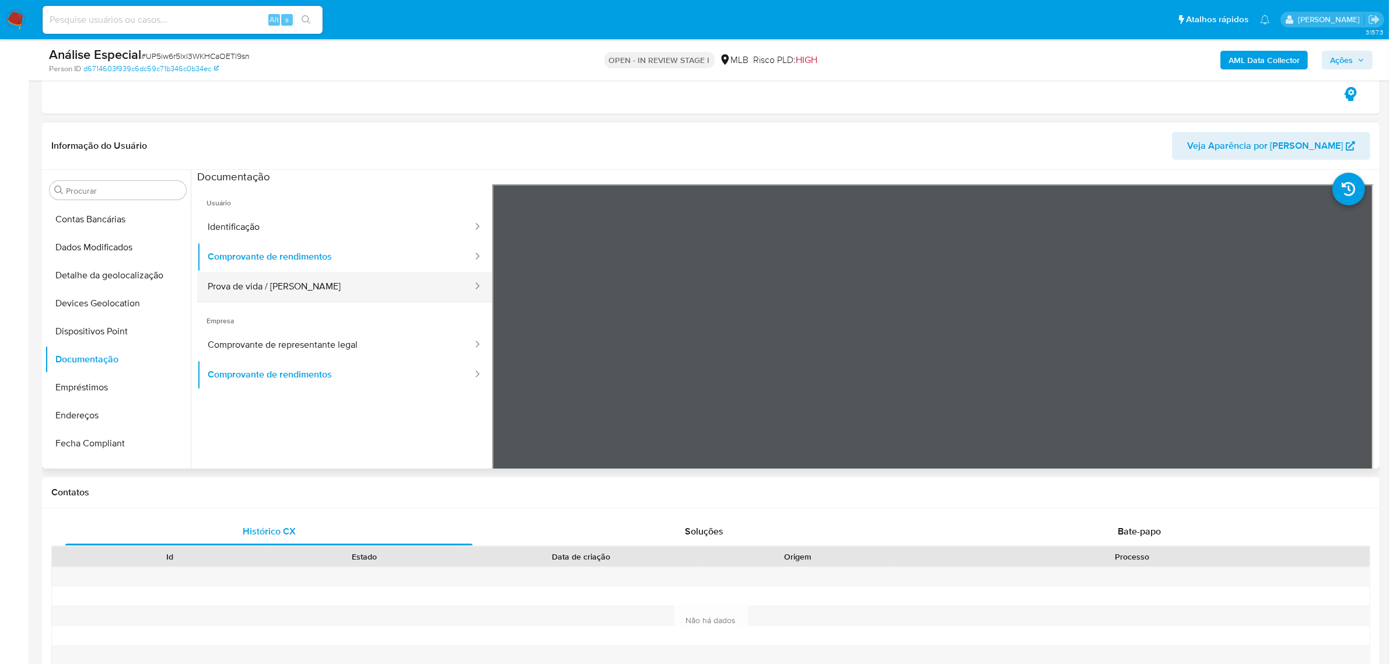
click at [330, 295] on button "Prova de vida / Selfie" at bounding box center [335, 287] width 276 height 30
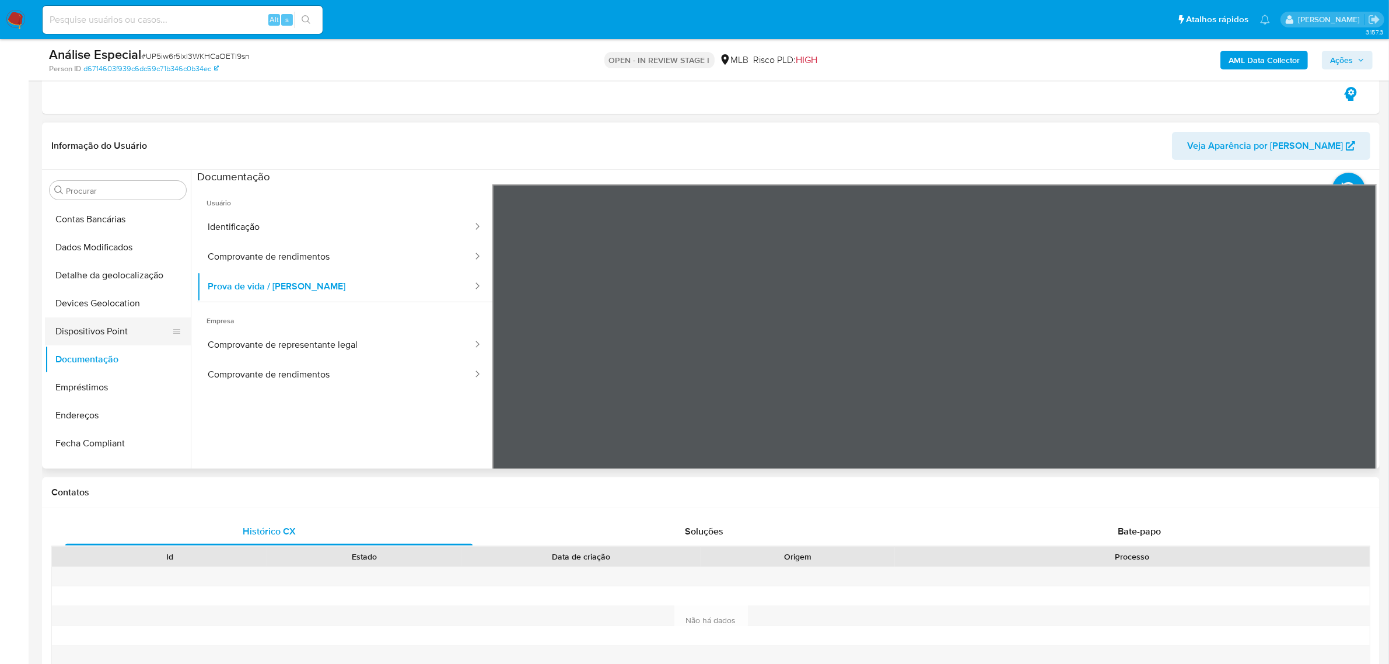
click at [135, 334] on button "Dispositivos Point" at bounding box center [113, 331] width 136 height 28
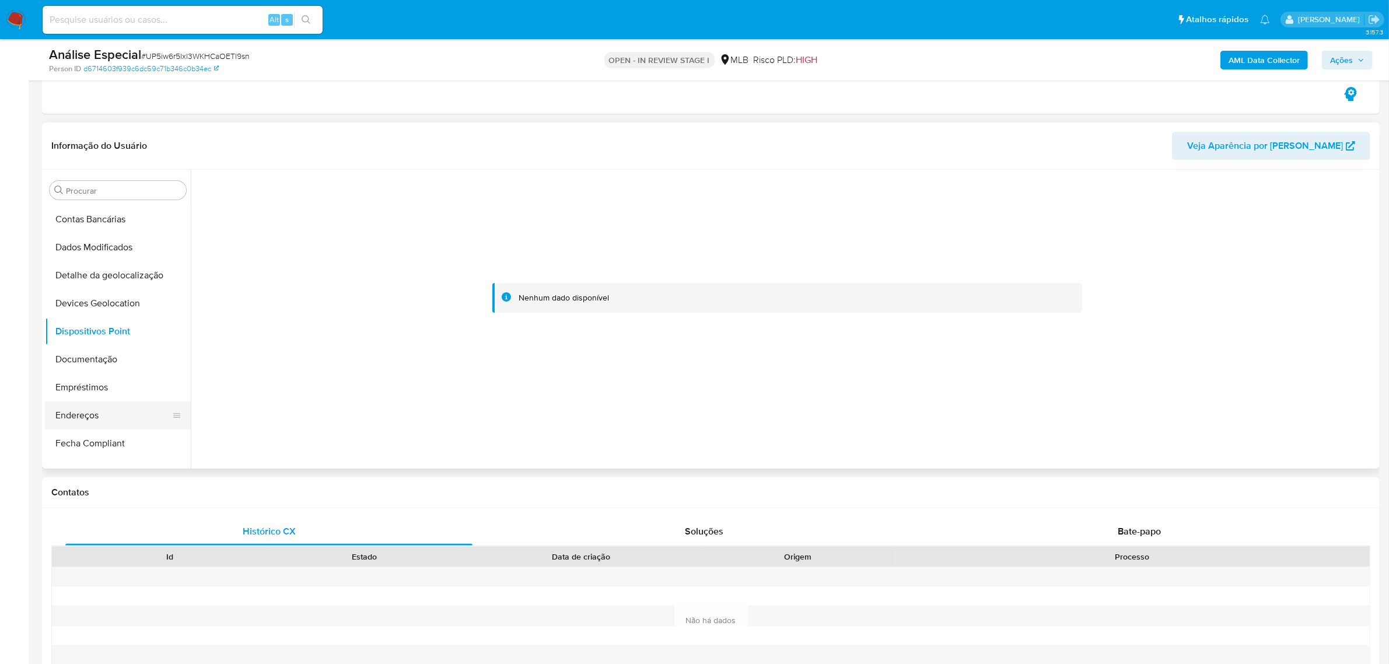
click at [143, 419] on button "Endereços" at bounding box center [113, 415] width 136 height 28
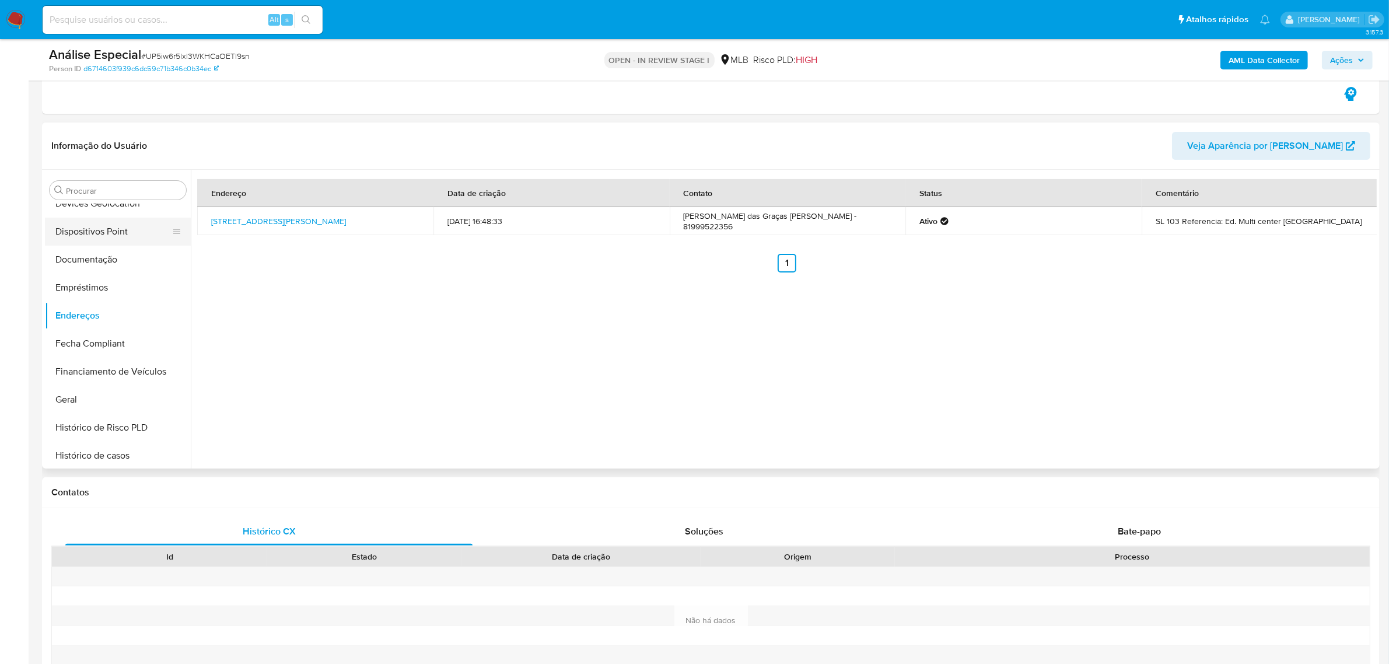
scroll to position [402, 0]
click at [70, 205] on button "Geral" at bounding box center [118, 208] width 146 height 28
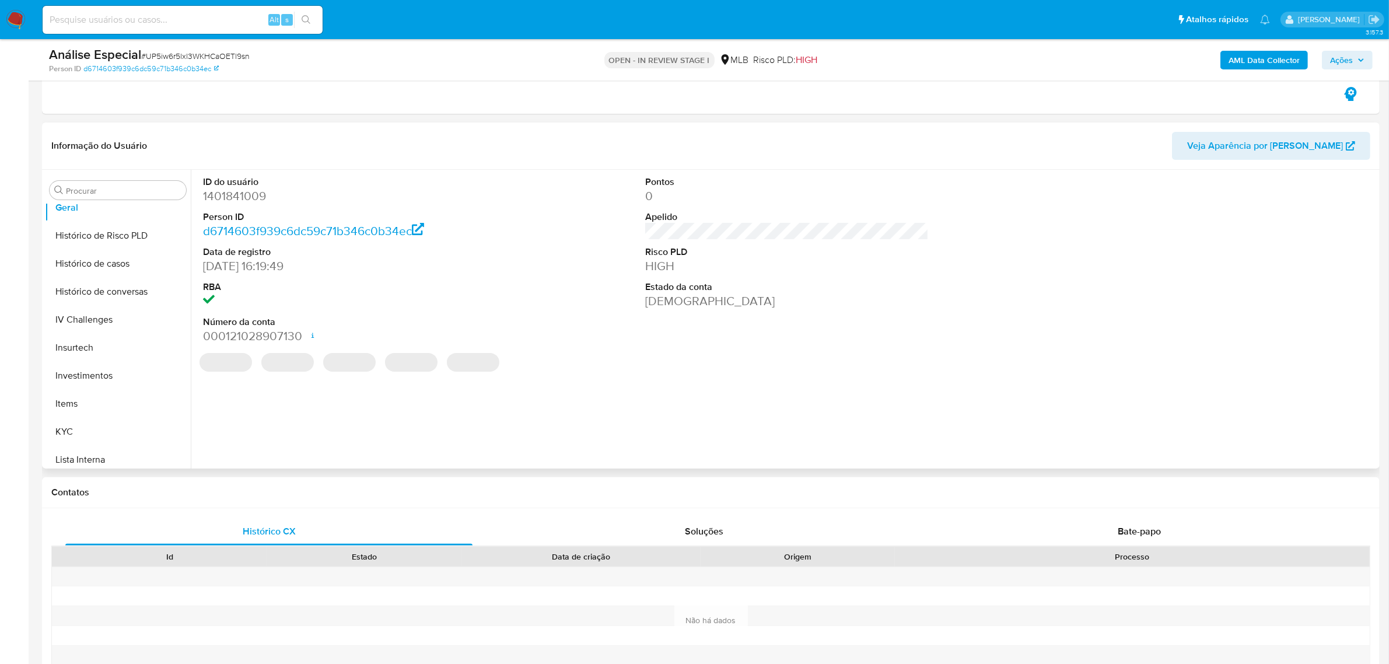
click at [226, 206] on dl "ID do usuário 1401841009 Person ID d6714603f939c6dc59c71b346c0b34ec Data de reg…" at bounding box center [344, 260] width 283 height 169
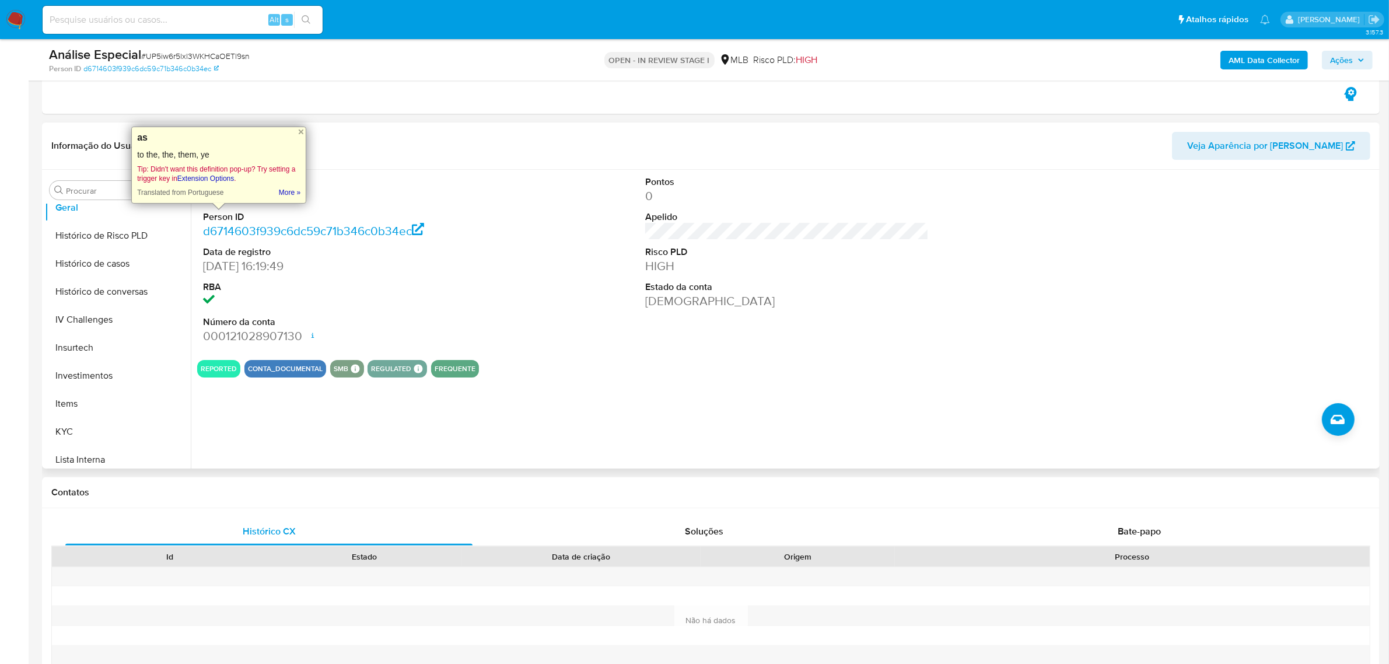
drag, startPoint x: 232, startPoint y: 198, endPoint x: 348, endPoint y: 197, distance: 116.7
click at [348, 197] on dd "1401841009" at bounding box center [344, 196] width 283 height 16
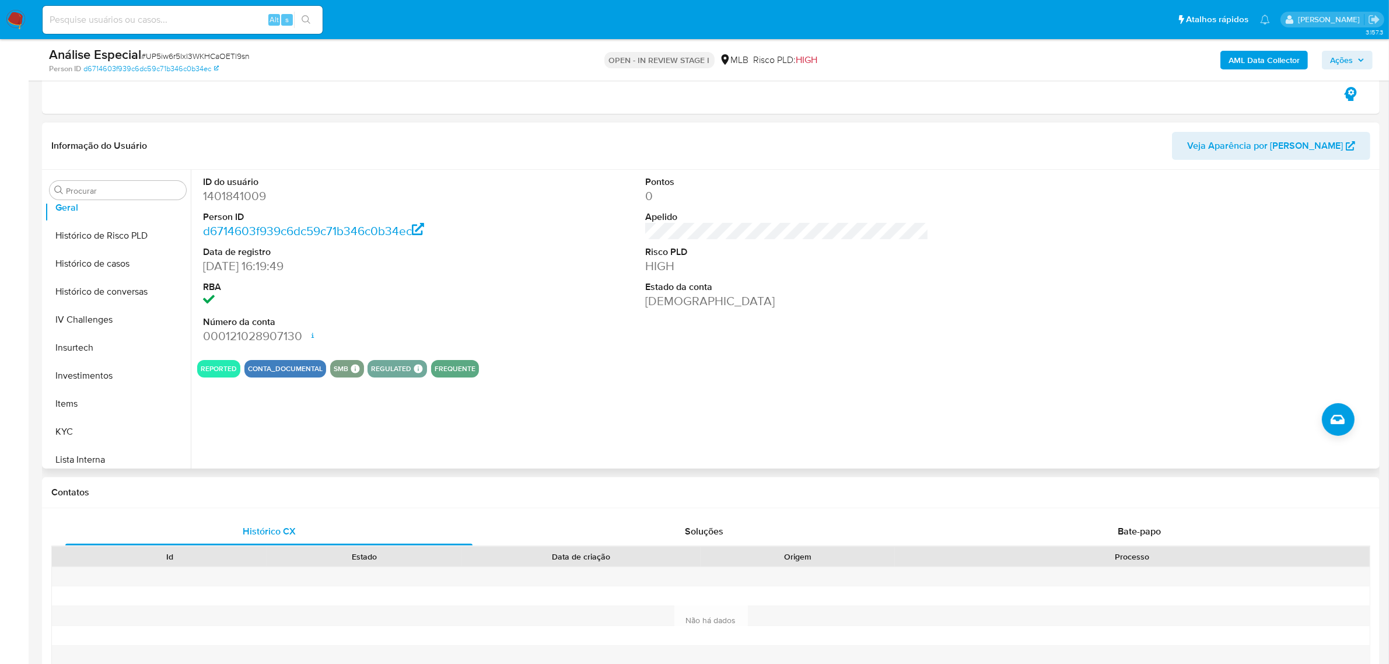
click at [254, 198] on dd "1401841009" at bounding box center [344, 196] width 283 height 16
copy dd "1401841009"
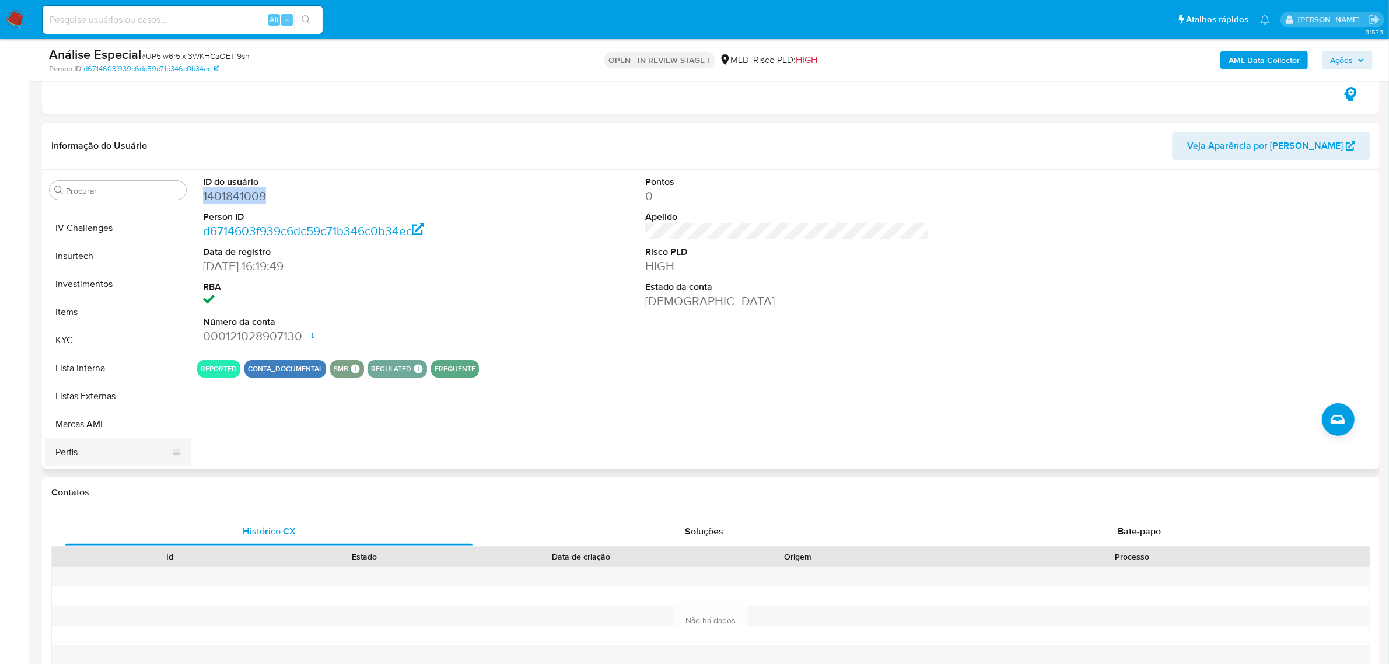
scroll to position [548, 0]
click at [145, 446] on button "Restrições Novo Mundo" at bounding box center [113, 454] width 136 height 28
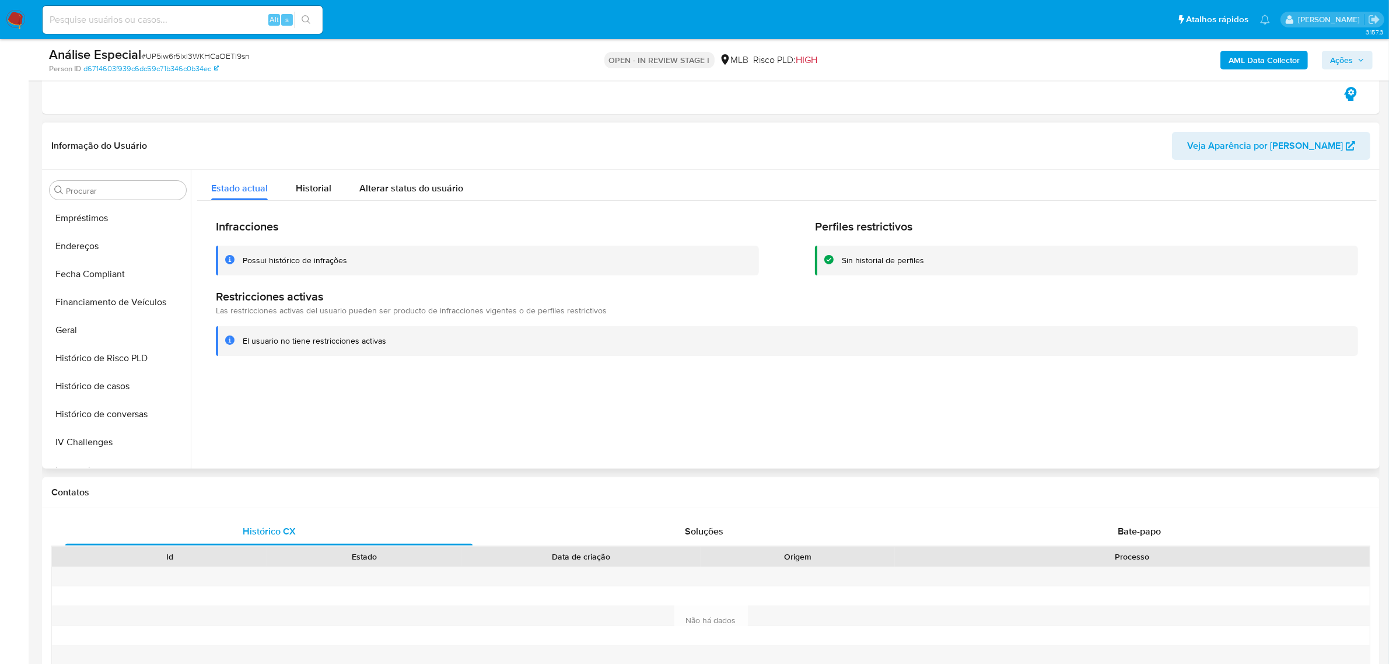
scroll to position [111, 0]
click at [118, 349] on button "Documentação" at bounding box center [113, 359] width 136 height 28
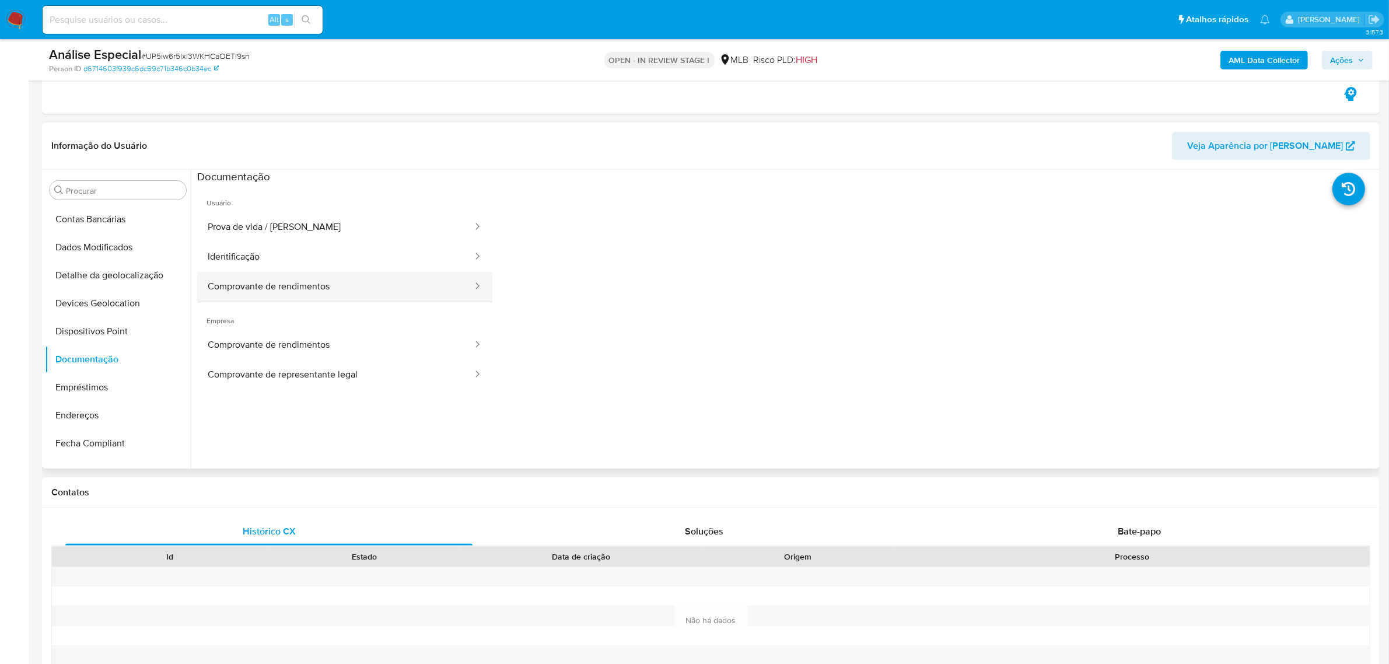
click at [301, 289] on button "Comprovante de rendimentos" at bounding box center [335, 287] width 276 height 30
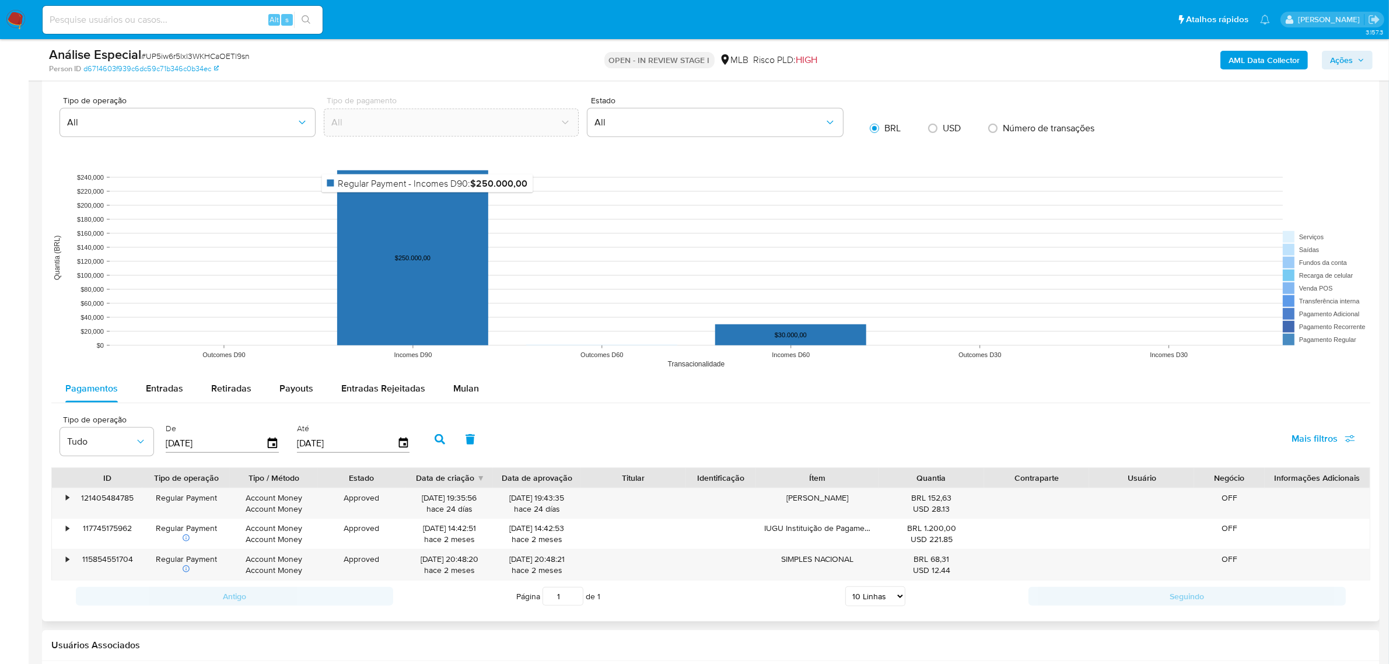
scroll to position [1239, 0]
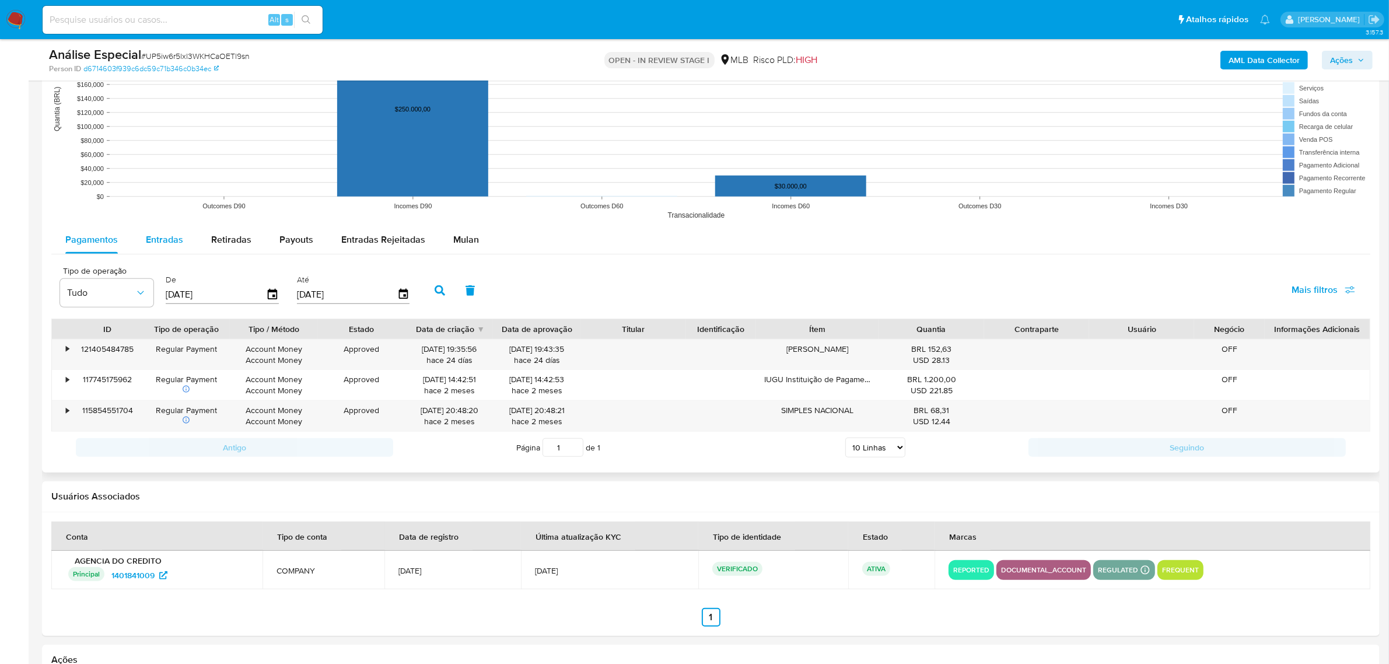
click at [155, 246] on span "Entradas" at bounding box center [164, 239] width 37 height 13
select select "10"
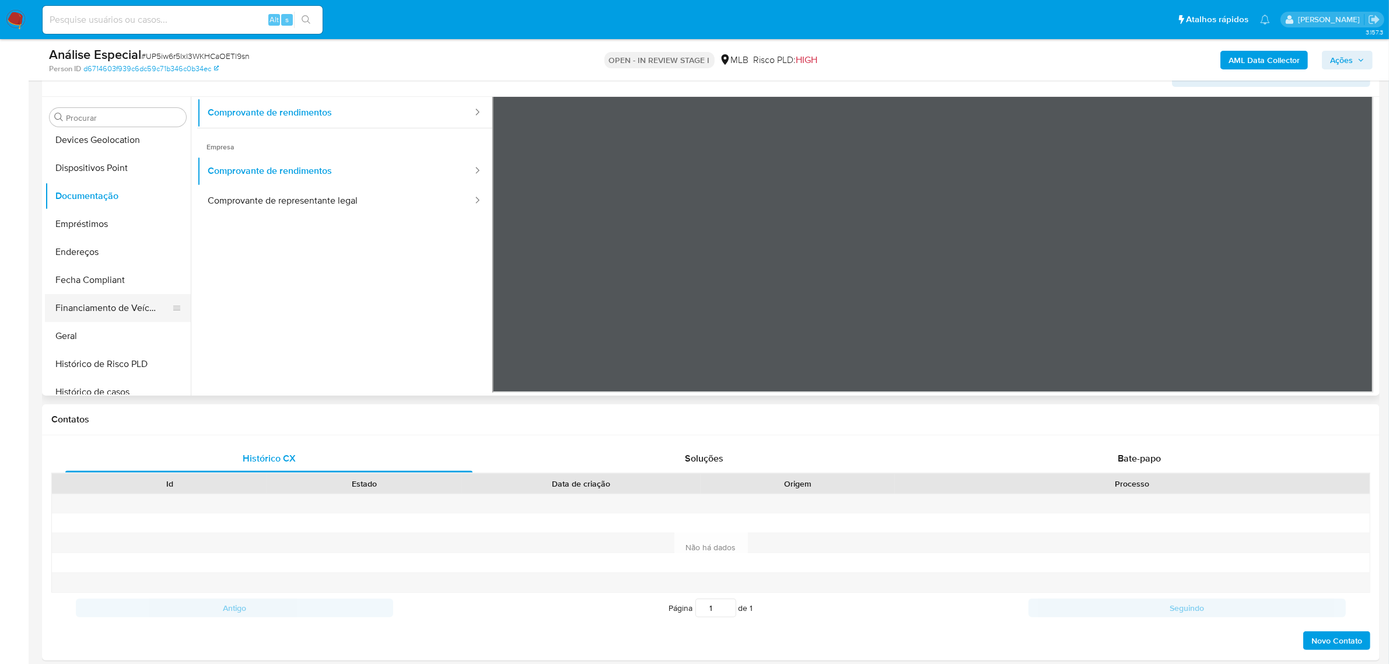
scroll to position [219, 0]
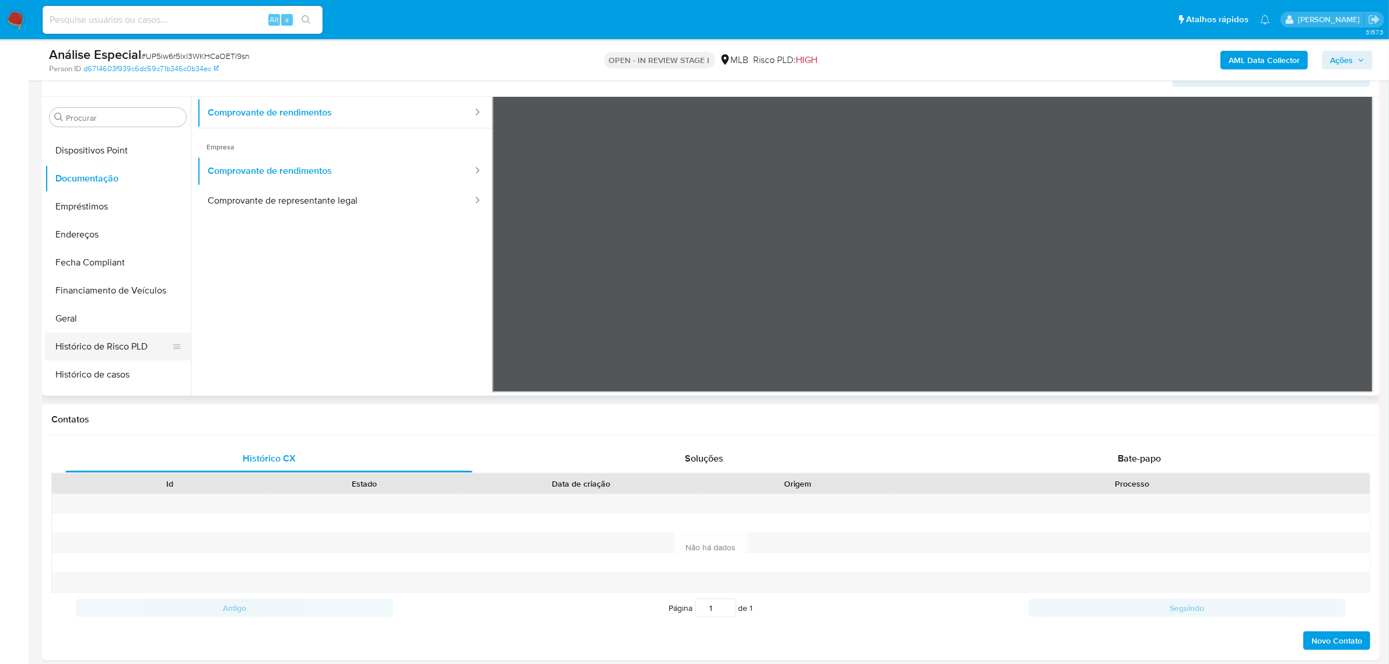
click at [76, 344] on button "Histórico de Risco PLD" at bounding box center [113, 346] width 136 height 28
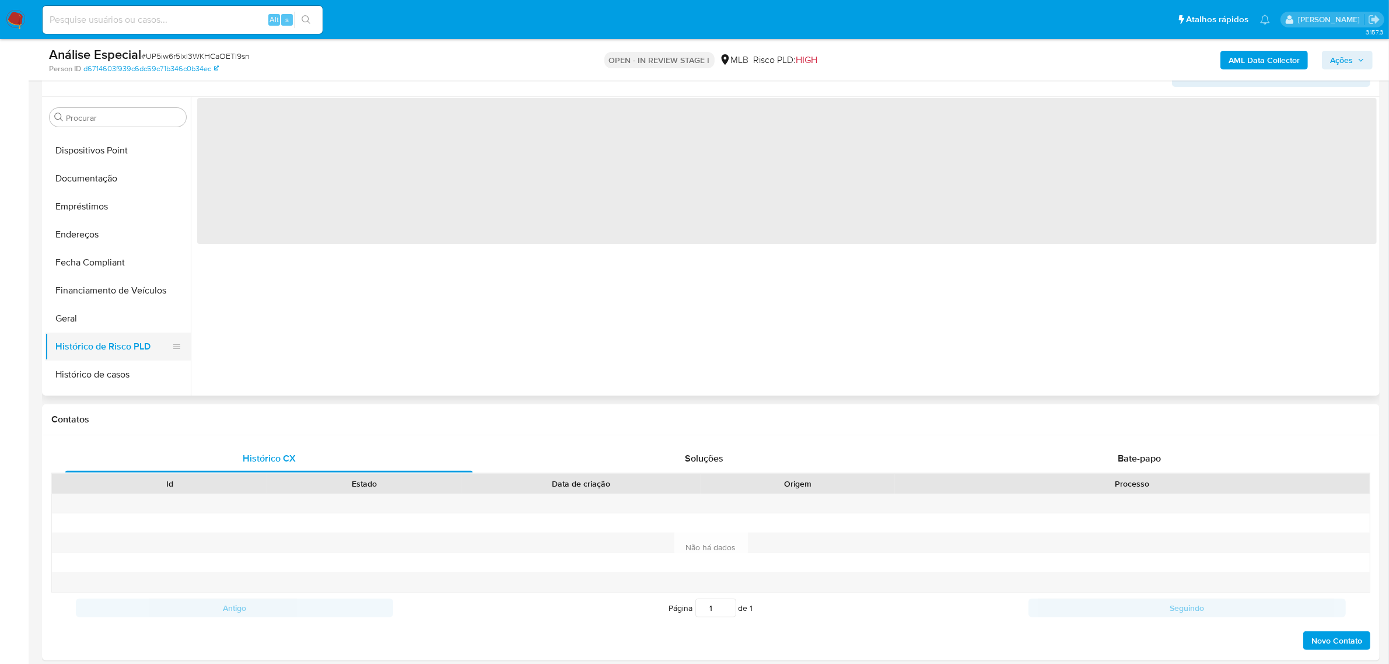
scroll to position [0, 0]
click at [86, 316] on button "Geral" at bounding box center [113, 318] width 136 height 28
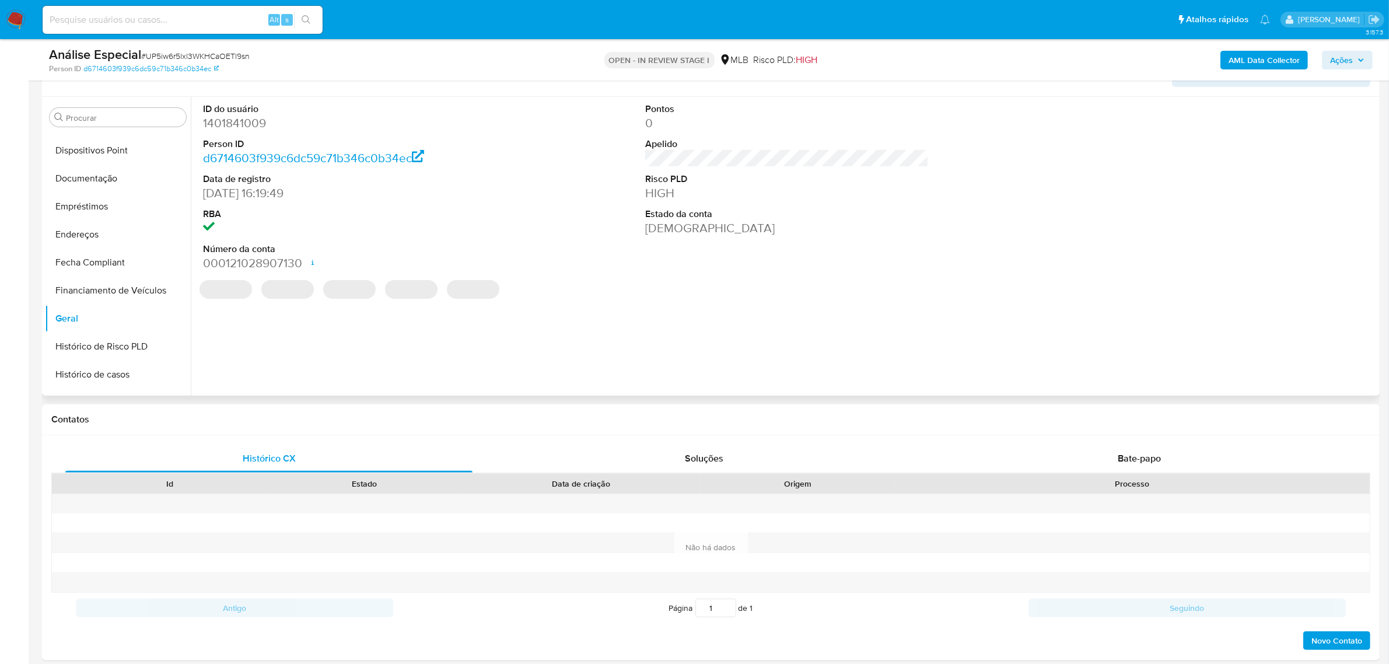
click at [238, 128] on dd "1401841009" at bounding box center [344, 123] width 283 height 16
copy dd "1401841009"
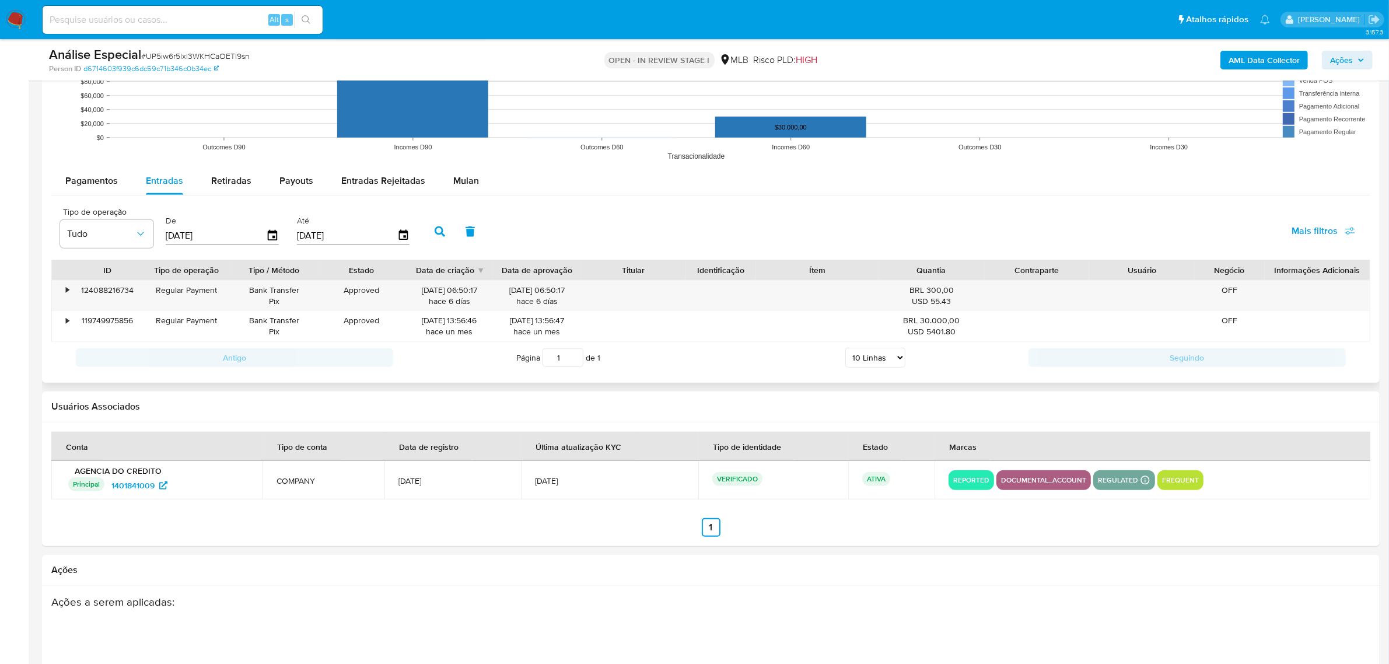
scroll to position [1312, 0]
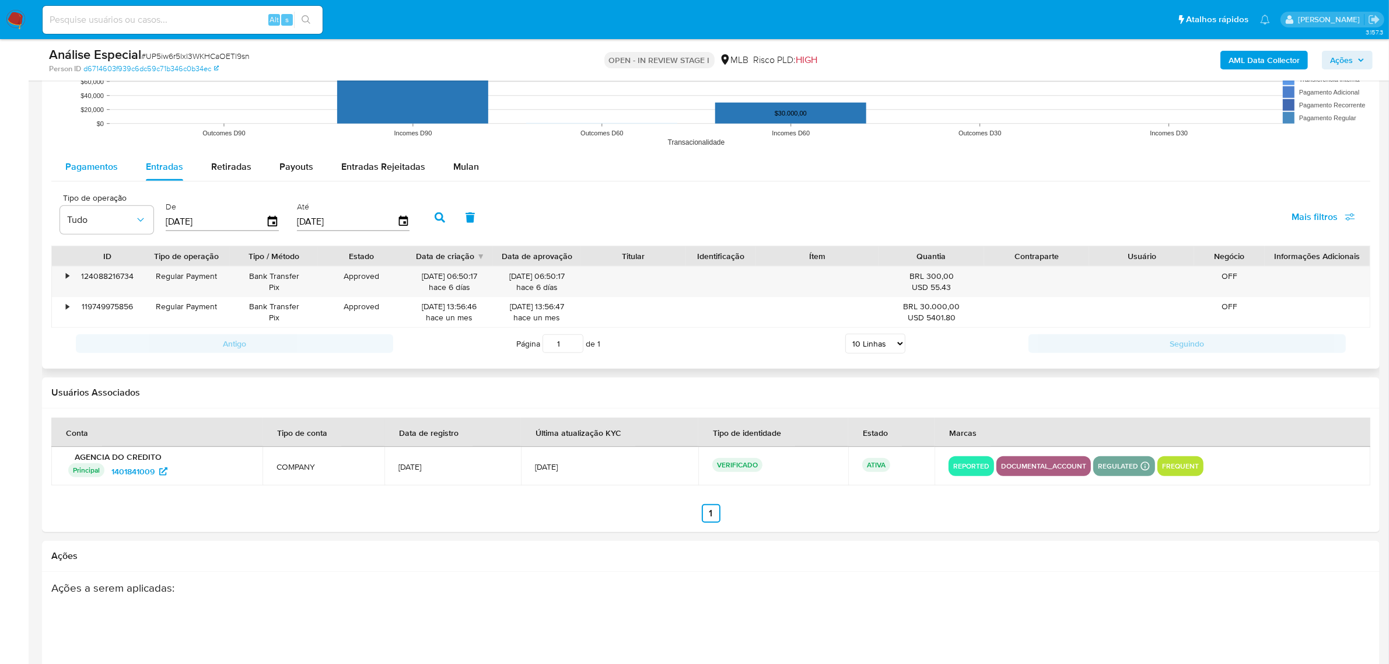
click at [71, 171] on span "Pagamentos" at bounding box center [91, 166] width 52 height 13
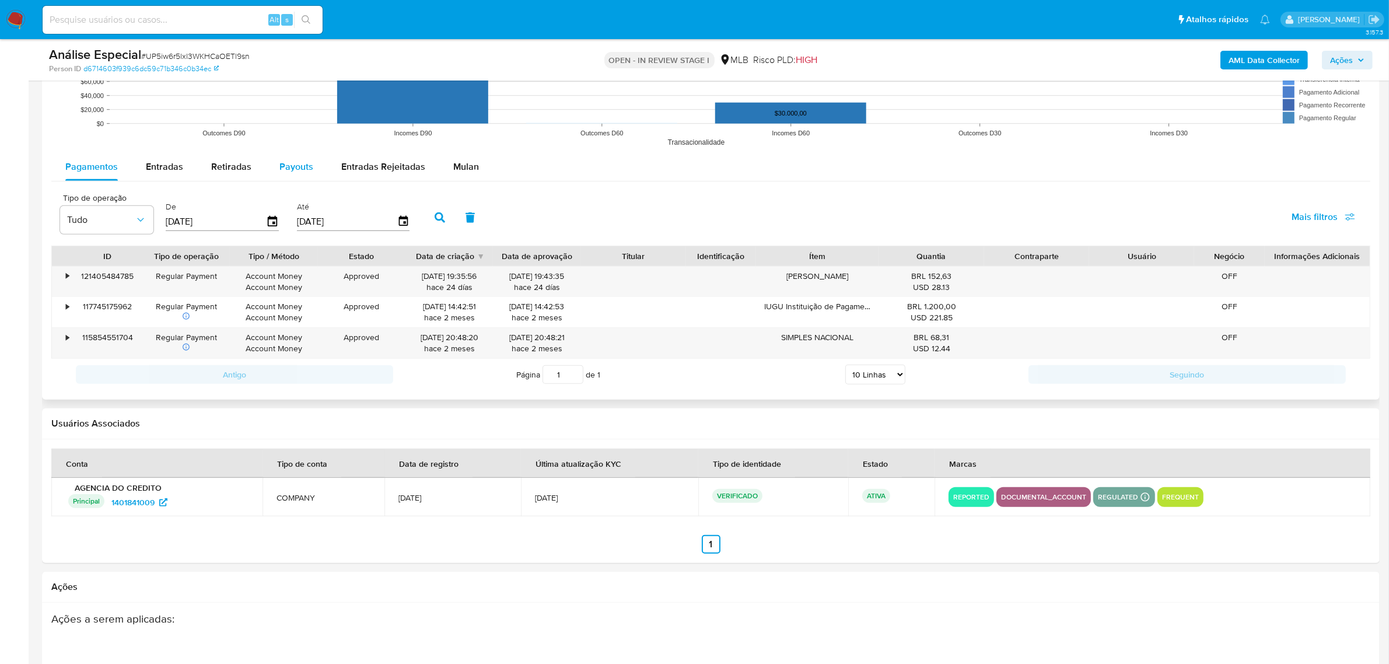
click at [315, 158] on button "Payouts" at bounding box center [296, 167] width 62 height 28
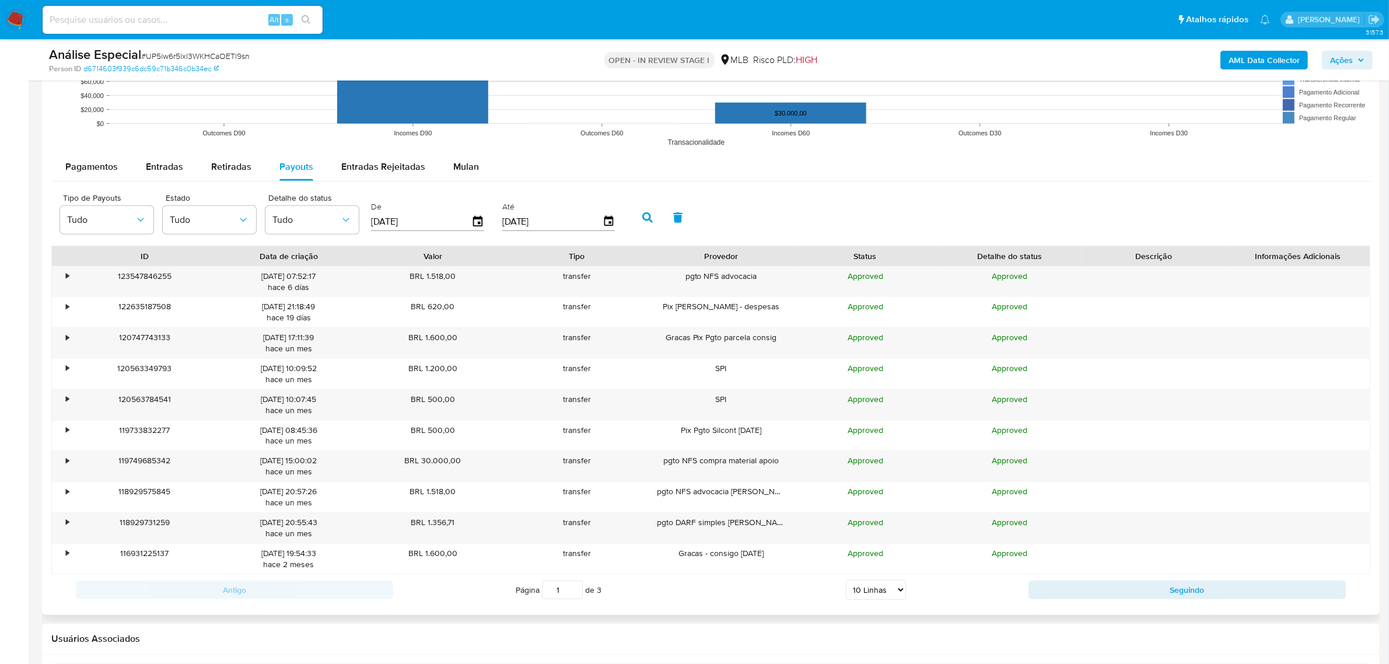
click at [871, 587] on select "5 Linhas 10 Linhas 20 Linhas 25 Linhas 50 Linhas 100 Linhas" at bounding box center [876, 590] width 60 height 20
select select "25"
click at [846, 583] on select "5 Linhas 10 Linhas 20 Linhas 25 Linhas 50 Linhas 100 Linhas" at bounding box center [876, 590] width 60 height 20
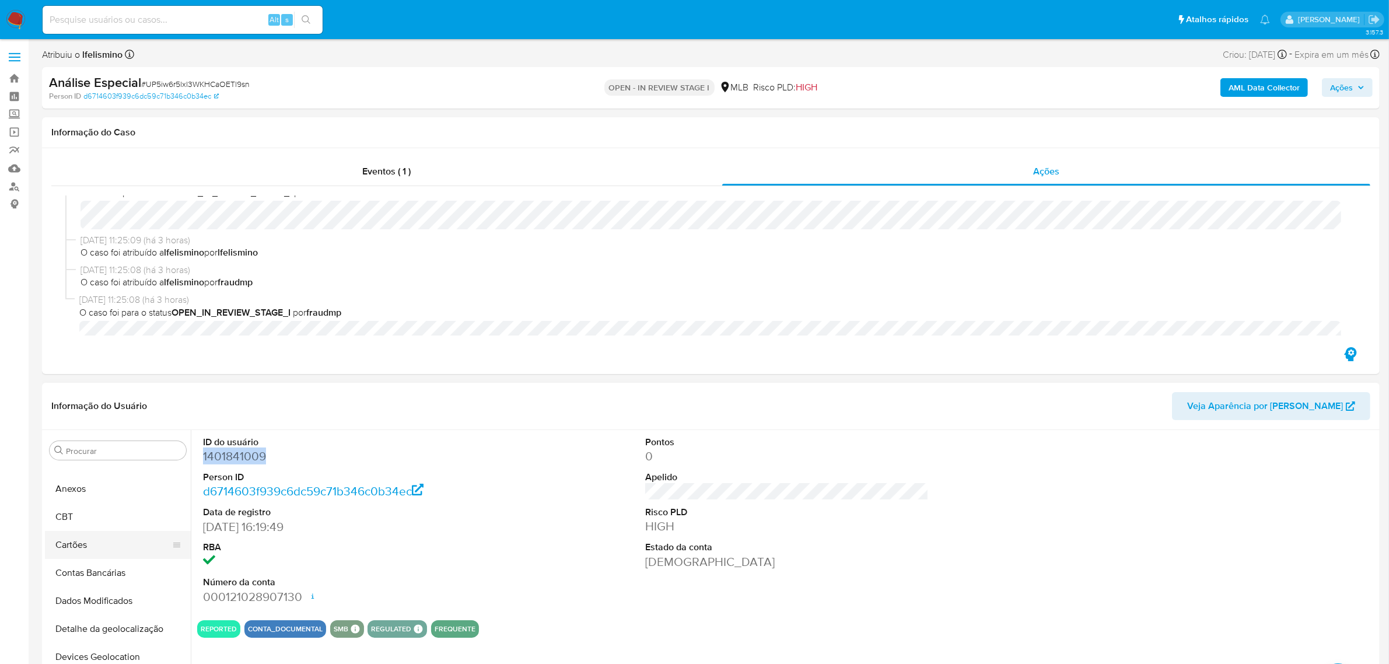
scroll to position [0, 0]
click at [140, 503] on button "Anexos" at bounding box center [118, 506] width 146 height 28
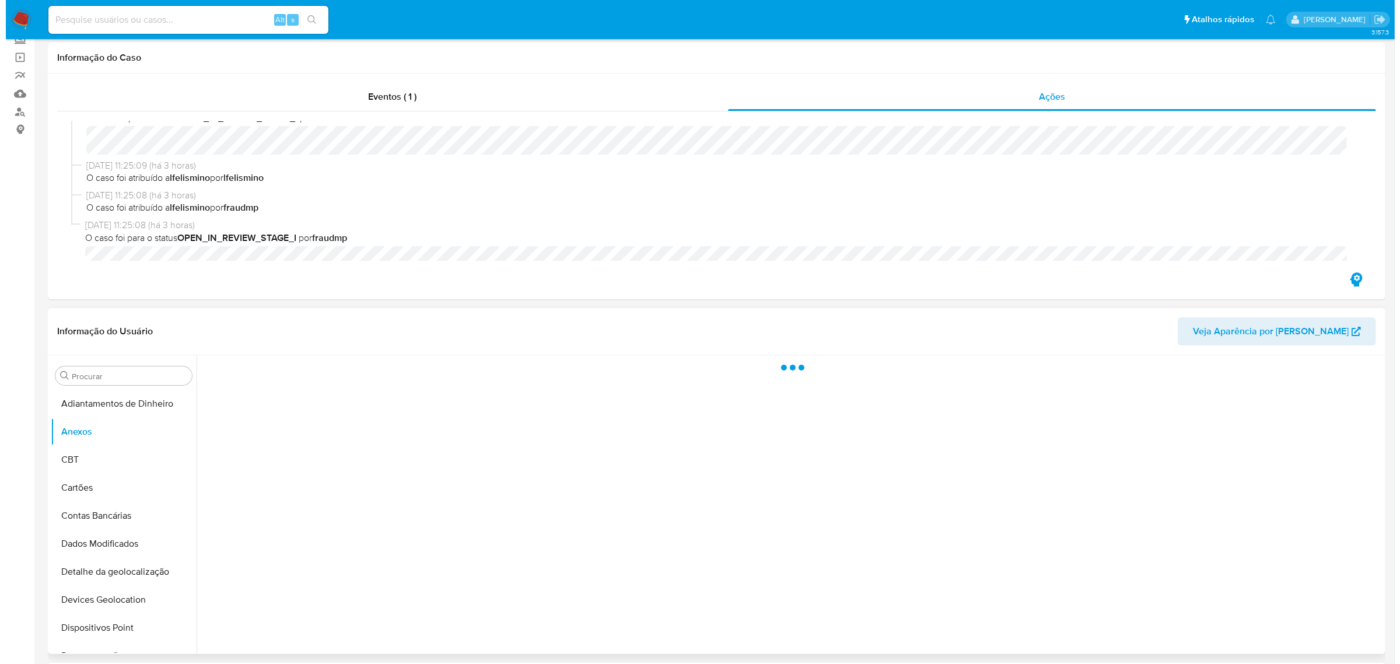
scroll to position [146, 0]
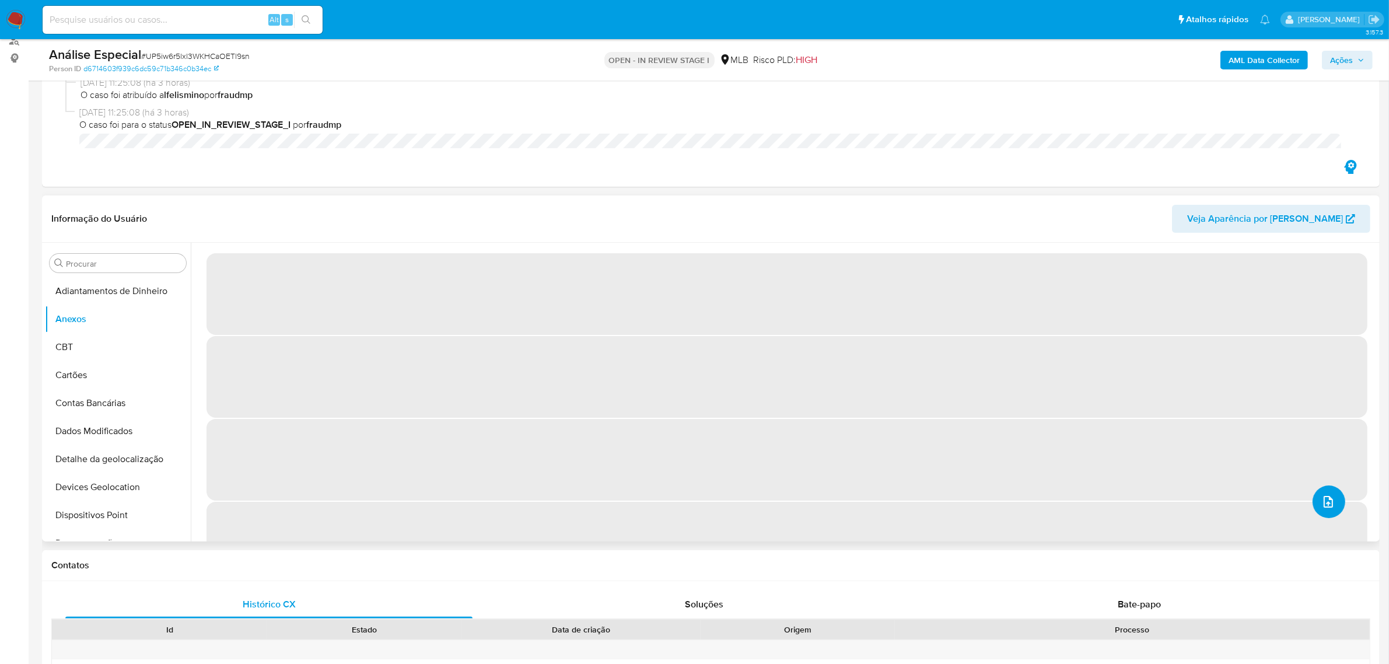
click at [1332, 493] on button "upload-file" at bounding box center [1328, 501] width 33 height 33
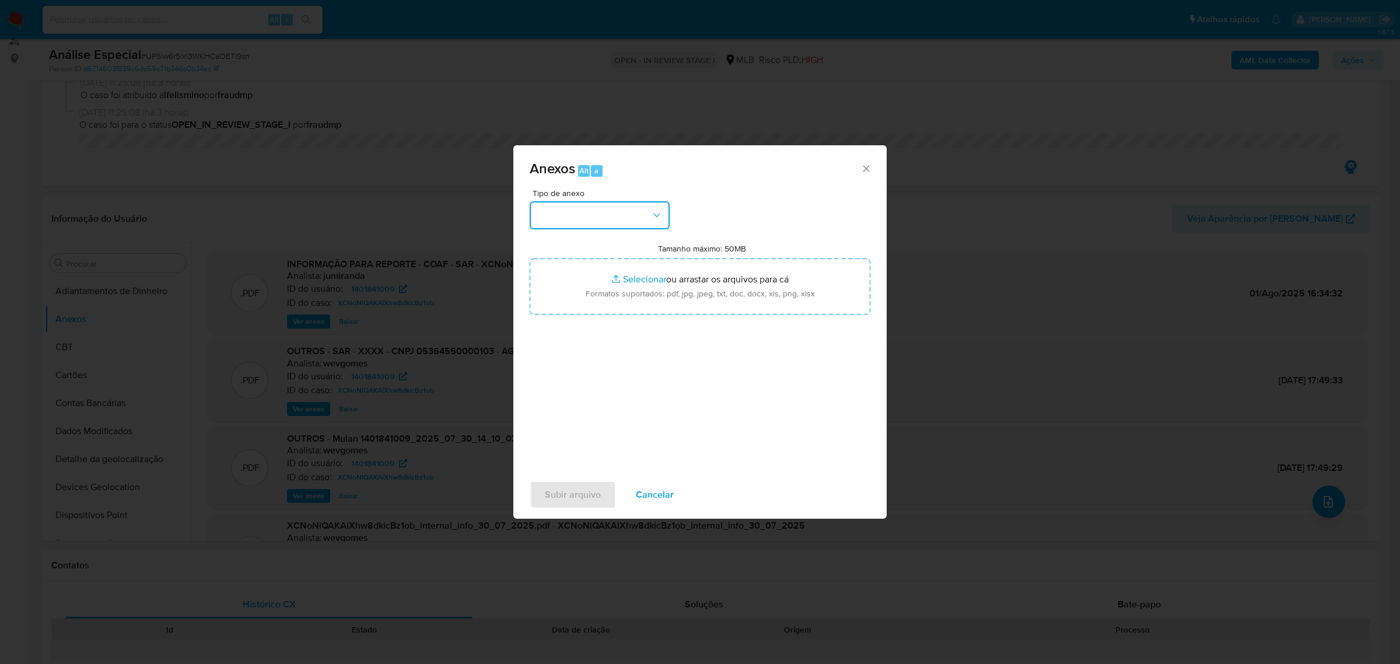
click at [622, 203] on button "button" at bounding box center [600, 215] width 140 height 28
click at [565, 310] on div "OUTROS" at bounding box center [596, 296] width 119 height 28
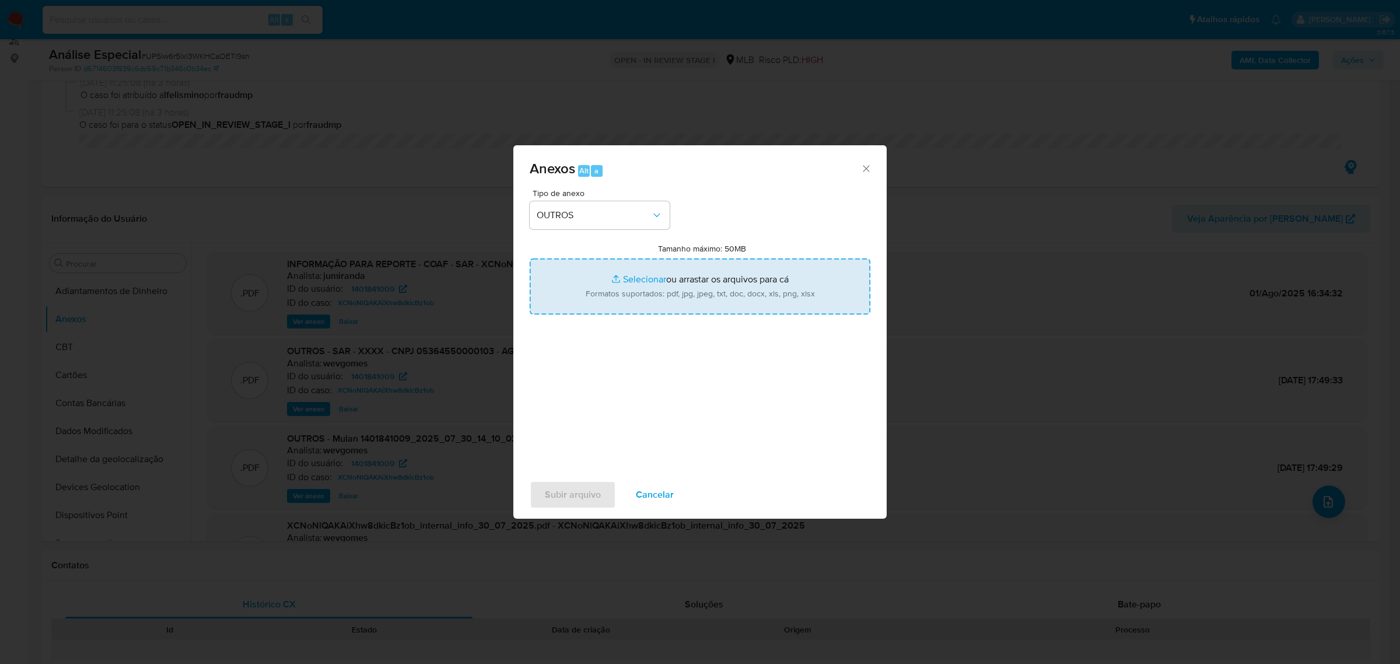
type input "C:\fakepath\Mulan 1401841009_2025_09_04_11_04_34 AGÊNCIA DO CRÉDITO.pdf"
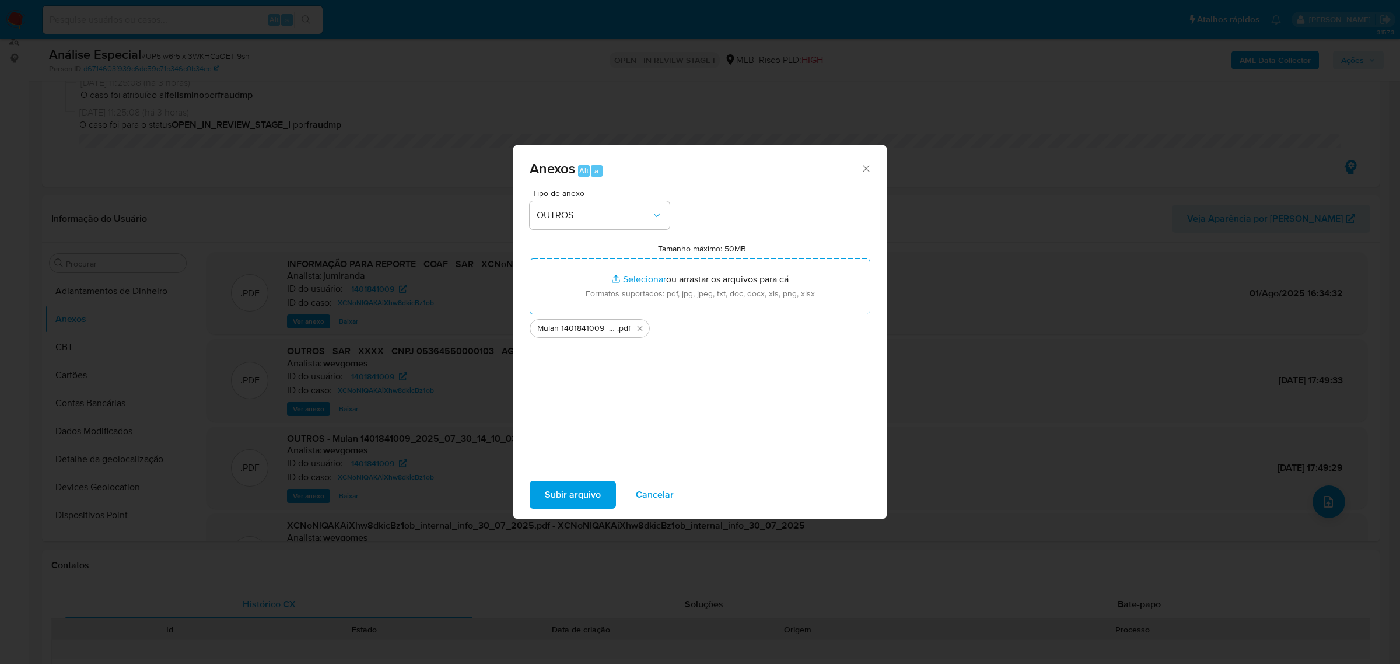
click at [569, 499] on span "Subir arquivo" at bounding box center [573, 495] width 56 height 26
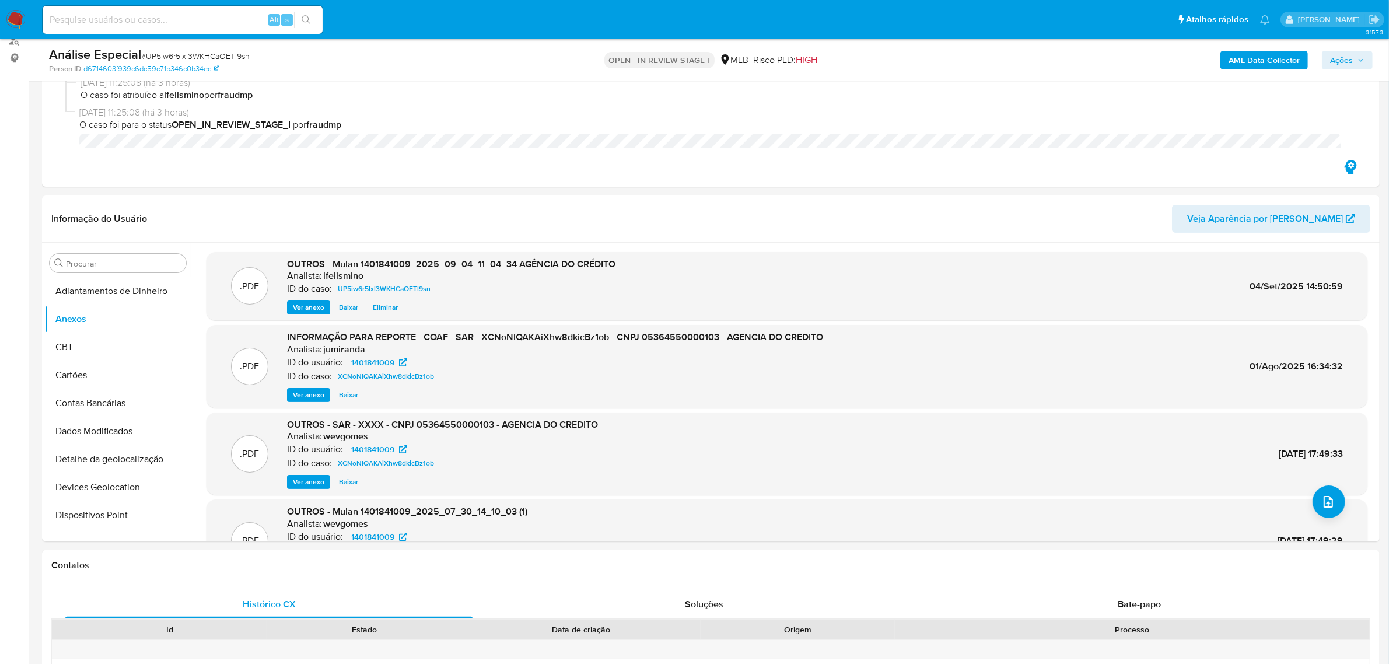
click at [216, 57] on span "# UP5iw6r5lxl3WKHCaOETl9sn" at bounding box center [195, 56] width 108 height 12
copy span "UP5iw6r5lxl3WKHCaOETl9sn"
click at [1226, 60] on button "AML Data Collector" at bounding box center [1263, 60] width 87 height 19
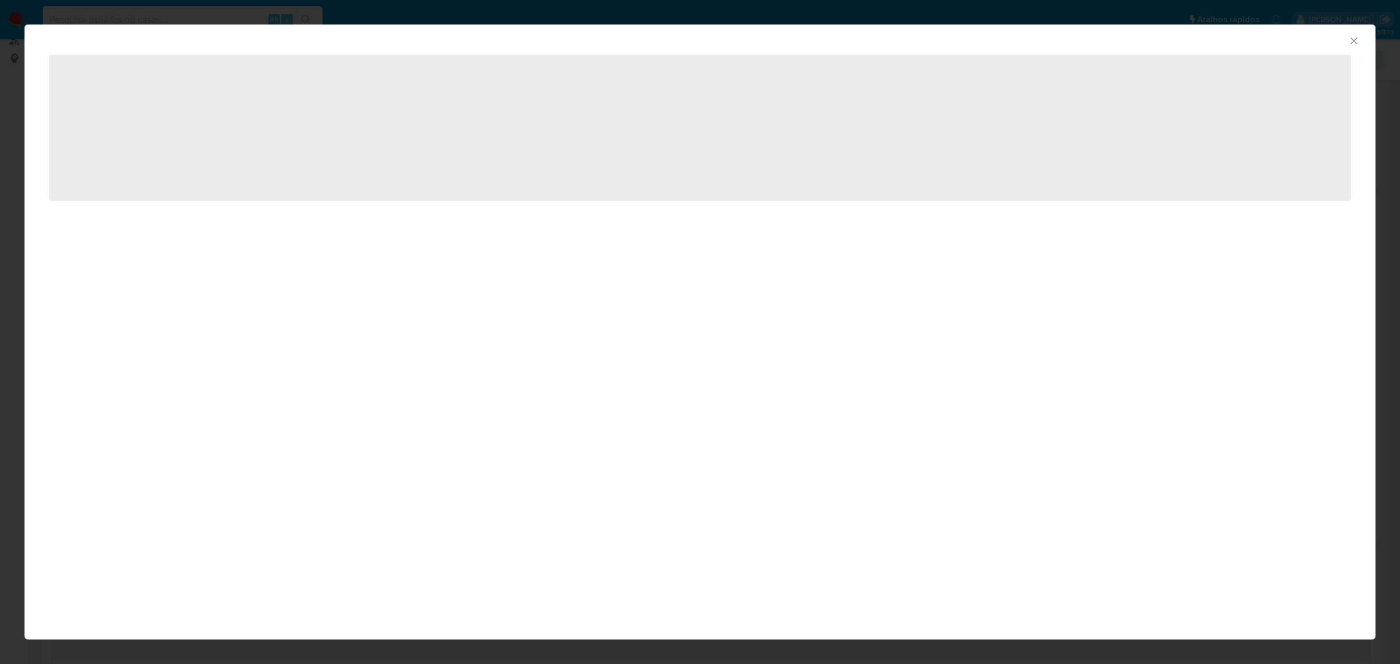
drag, startPoint x: 47, startPoint y: 310, endPoint x: -480, endPoint y: 257, distance: 529.4
drag, startPoint x: -480, startPoint y: 257, endPoint x: 367, endPoint y: 531, distance: 890.7
click at [398, 534] on div "AML Data Collector ‌" at bounding box center [699, 331] width 1351 height 615
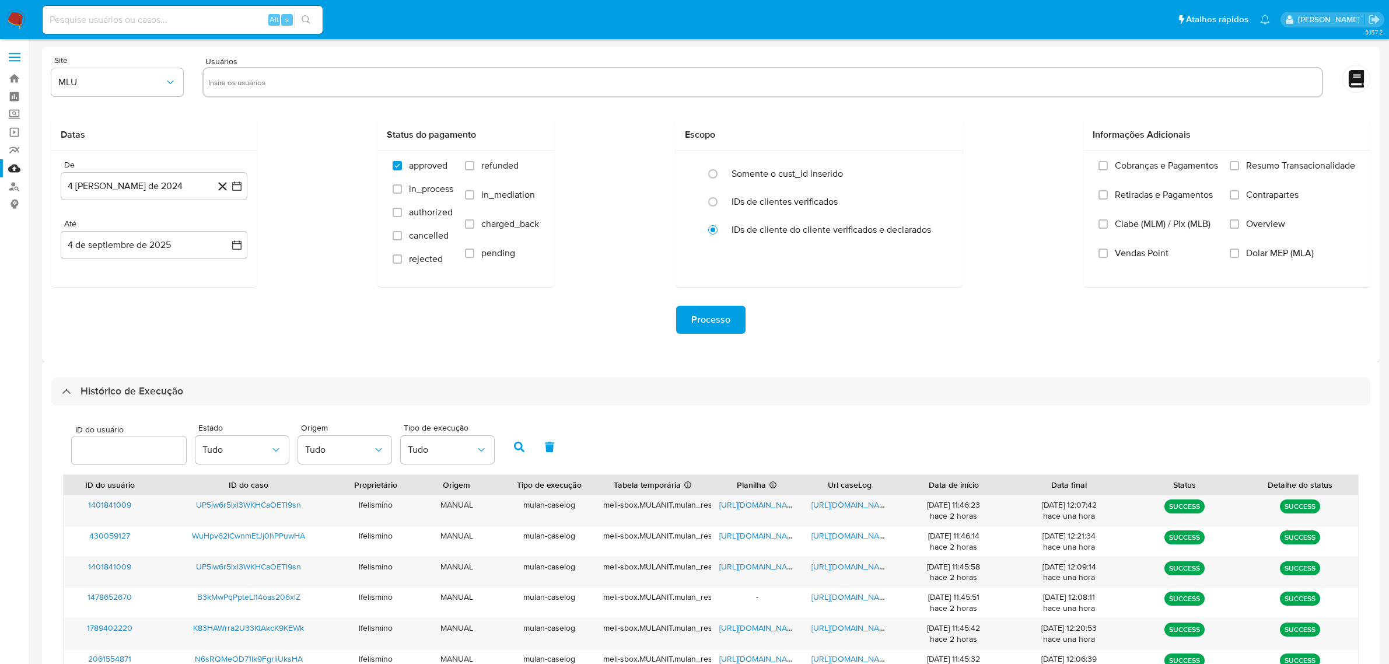
select select "10"
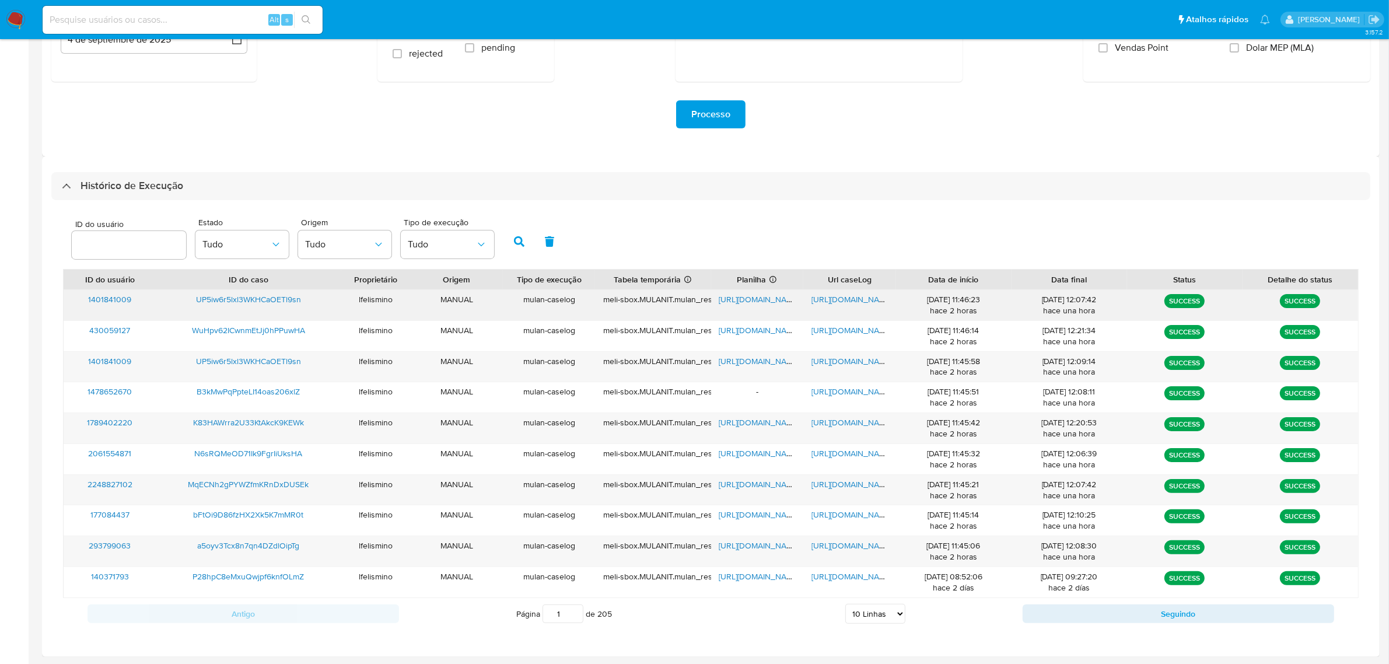
click at [878, 296] on span "https://docs.google.com/document/d/1bupaf2DrY6XEhUQN0wFgcBMkML-xjHMPiqBdCyLgS78…" at bounding box center [851, 299] width 80 height 12
click at [765, 301] on span "https://docs.google.com/spreadsheets/d/1YgKBgiGdqbNSASDdGBKDmJH8OGpo6dPs52Fsu5e…" at bounding box center [759, 299] width 80 height 12
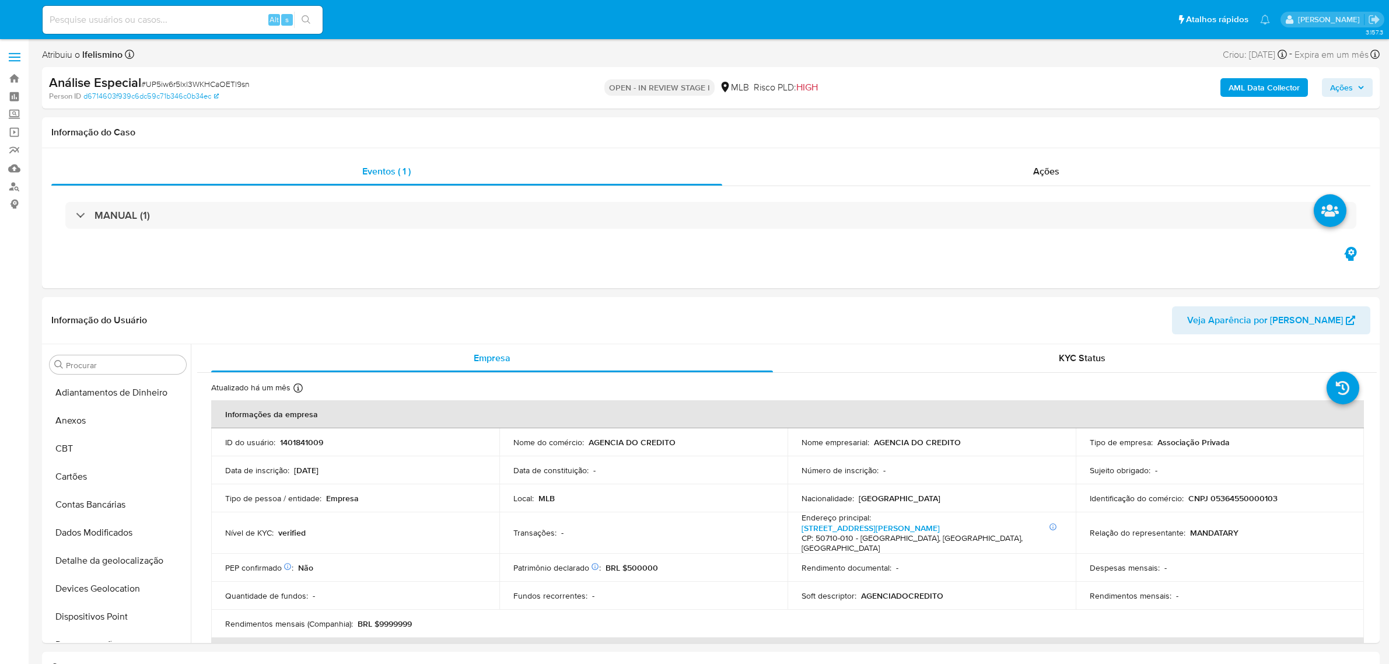
select select "10"
click at [185, 82] on span "# UP5iw6r5lxl3WKHCaOETl9sn" at bounding box center [195, 84] width 108 height 12
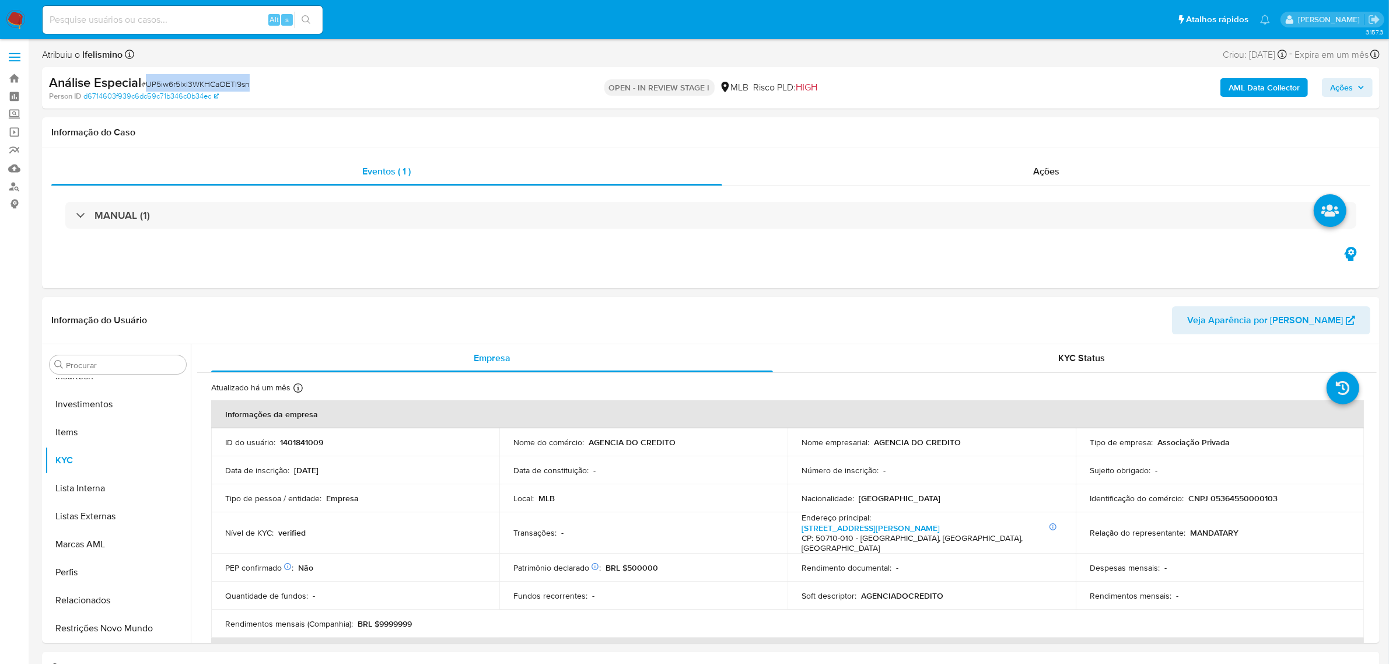
click at [185, 82] on span "# UP5iw6r5lxl3WKHCaOETl9sn" at bounding box center [195, 84] width 108 height 12
copy span "UP5iw6r5lxl3WKHCaOETl9sn"
click at [114, 422] on button "Dados Modificados" at bounding box center [113, 422] width 136 height 28
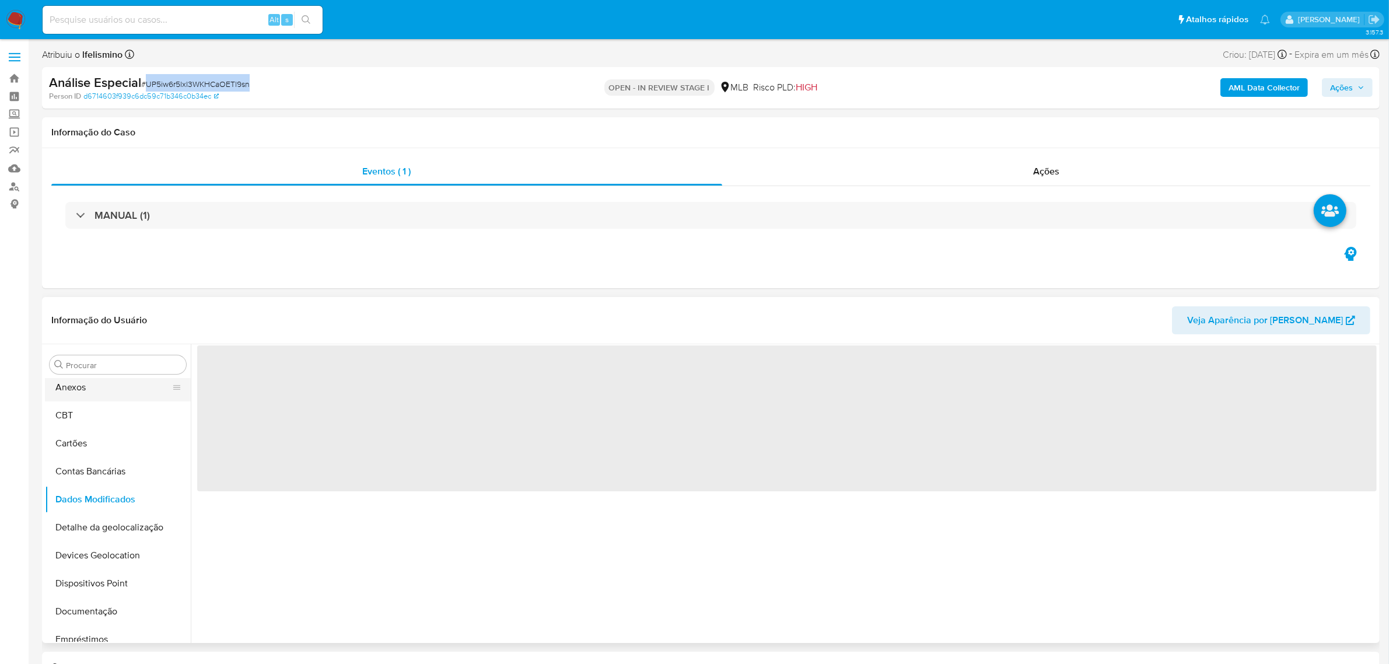
scroll to position [0, 0]
click at [92, 428] on button "Anexos" at bounding box center [113, 421] width 136 height 28
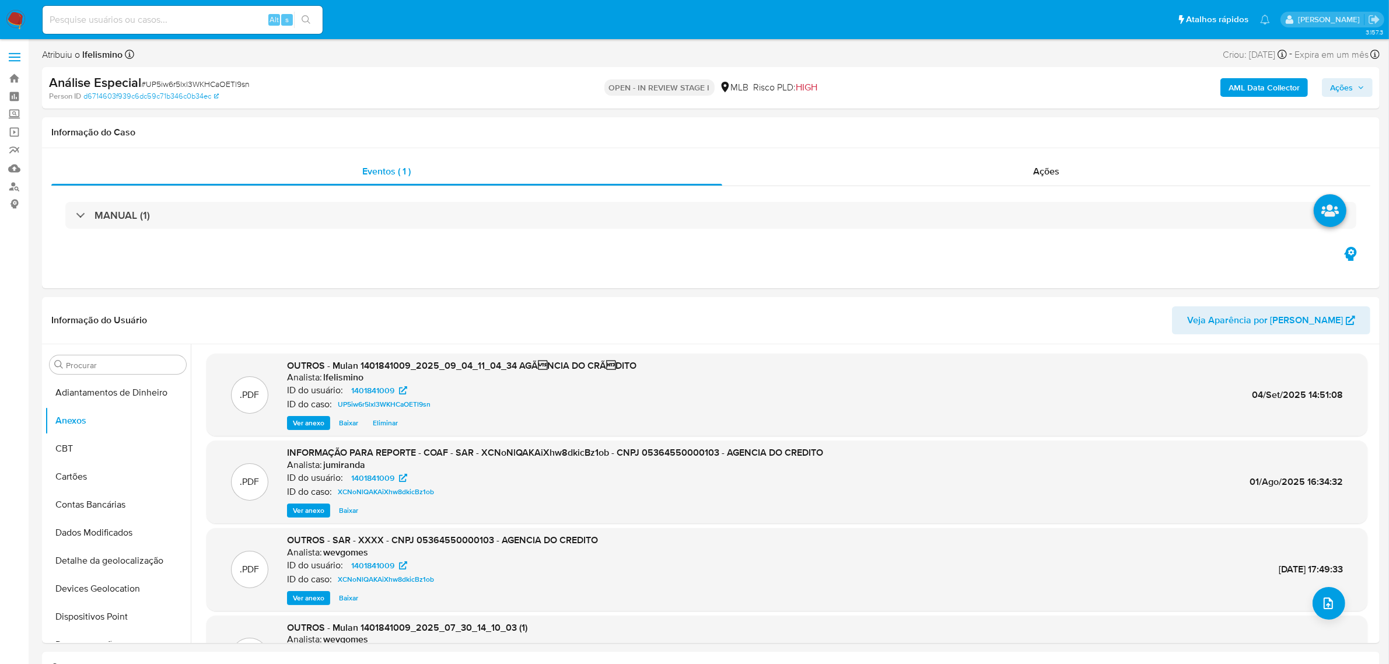
click at [1216, 87] on div "AML Data Collector Ações" at bounding box center [1153, 87] width 438 height 27
click at [1255, 93] on b "AML Data Collector" at bounding box center [1263, 87] width 71 height 19
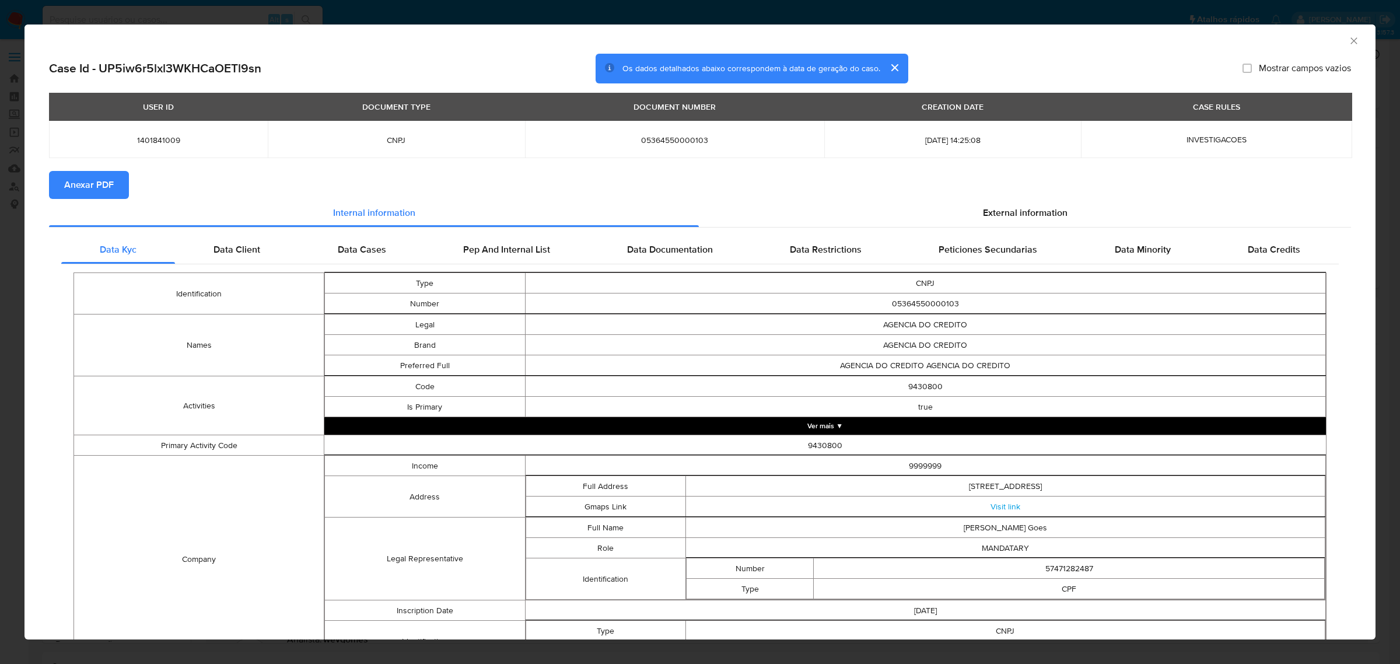
click at [62, 185] on button "Anexar PDF" at bounding box center [89, 185] width 80 height 28
click at [315, 7] on div "AML Data Collector Case Id - UP5iw6r5lxl3WKHCaOETl9sn Os dados detalhados abaix…" at bounding box center [700, 332] width 1400 height 664
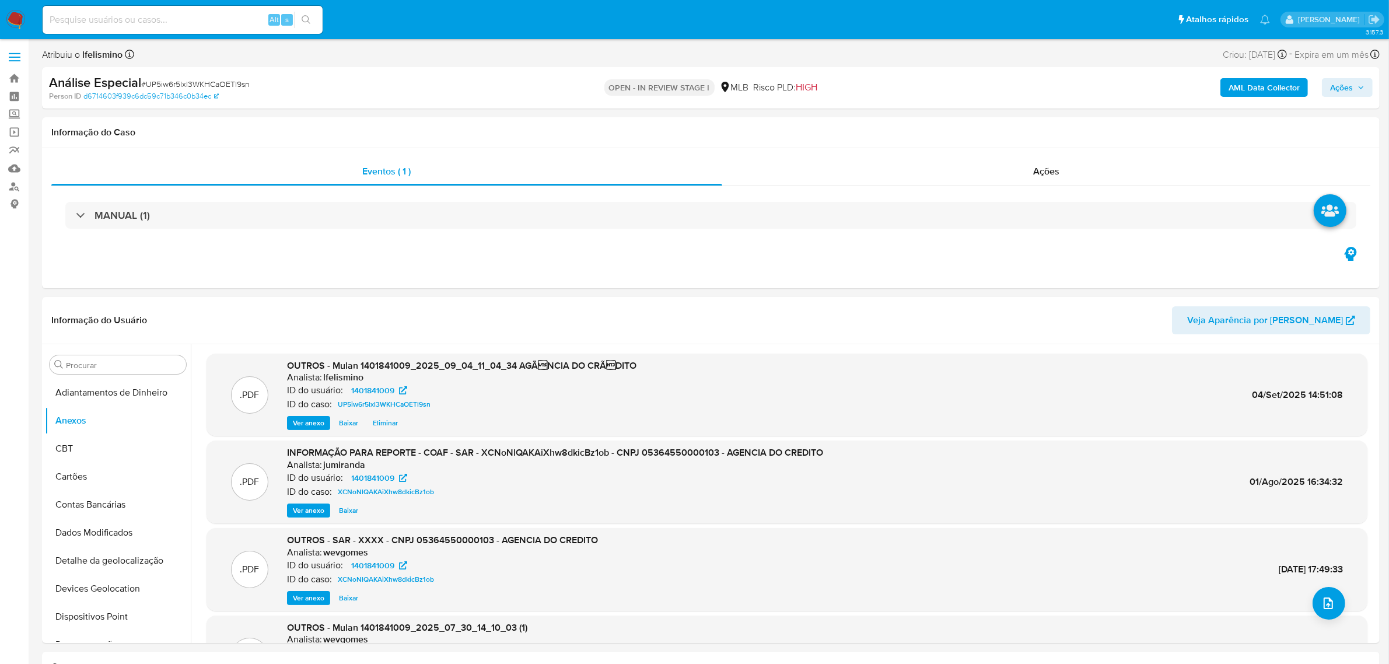
click at [139, 19] on input at bounding box center [183, 19] width 280 height 15
paste input "1789402220"
type input "1789402220"
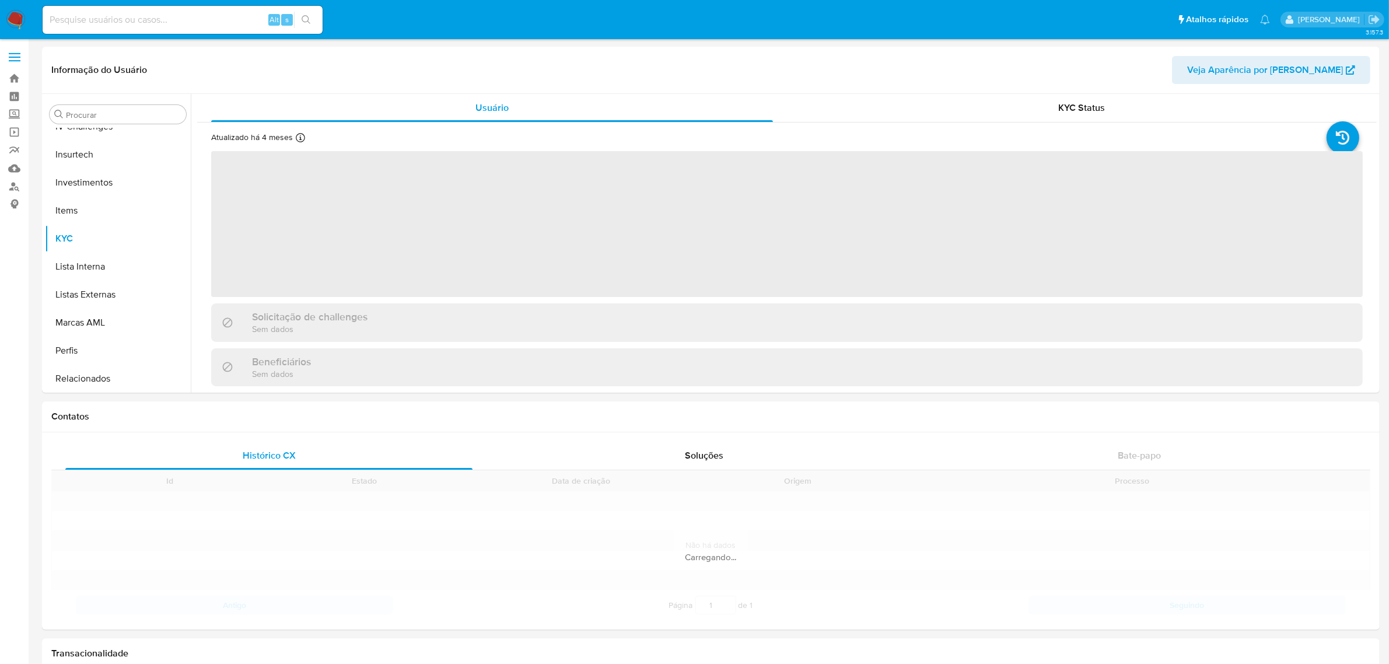
scroll to position [548, 0]
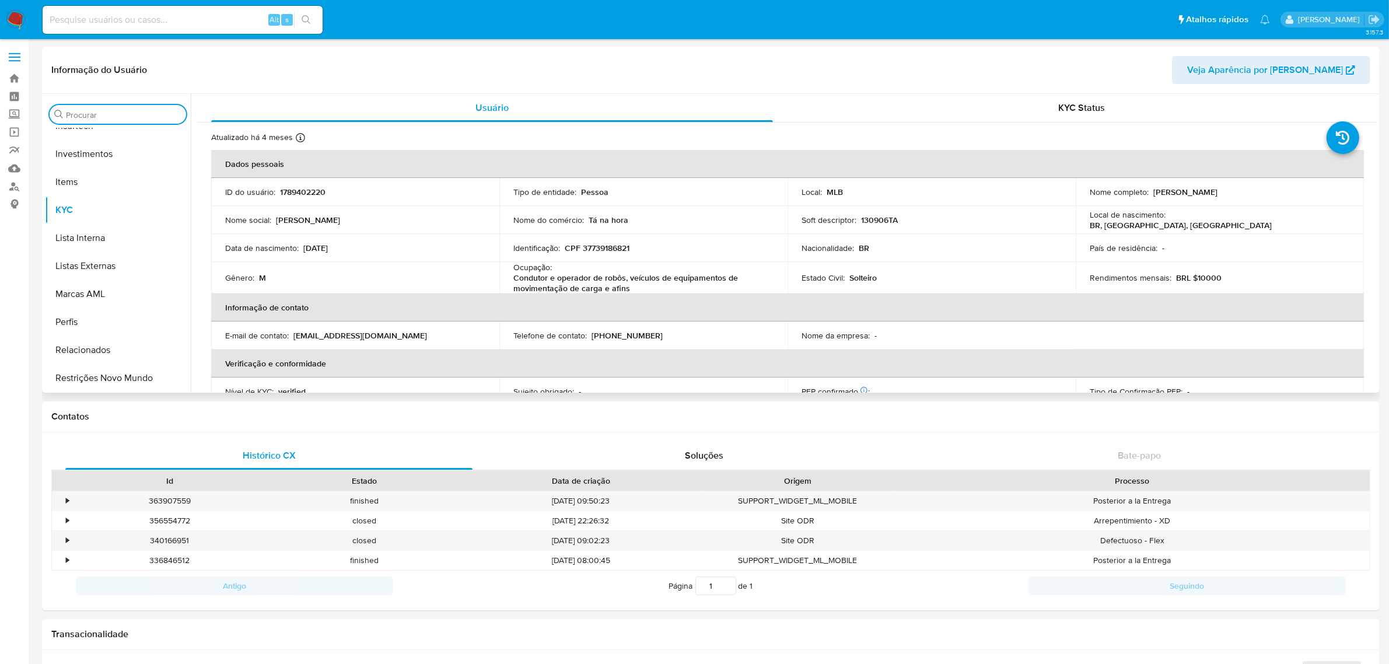
click at [114, 113] on input "Procurar" at bounding box center [123, 115] width 115 height 10
select select "10"
type input "cas"
click at [106, 148] on button "Histórico de casos" at bounding box center [113, 142] width 136 height 28
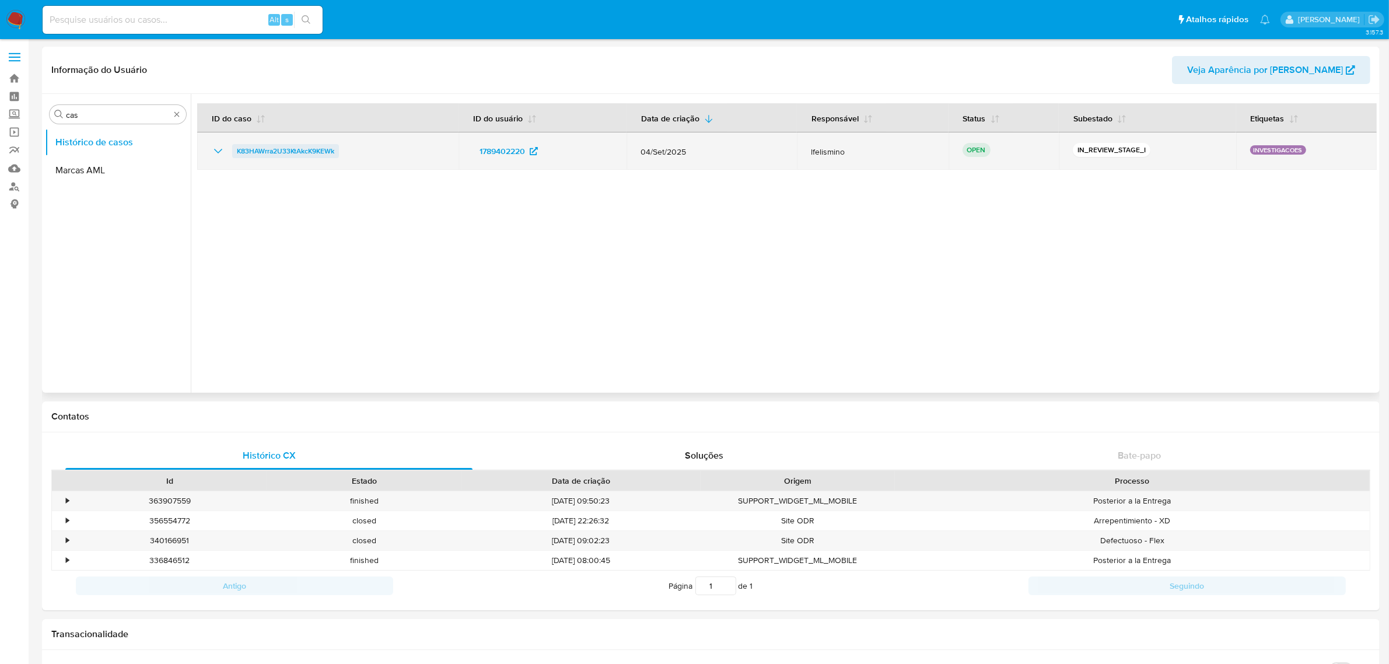
click at [260, 150] on span "K83HAWrra2U33KtAkcK9KEWk" at bounding box center [285, 151] width 97 height 14
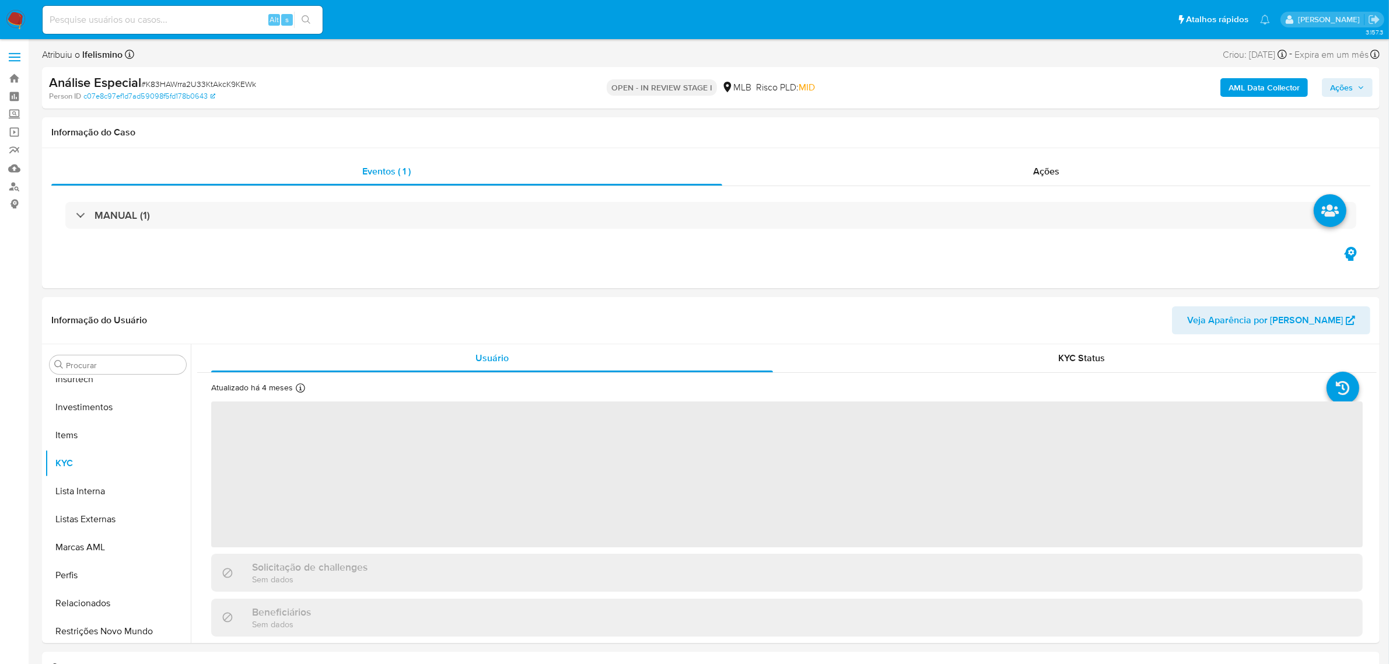
scroll to position [548, 0]
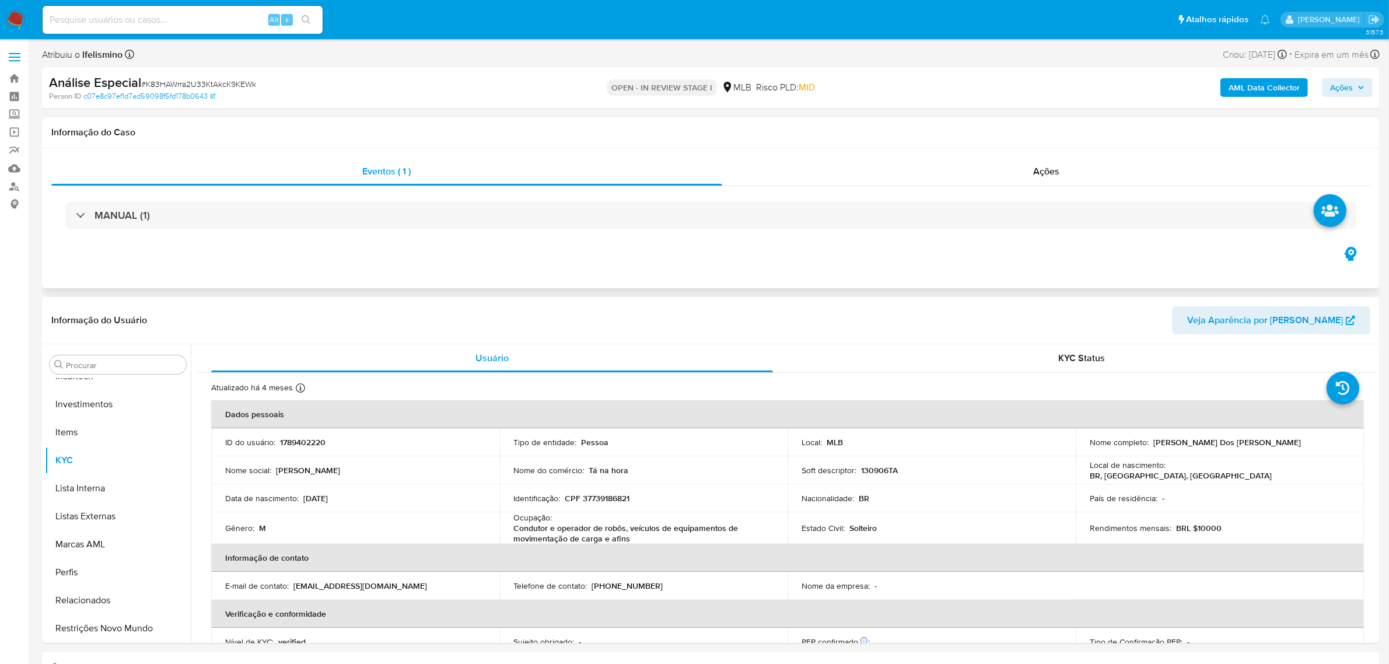
select select "10"
click at [213, 83] on span "# K83HAWrra2U33KtAkcK9KEWk" at bounding box center [198, 84] width 115 height 12
copy span "K83HAWrra2U33KtAkcK9KEWk"
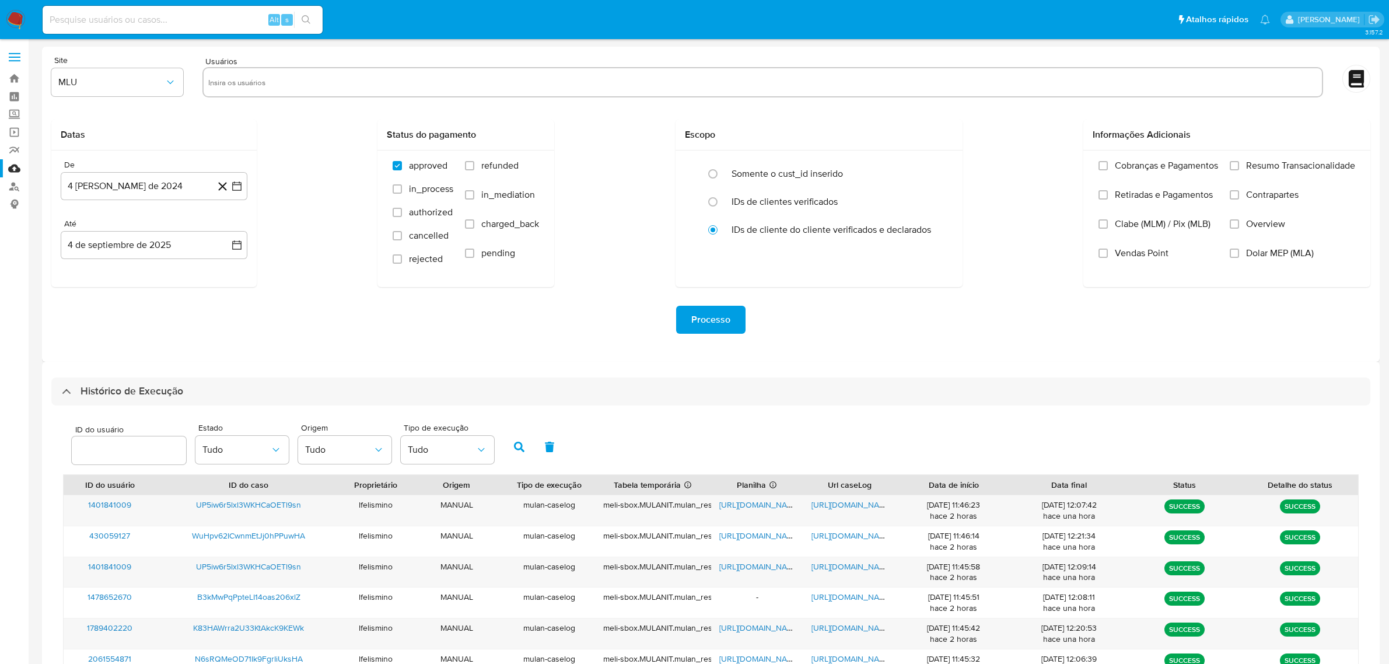
select select "10"
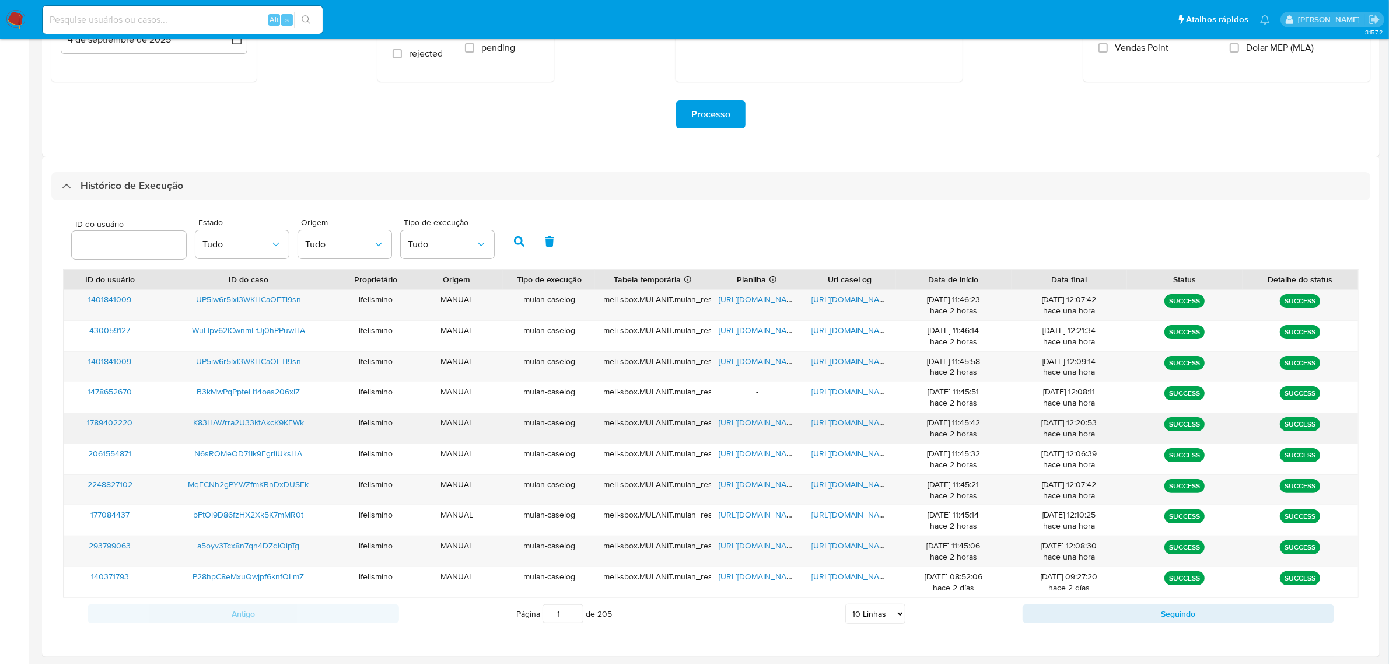
click at [853, 423] on span "[URL][DOMAIN_NAME]" at bounding box center [851, 422] width 80 height 12
click at [627, 424] on div "meli-sbox.MULANIT.mulan_result_lfelismino_20250904T104541_6671_1789402220" at bounding box center [652, 422] width 99 height 11
click at [759, 420] on span "[URL][DOMAIN_NAME]" at bounding box center [759, 422] width 80 height 12
